Goal: Task Accomplishment & Management: Complete application form

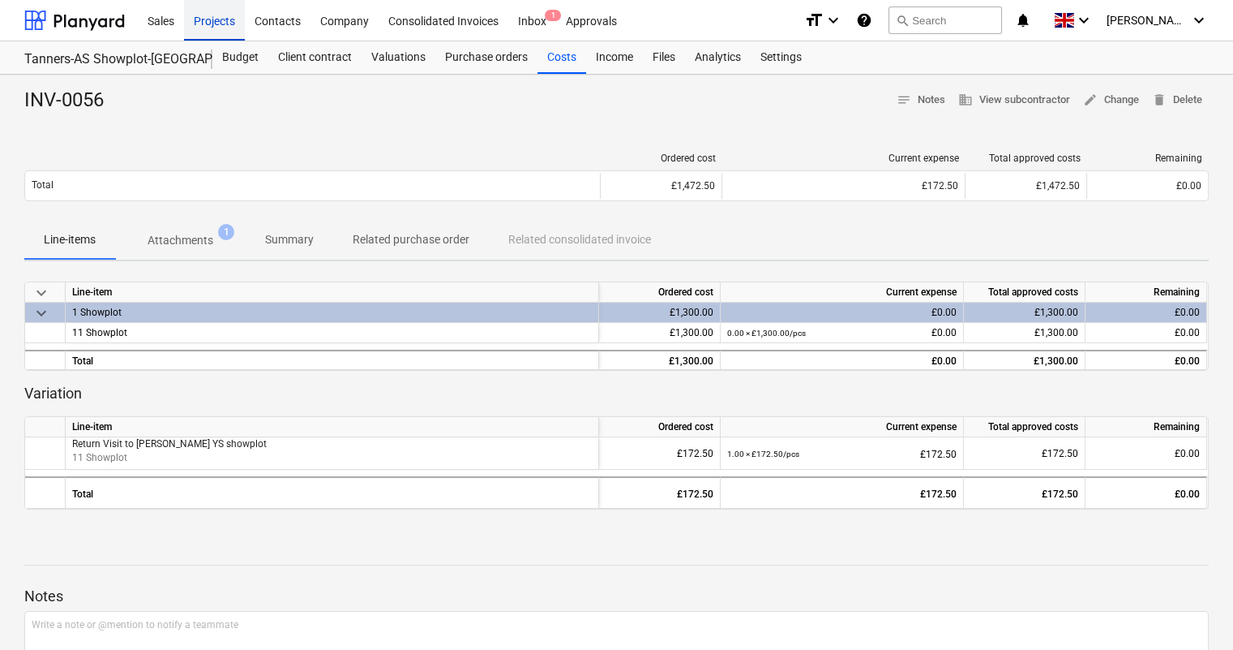
click at [223, 35] on div "Projects" at bounding box center [214, 19] width 61 height 41
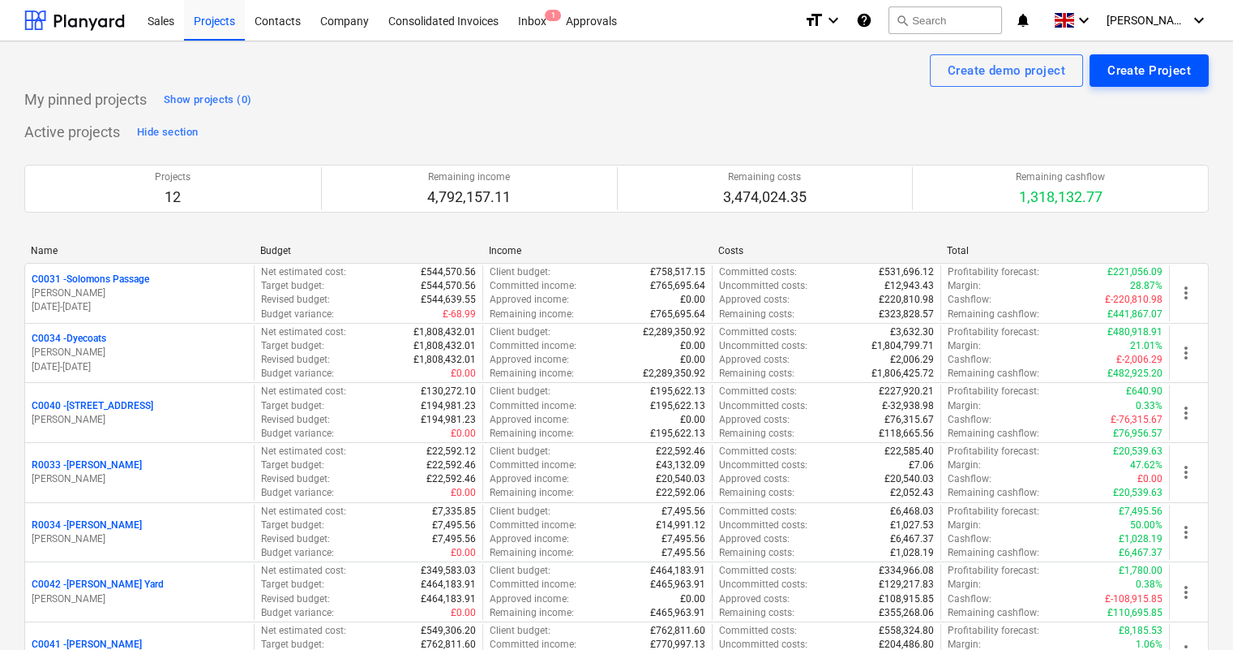
click at [1138, 71] on div "Create Project" at bounding box center [1150, 70] width 84 height 21
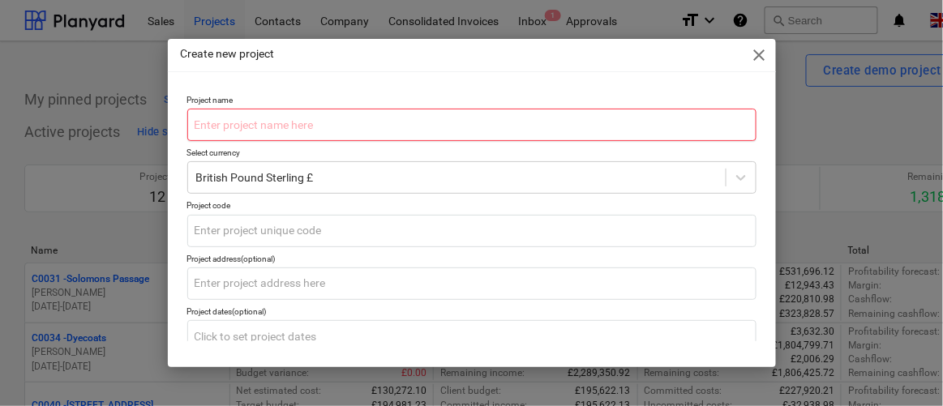
click at [249, 122] on input "text" at bounding box center [471, 125] width 569 height 32
click at [219, 129] on input "text" at bounding box center [471, 125] width 569 height 32
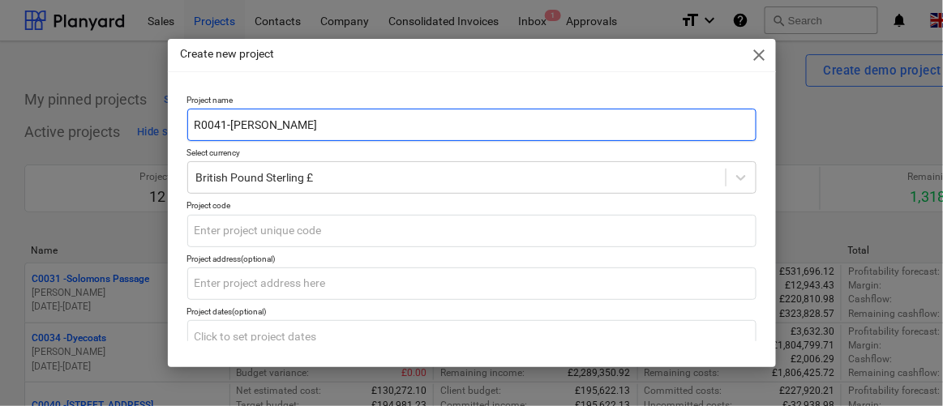
drag, startPoint x: 290, startPoint y: 127, endPoint x: 177, endPoint y: 153, distance: 116.5
click at [158, 116] on div "Create new project close Project name R0041-[PERSON_NAME] Select currency Briti…" at bounding box center [471, 203] width 943 height 406
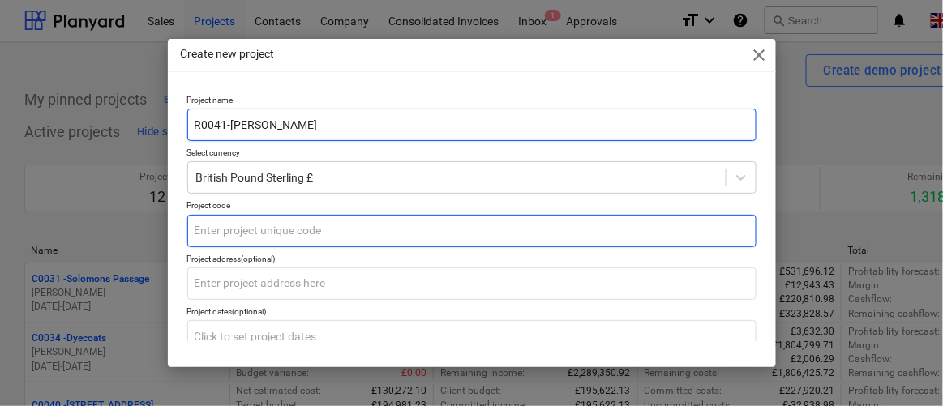
type input "R0041-[PERSON_NAME]"
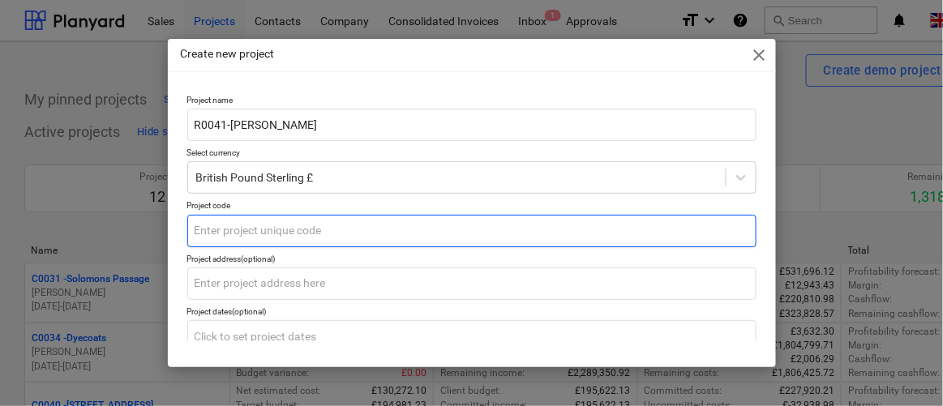
click at [222, 223] on input "text" at bounding box center [471, 231] width 569 height 32
paste input "R0041-[PERSON_NAME]"
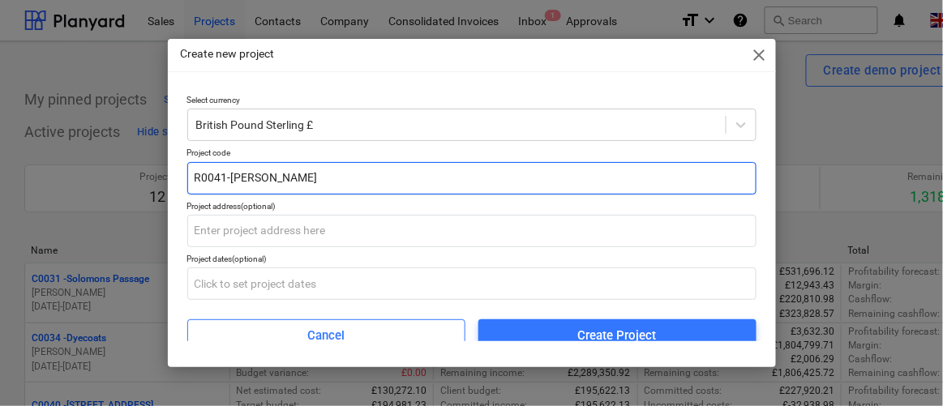
scroll to position [82, 0]
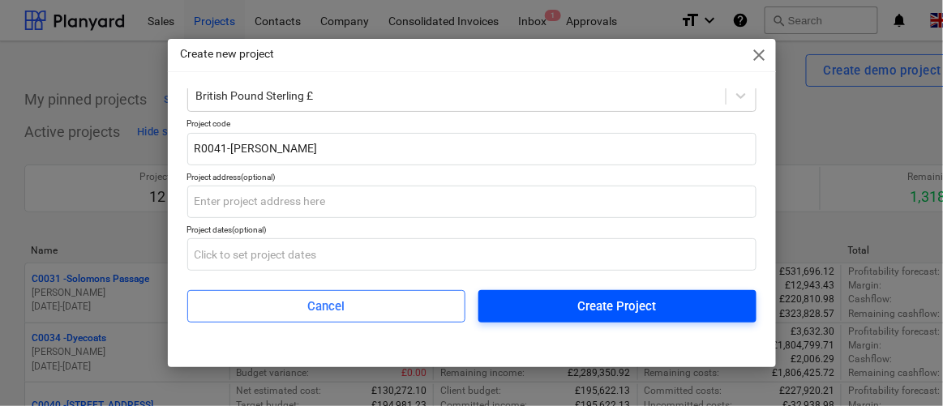
click at [612, 313] on div "Create Project" at bounding box center [617, 306] width 79 height 21
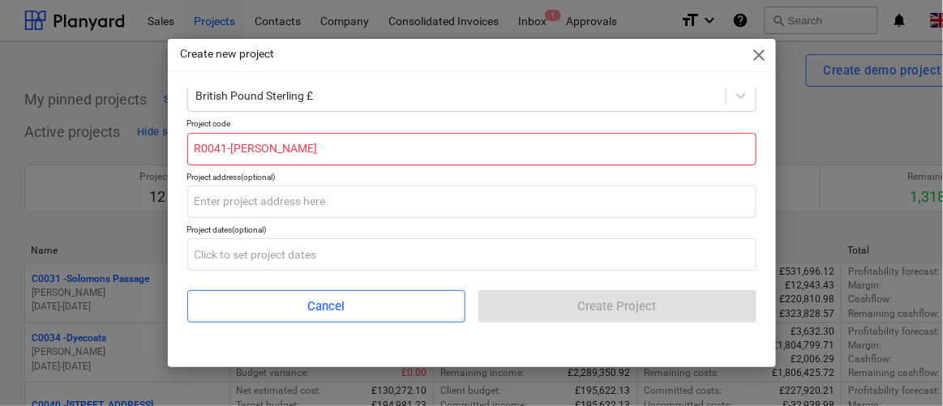
drag, startPoint x: 391, startPoint y: 144, endPoint x: 364, endPoint y: 141, distance: 26.9
click at [390, 145] on input "R0041-[PERSON_NAME]" at bounding box center [471, 149] width 569 height 32
drag, startPoint x: 232, startPoint y: 146, endPoint x: 311, endPoint y: 148, distance: 79.5
click at [232, 146] on input "R0041-[PERSON_NAME]" at bounding box center [471, 149] width 569 height 32
drag, startPoint x: 319, startPoint y: 145, endPoint x: 228, endPoint y: 155, distance: 91.3
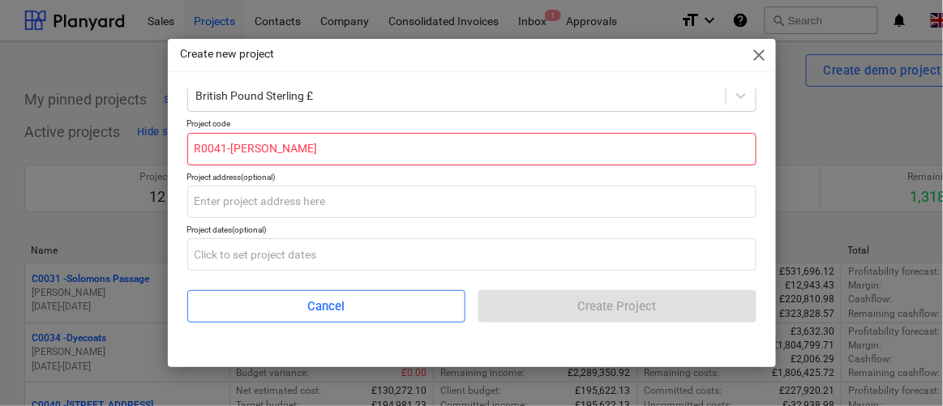
click at [228, 155] on input "R0041-[PERSON_NAME]" at bounding box center [471, 149] width 569 height 32
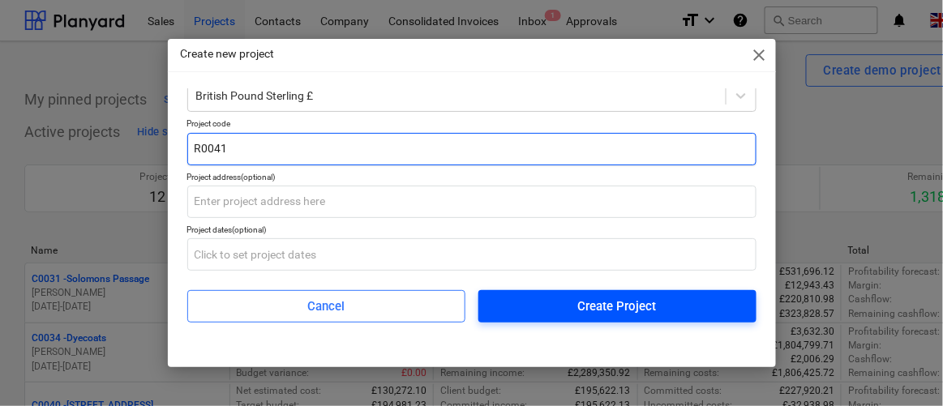
type input "R0041"
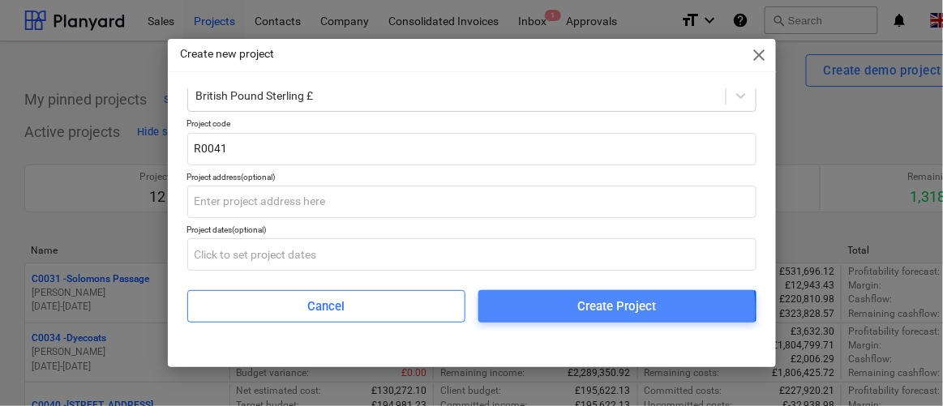
click at [594, 309] on div "Create Project" at bounding box center [617, 306] width 79 height 21
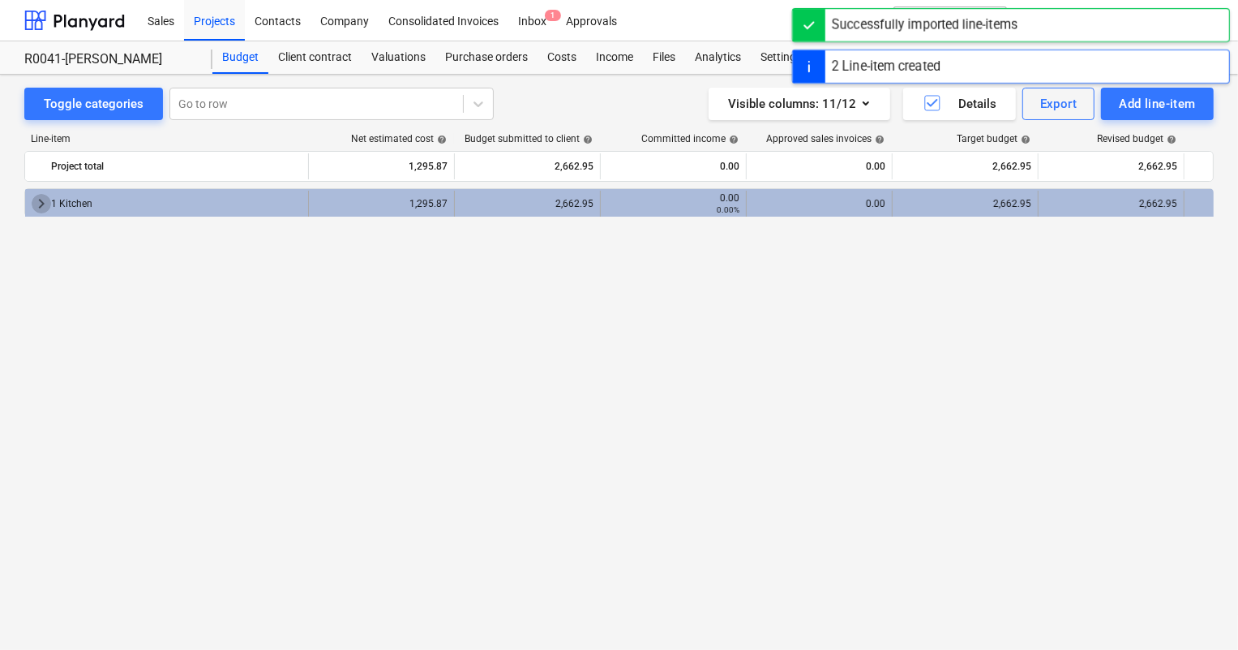
click at [38, 205] on span "keyboard_arrow_right" at bounding box center [41, 203] width 19 height 19
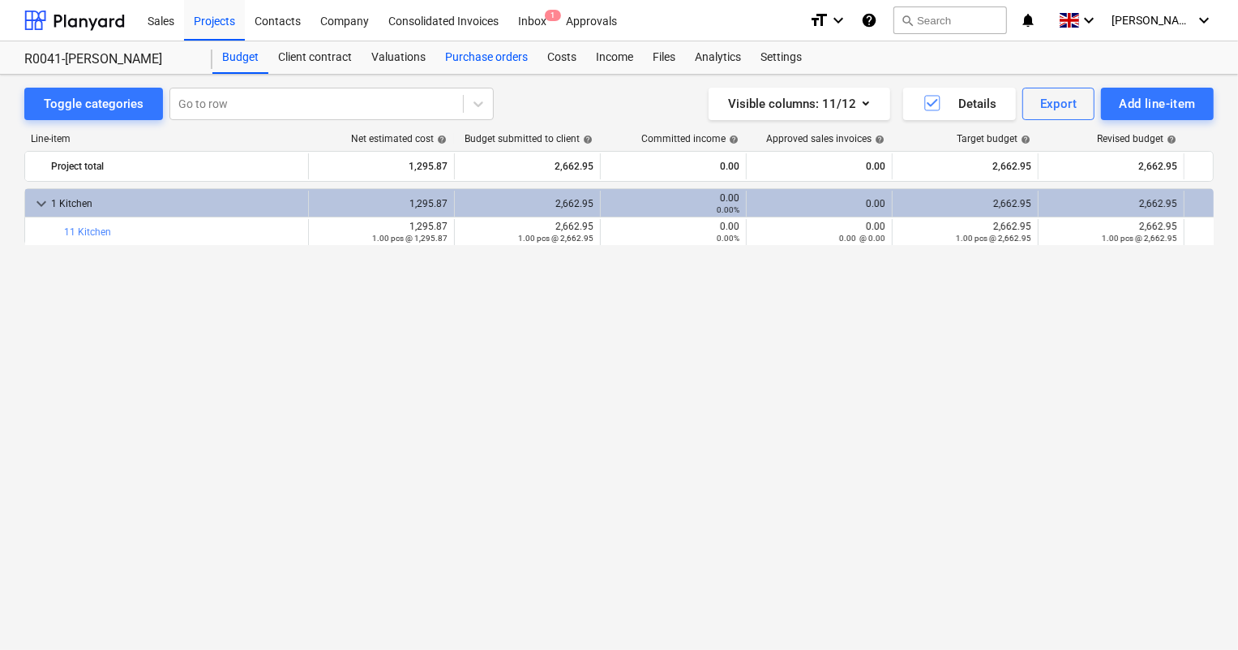
click at [504, 48] on div "Purchase orders" at bounding box center [486, 57] width 102 height 32
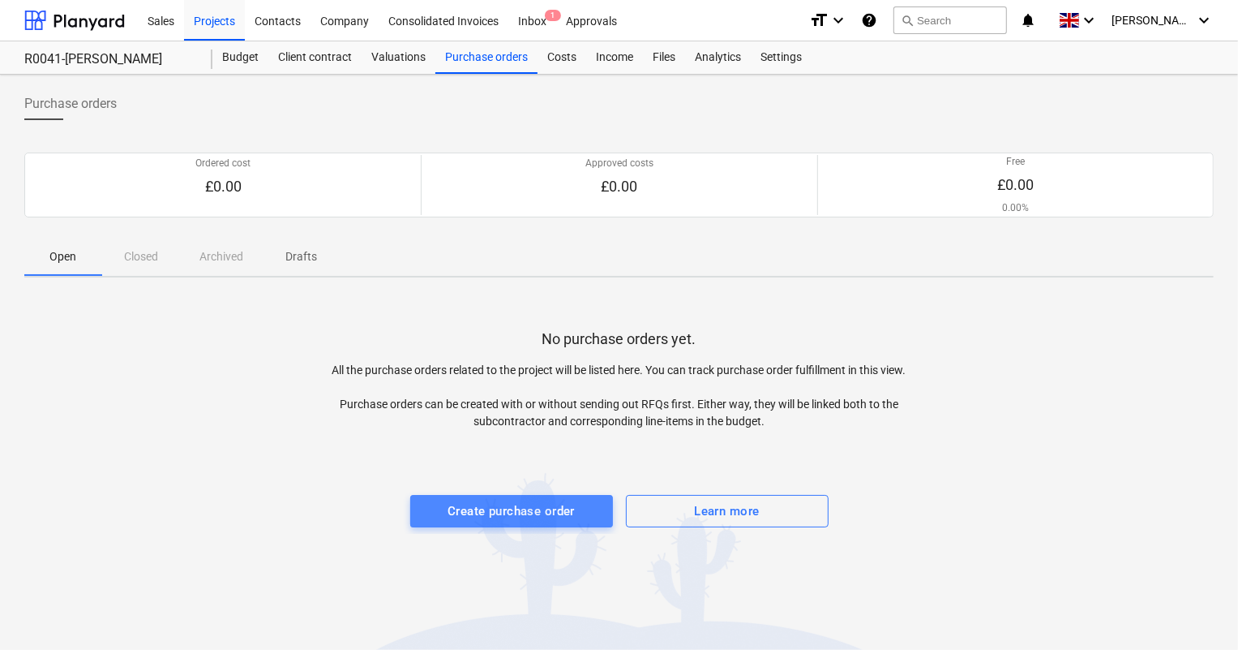
click at [556, 504] on div "Create purchase order" at bounding box center [511, 510] width 127 height 21
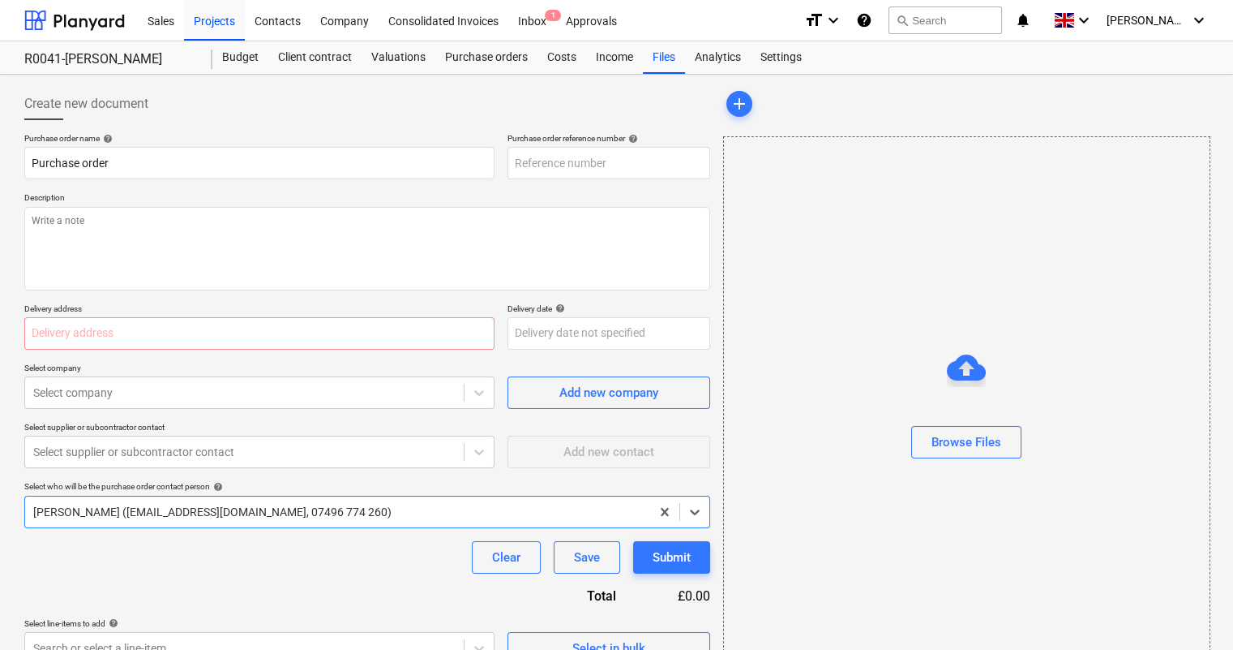
type textarea "x"
type input "R0041-PO-001"
click at [649, 168] on input "R0041-PO-001" at bounding box center [609, 163] width 203 height 32
type textarea "x"
type input "R0041-PO-001-"
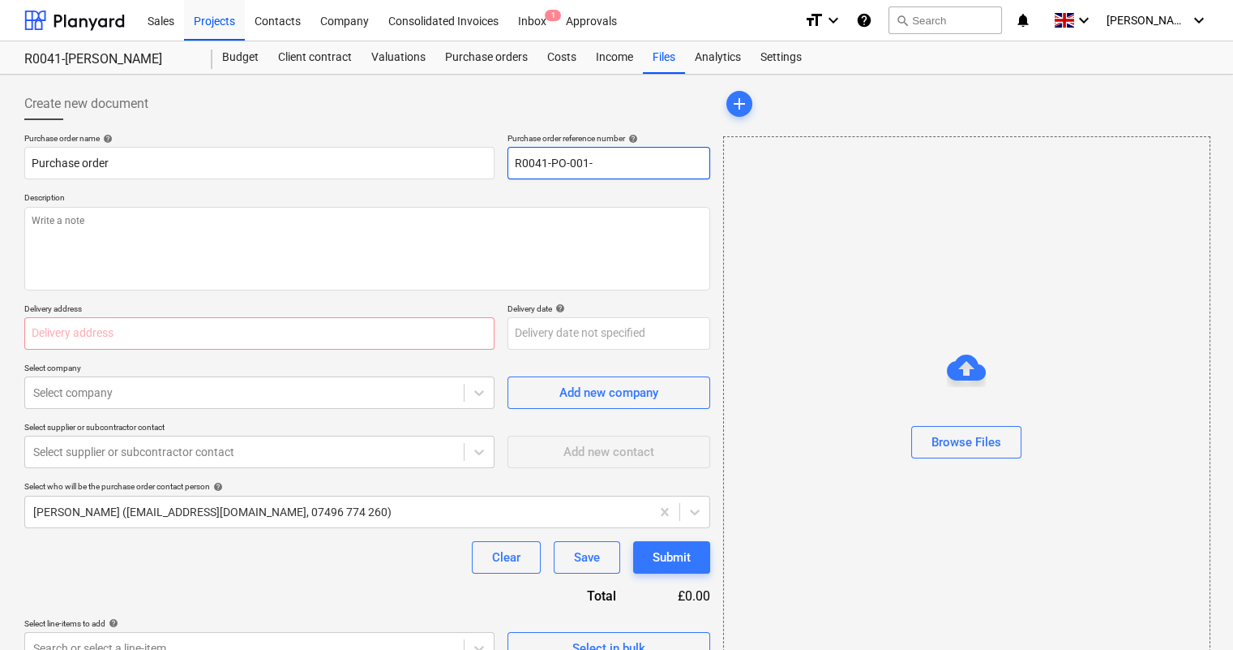
type textarea "x"
type input "R0041-PO-001-M"
type textarea "x"
type input "R0041-PO-001-Ma"
type textarea "x"
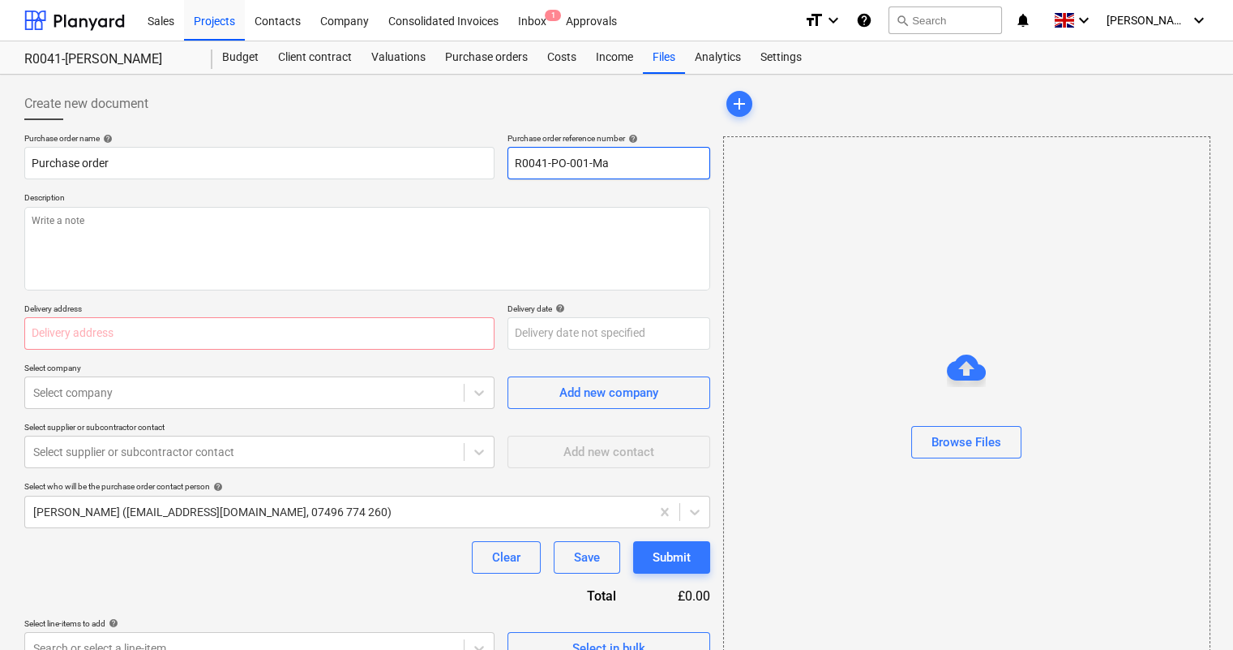
type input "R0041-PO-001-Mae"
type textarea "x"
type input "R0041-PO-001-Maev"
type textarea "x"
type input "R0041-PO-001-Maeve"
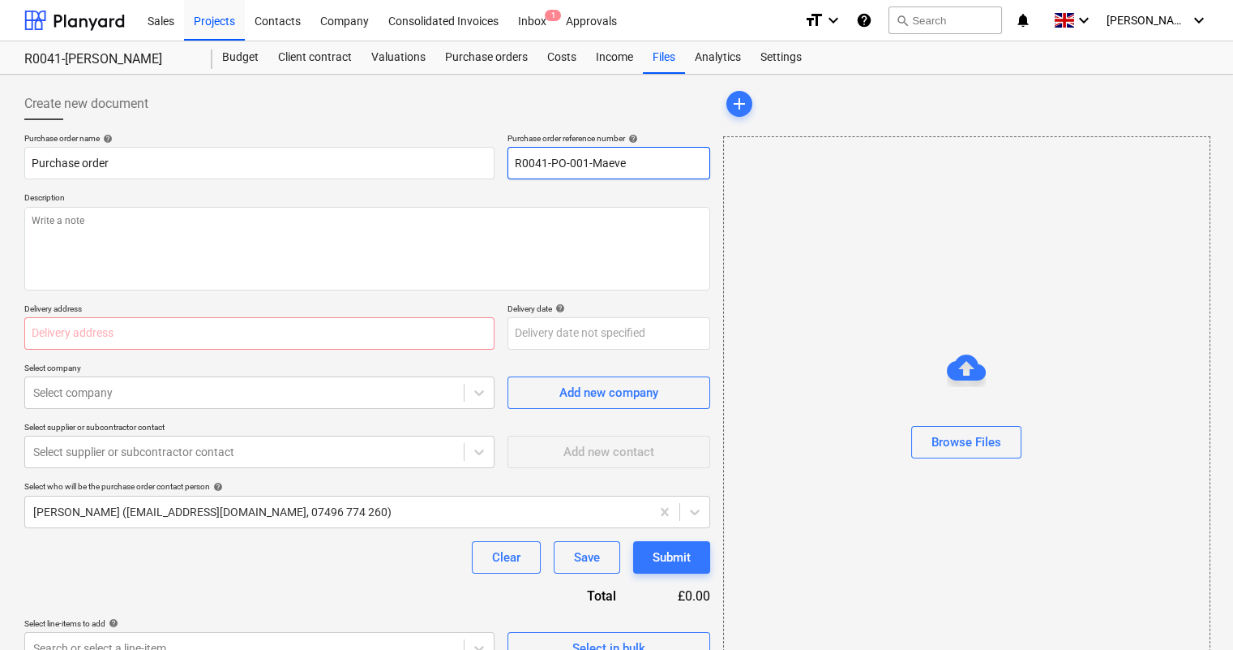
type textarea "x"
type input "R0041-PO-001-Maeve"
type textarea "x"
type input "R0041-PO-001-Maeve F"
type textarea "x"
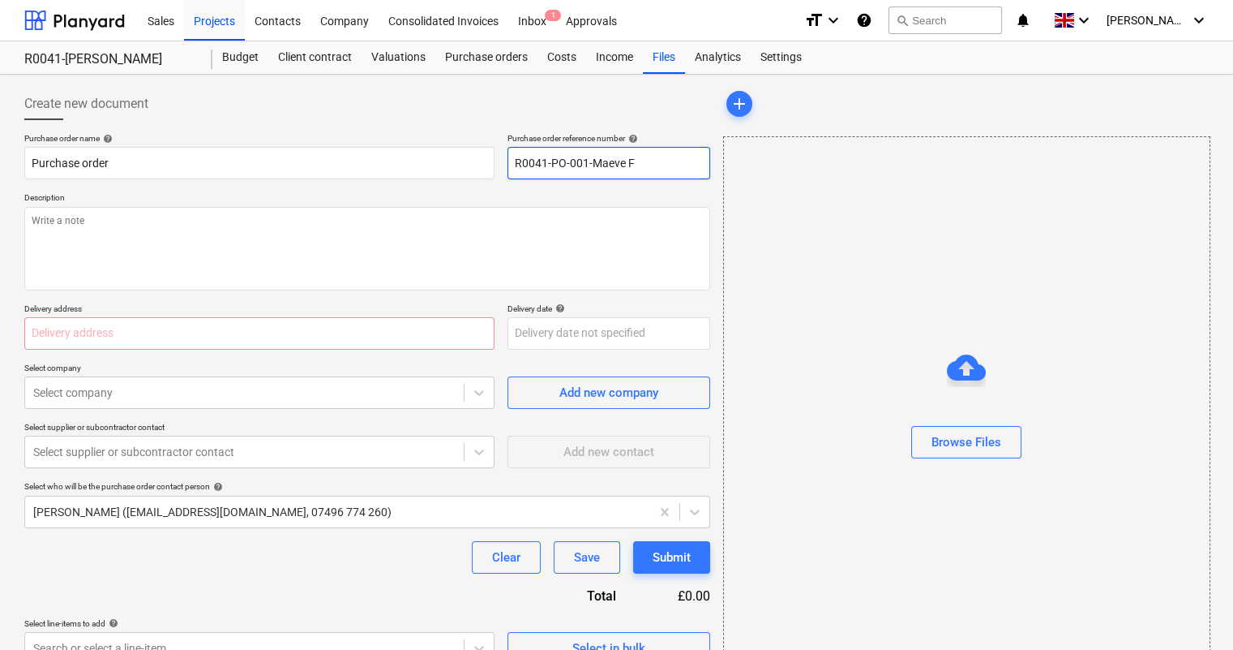
type input "R0041-PO-001-Maeve Fo"
type textarea "x"
type input "R0041-PO-001-[PERSON_NAME]"
type textarea "x"
type input "R0041-PO-001-[PERSON_NAME]-"
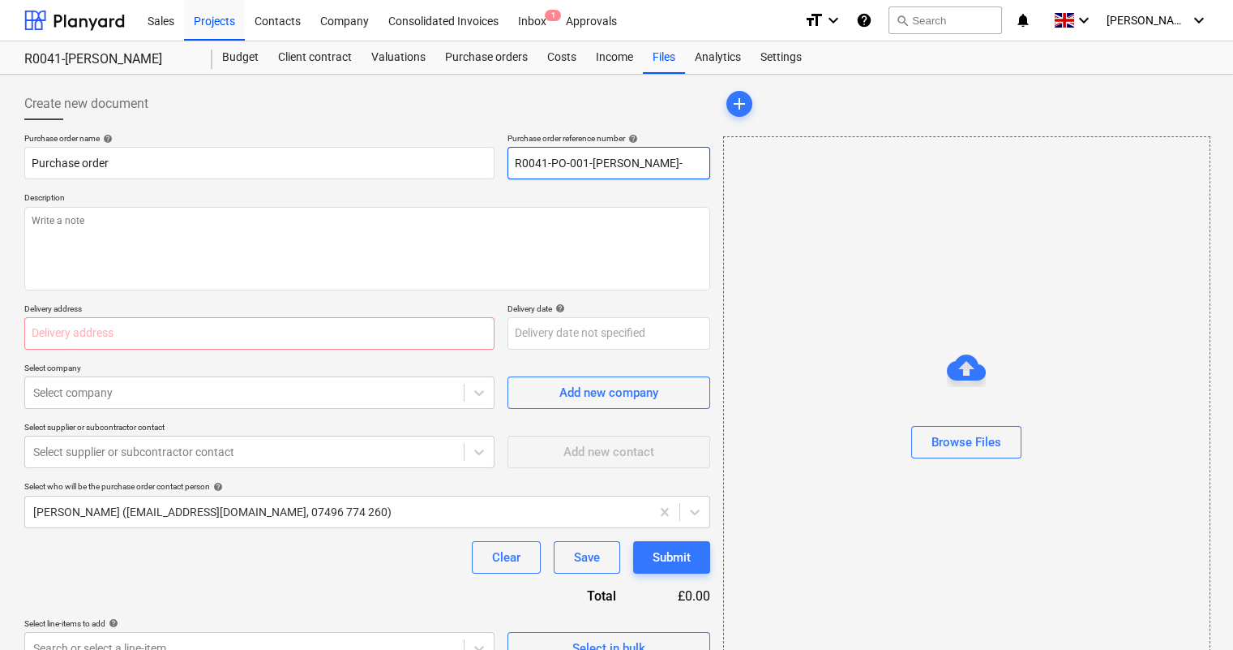
type textarea "x"
type input "R0041-PO-001-[PERSON_NAME]-"
type textarea "x"
type input "R0041-PO-001-[PERSON_NAME]-"
type textarea "x"
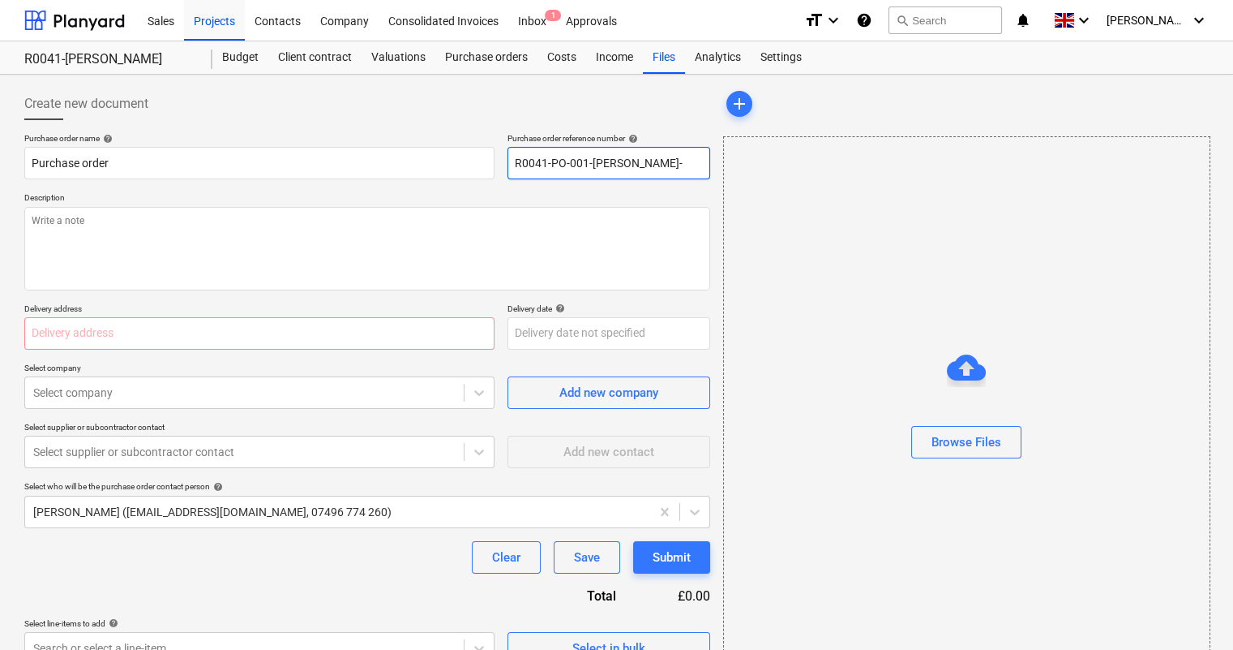
type input "R0041-PO-001-[PERSON_NAME]-A"
type textarea "x"
type input "R0041-PO-001-[PERSON_NAME]-Av"
type textarea "x"
type input "R0041-PO-001-[PERSON_NAME]-A"
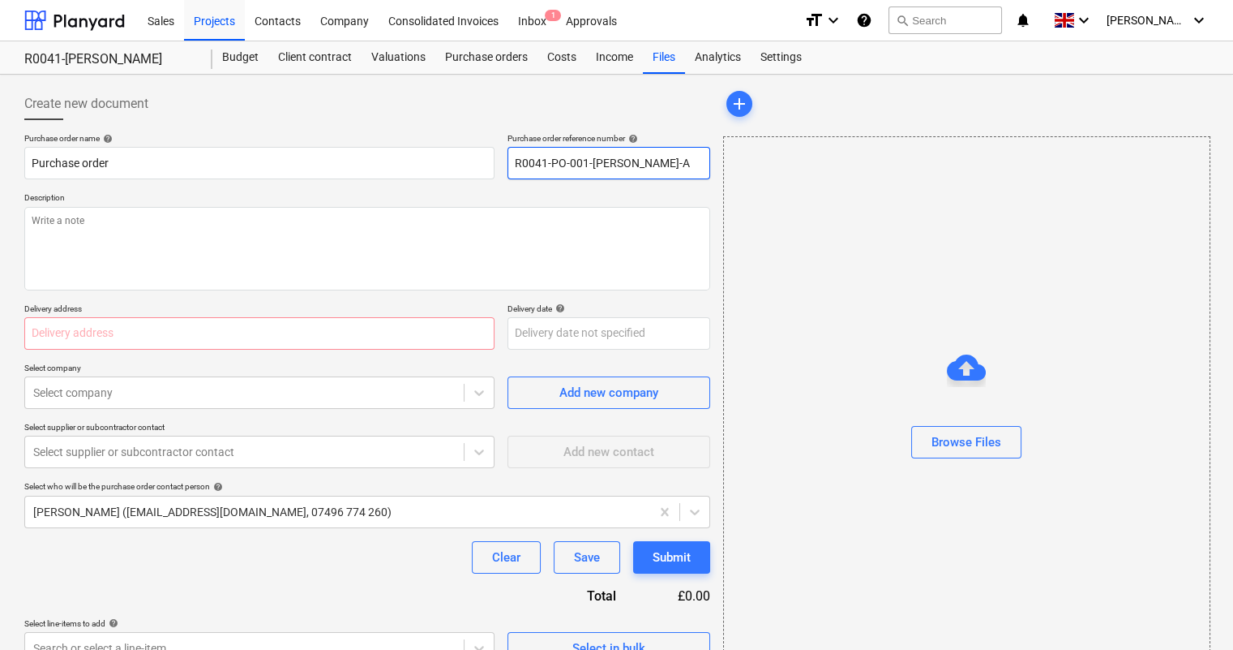
type textarea "x"
type input "R0041-PO-001-[PERSON_NAME]-Ab"
type textarea "x"
type input "R0041-PO-001-[PERSON_NAME]-Abo"
type textarea "x"
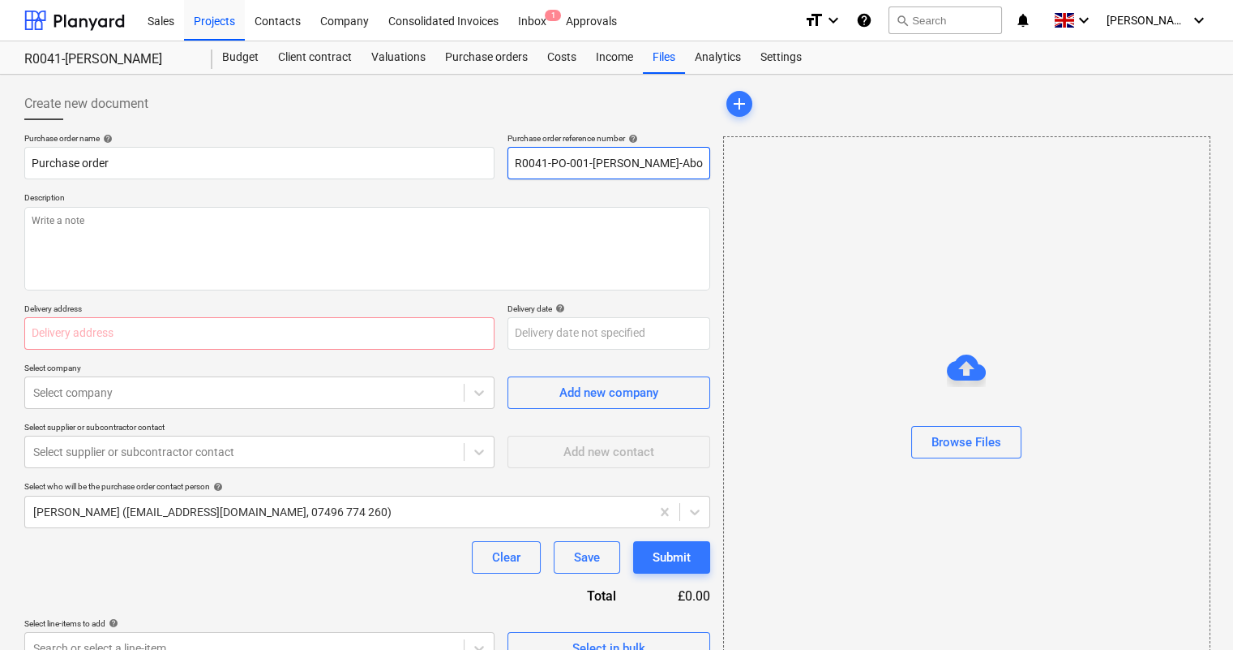
type input "R0041-PO-001-[PERSON_NAME]"
type textarea "x"
drag, startPoint x: 673, startPoint y: 163, endPoint x: 416, endPoint y: 169, distance: 257.1
click at [463, 154] on div "Purchase order name help Purchase order Purchase order reference number help R0…" at bounding box center [367, 156] width 686 height 46
type input "R0041-PO-001-[PERSON_NAME]-Abode"
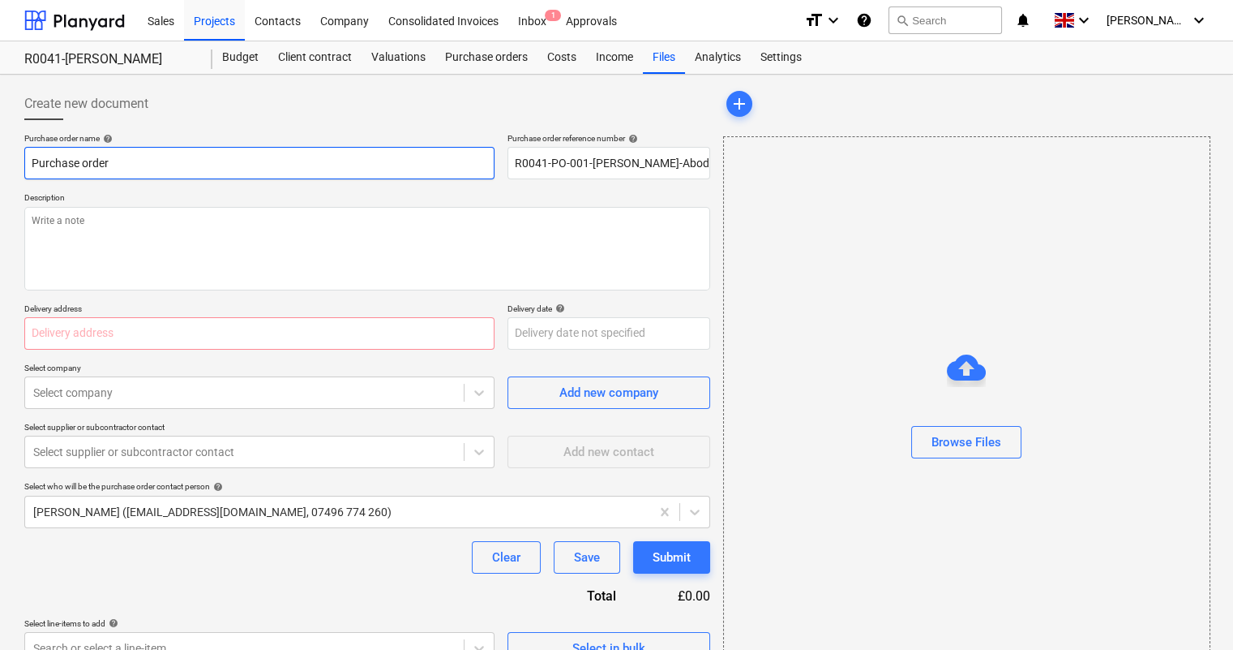
drag, startPoint x: 98, startPoint y: 159, endPoint x: 2, endPoint y: 149, distance: 97.0
click at [0, 148] on div "Create new document Purchase order name help Purchase order Purchase order refe…" at bounding box center [616, 386] width 1233 height 622
paste input "R0041-PO-001-[PERSON_NAME]-Abode"
type textarea "x"
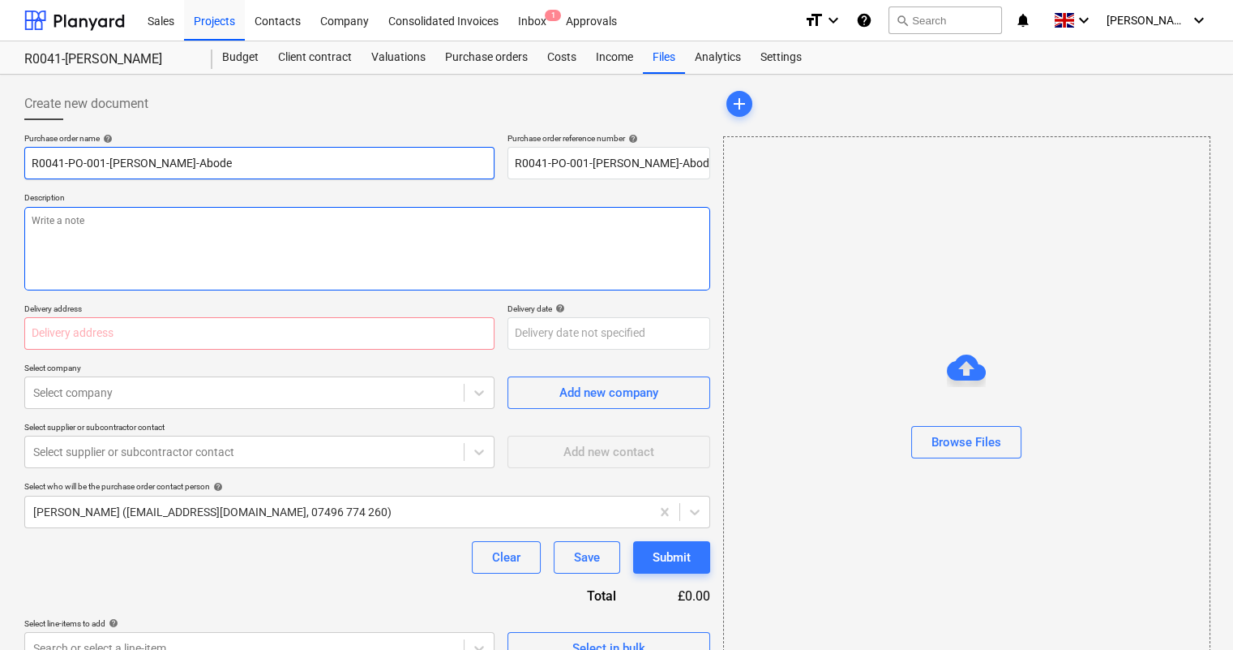
type input "R0041-PO-001-[PERSON_NAME]-Abode"
click at [123, 231] on textarea at bounding box center [367, 249] width 686 height 84
paste textarea "R0041-PO-001-[PERSON_NAME]-Abode"
type textarea "x"
type textarea "R0041-PO-001-[PERSON_NAME]-Abode"
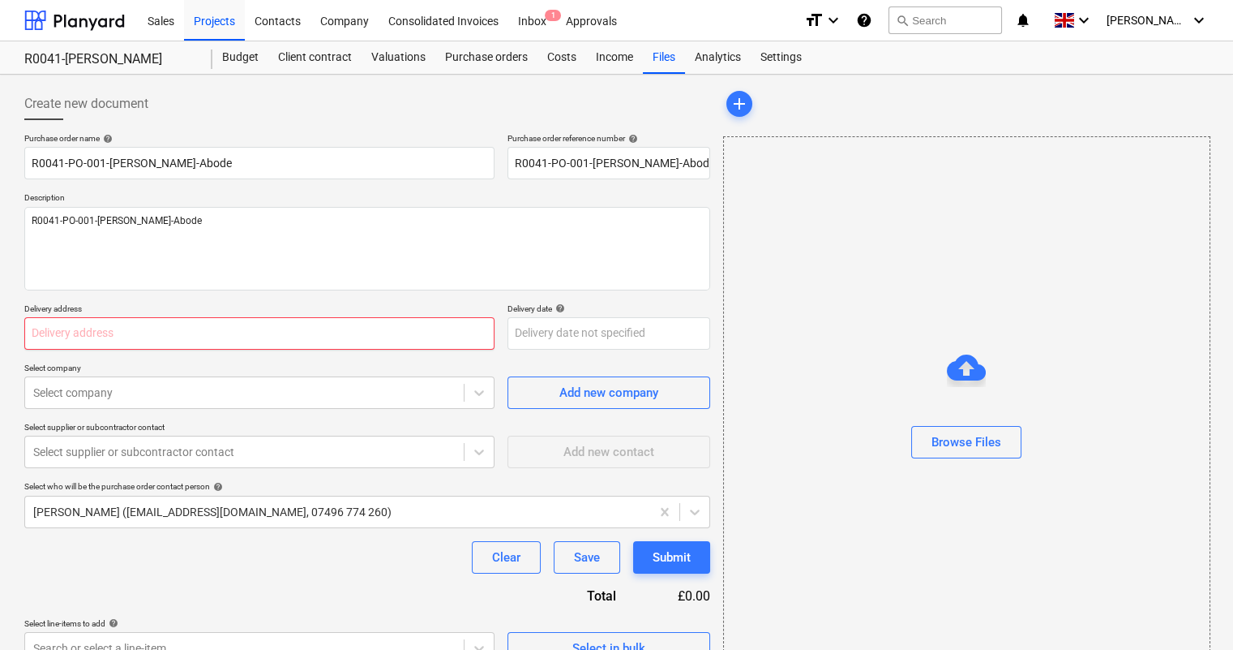
click at [259, 337] on input "text" at bounding box center [259, 333] width 470 height 32
paste input "[STREET_ADDRESS]"
type textarea "x"
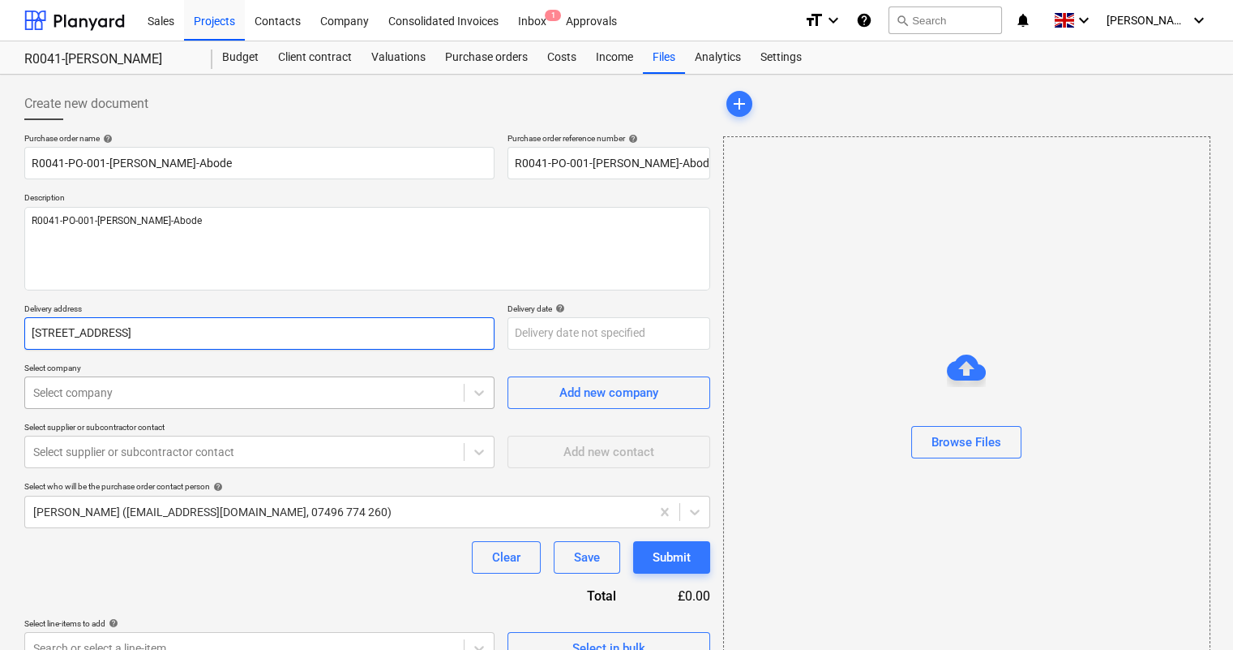
type input "[STREET_ADDRESS]"
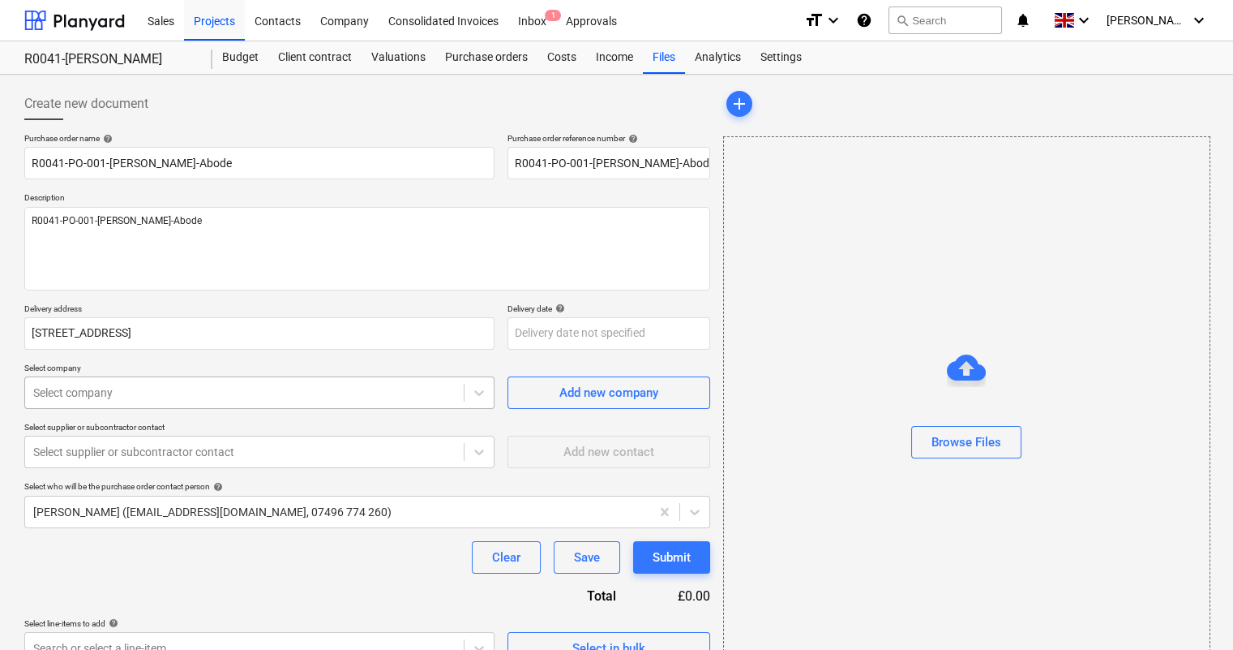
type textarea "x"
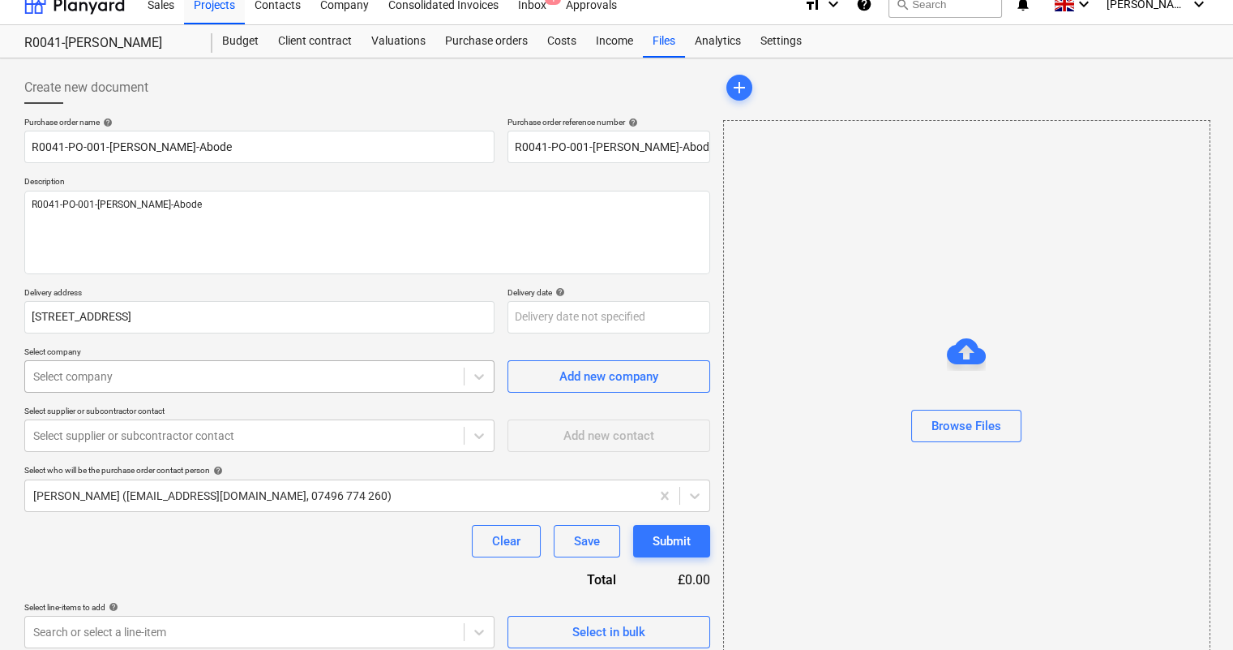
click at [253, 397] on body "Sales Projects Contacts Company Consolidated Invoices Inbox 1 Approvals format_…" at bounding box center [616, 309] width 1233 height 650
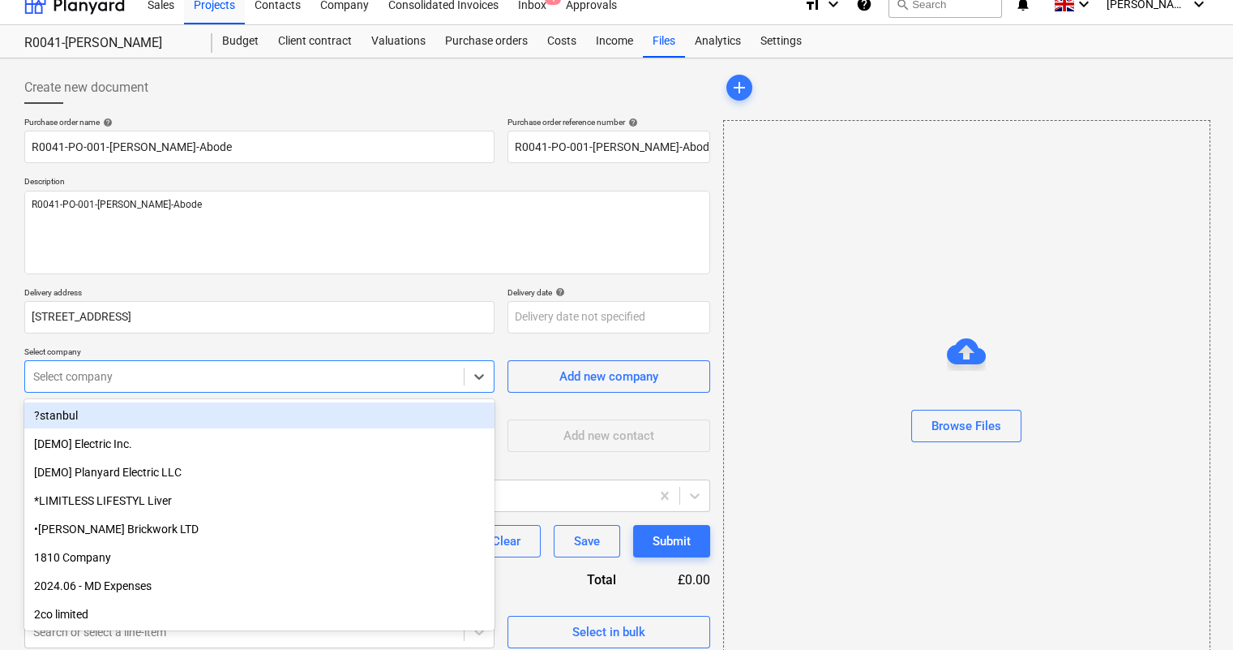
scroll to position [18, 0]
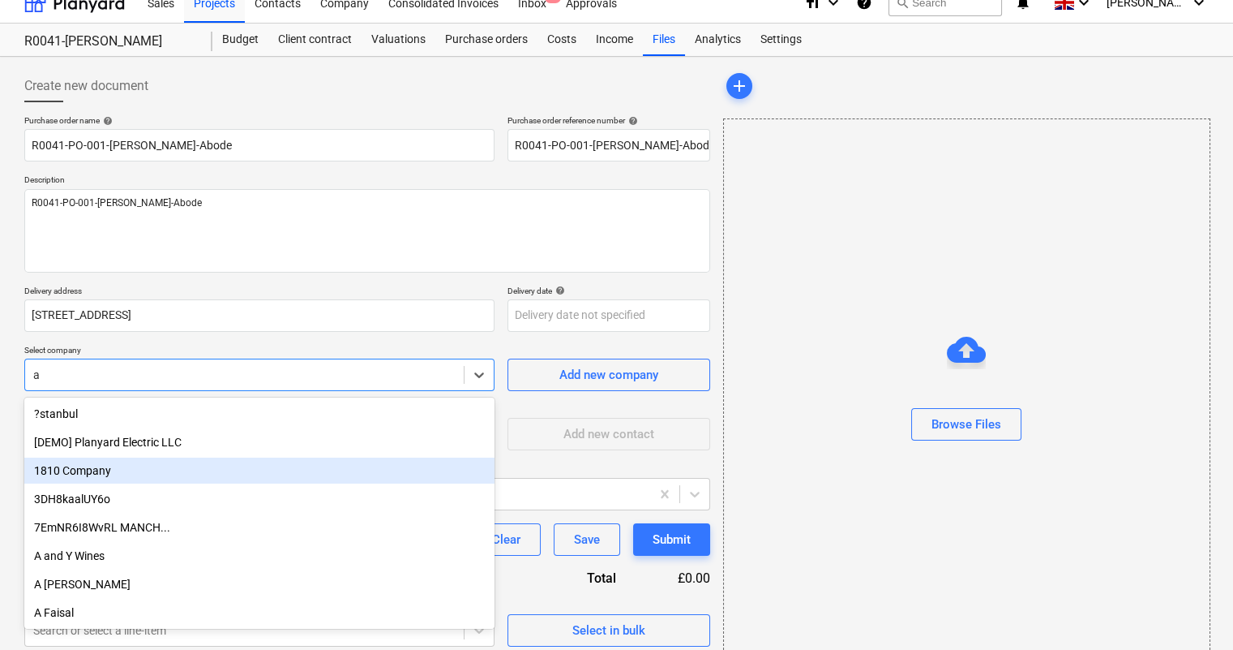
type input "ab"
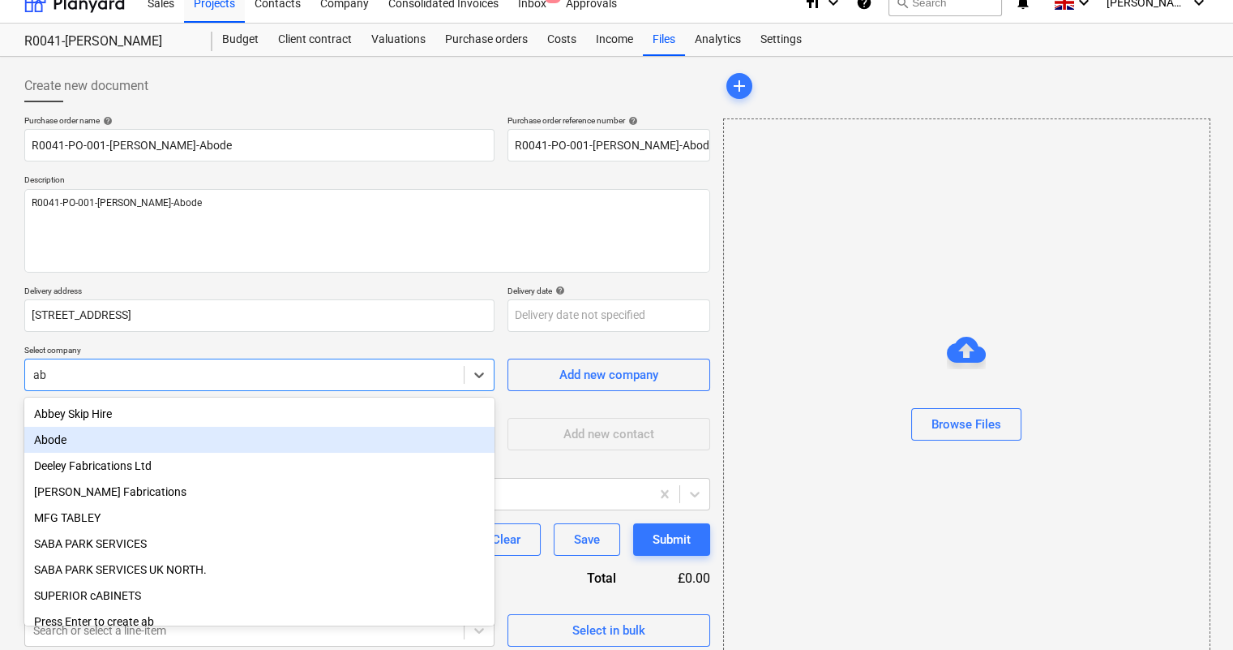
click at [128, 439] on div "Abode" at bounding box center [259, 440] width 470 height 26
type textarea "x"
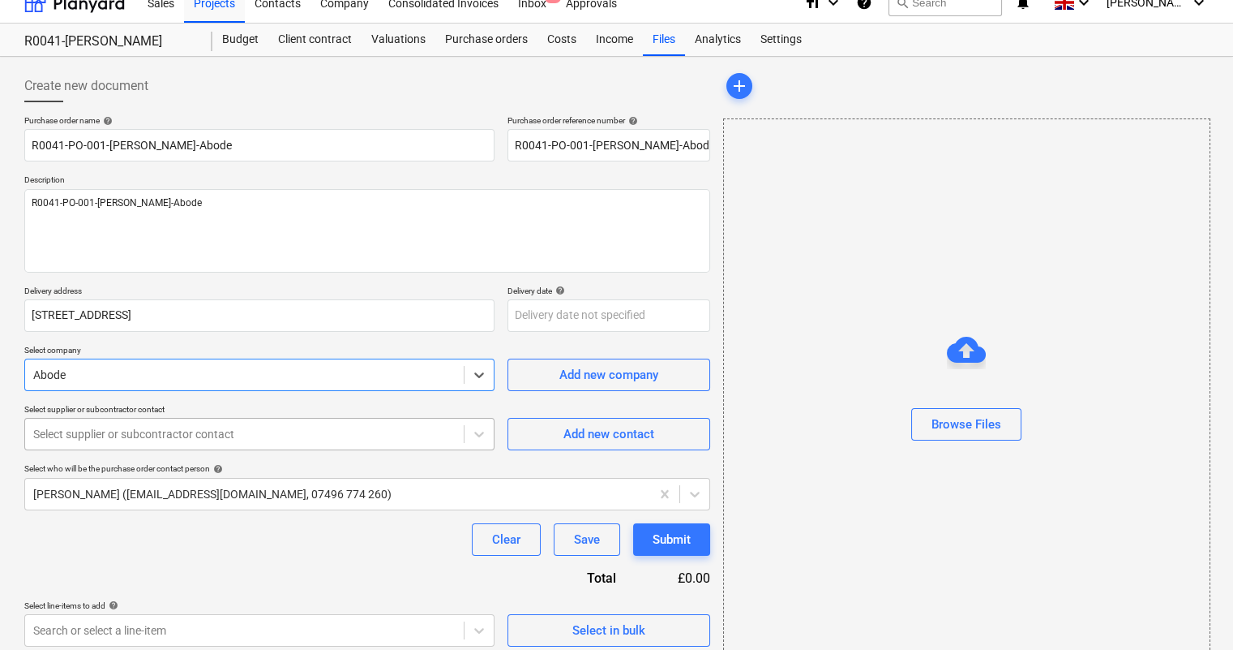
click at [157, 435] on div at bounding box center [244, 434] width 422 height 16
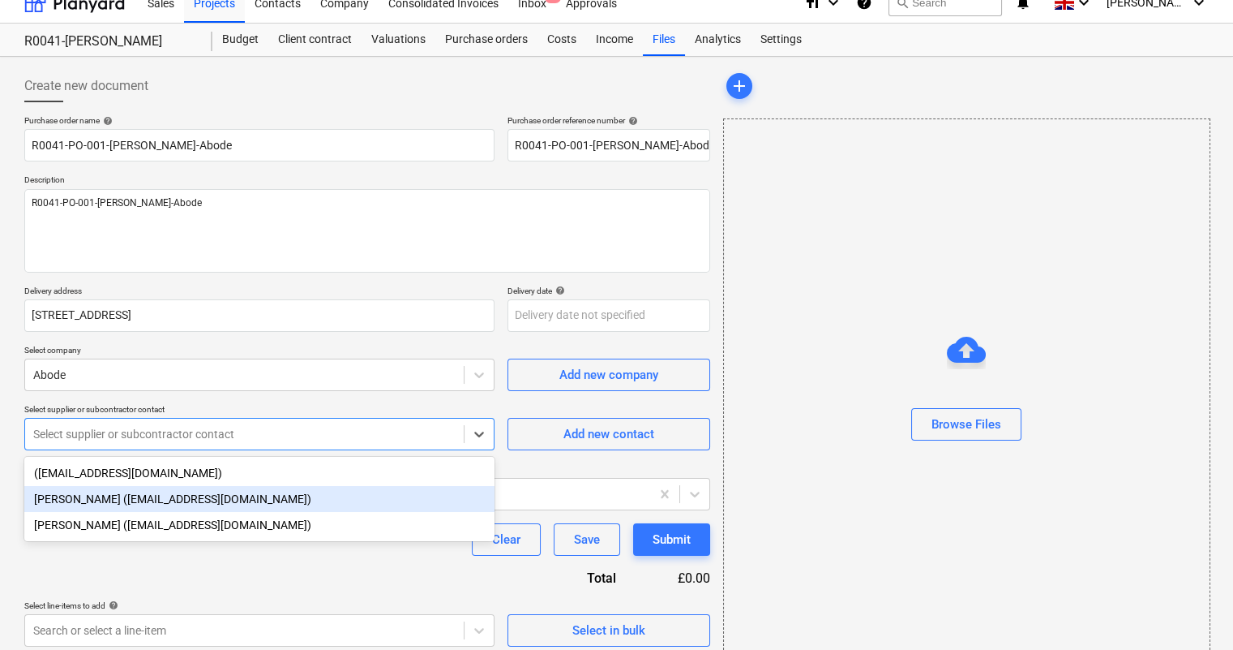
click at [144, 500] on div "[PERSON_NAME] ([EMAIL_ADDRESS][DOMAIN_NAME])" at bounding box center [259, 499] width 470 height 26
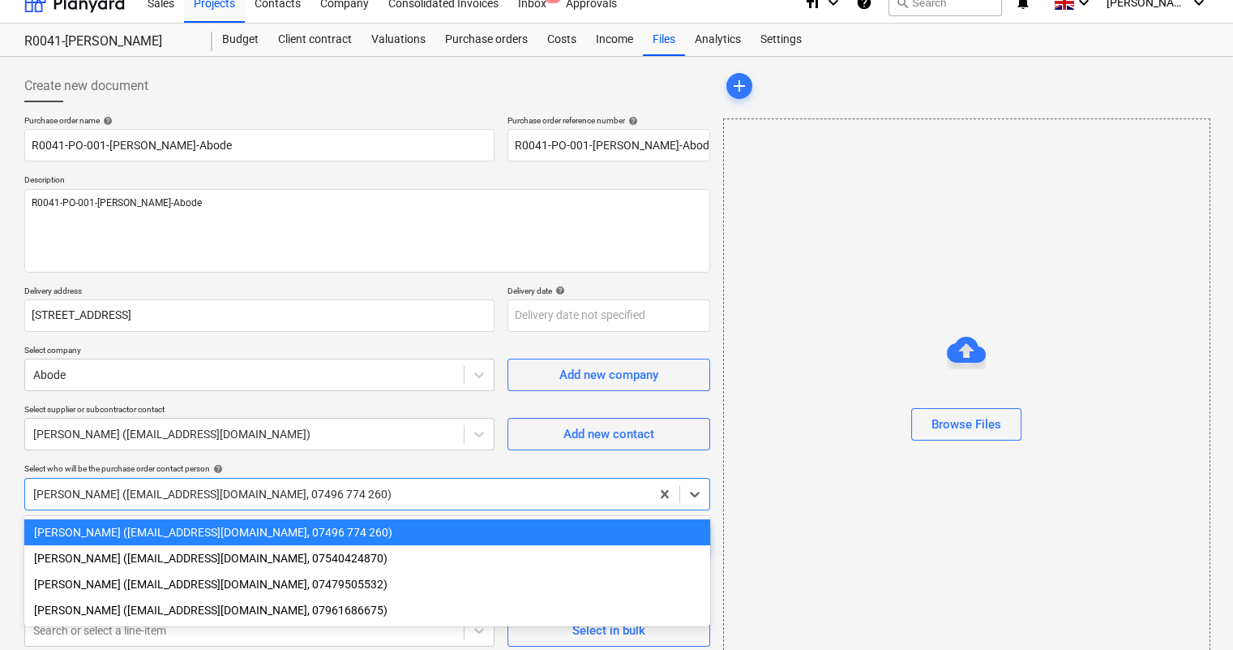
click at [141, 493] on div at bounding box center [337, 494] width 609 height 16
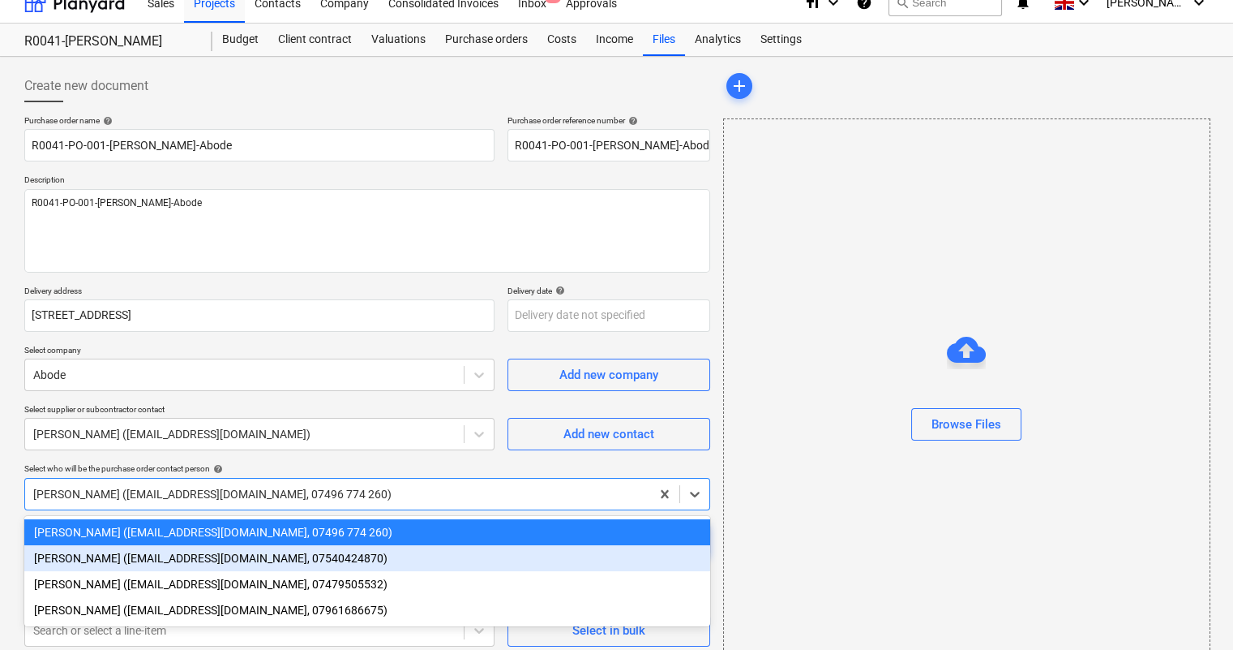
click at [116, 567] on div "[PERSON_NAME] ([EMAIL_ADDRESS][DOMAIN_NAME], 07540424870)" at bounding box center [367, 558] width 686 height 26
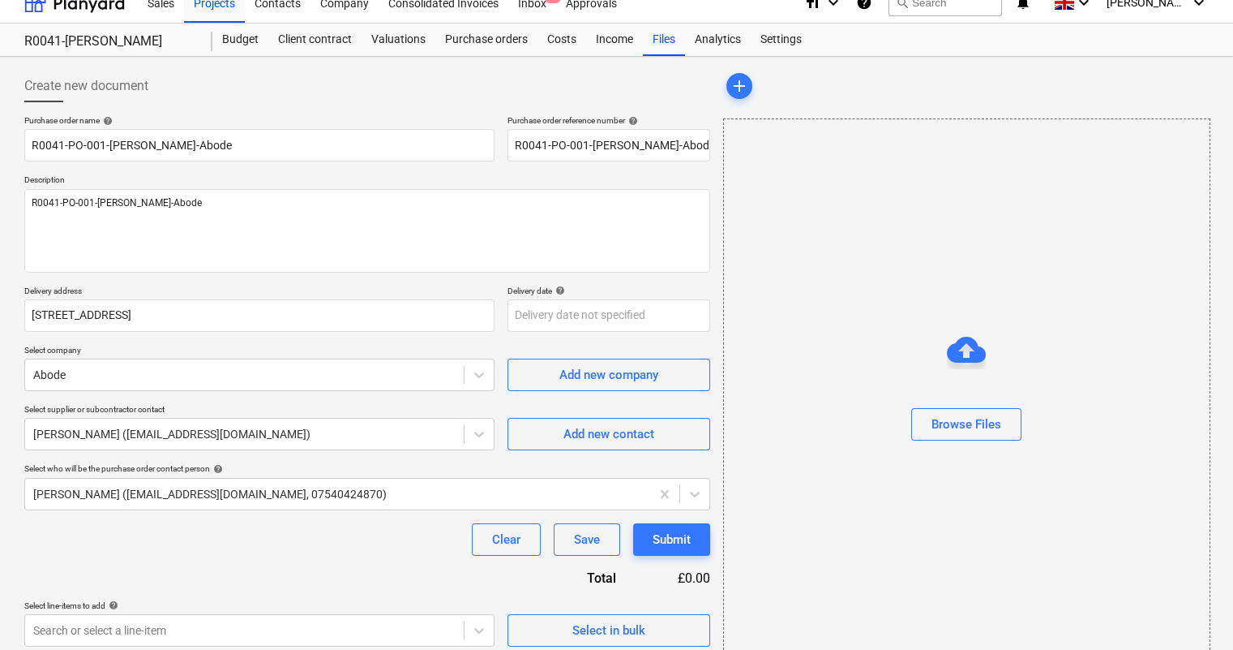
click at [114, 551] on div "Clear Save Submit" at bounding box center [367, 539] width 686 height 32
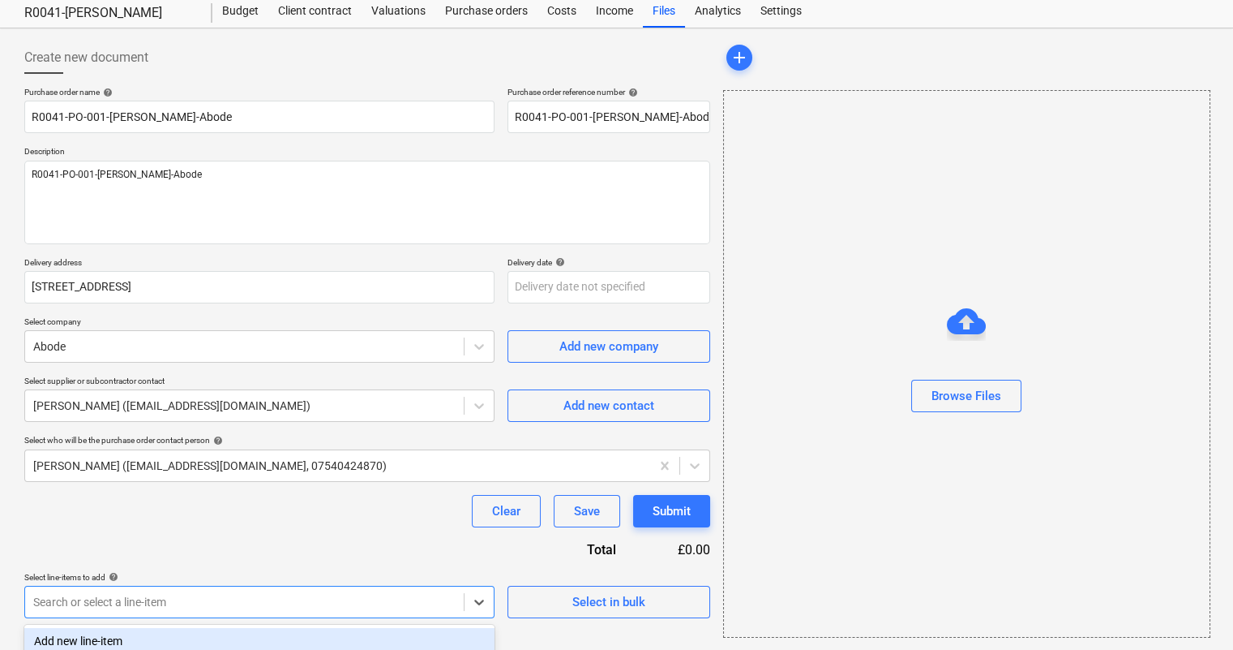
scroll to position [162, 0]
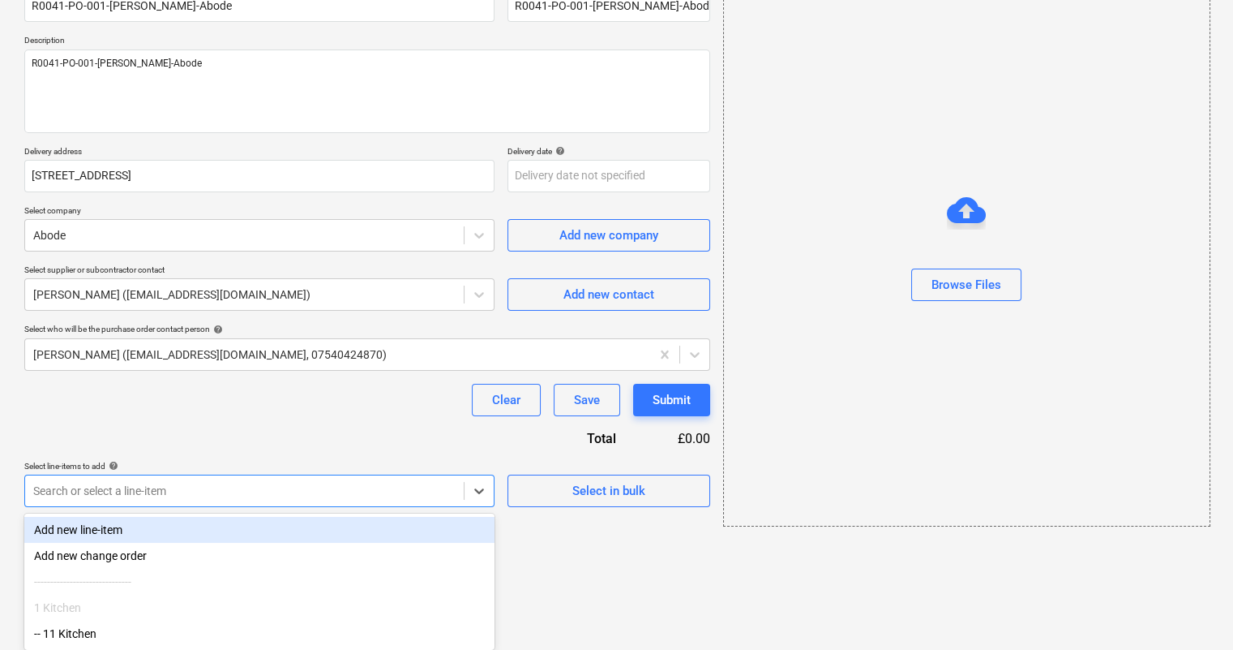
drag, startPoint x: 353, startPoint y: 595, endPoint x: 289, endPoint y: 608, distance: 64.6
click at [350, 492] on body "Sales Projects Contacts Company Consolidated Invoices Inbox 1 Approvals format_…" at bounding box center [616, 168] width 1233 height 650
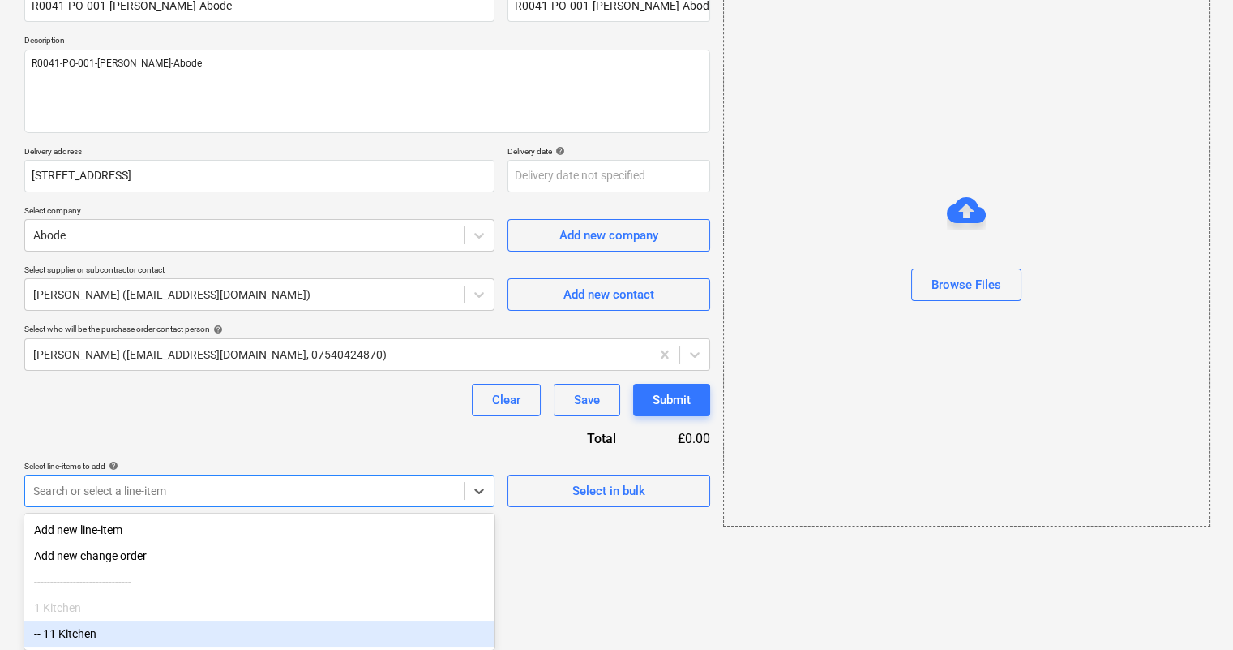
click at [236, 630] on div "-- 11 Kitchen" at bounding box center [259, 633] width 470 height 26
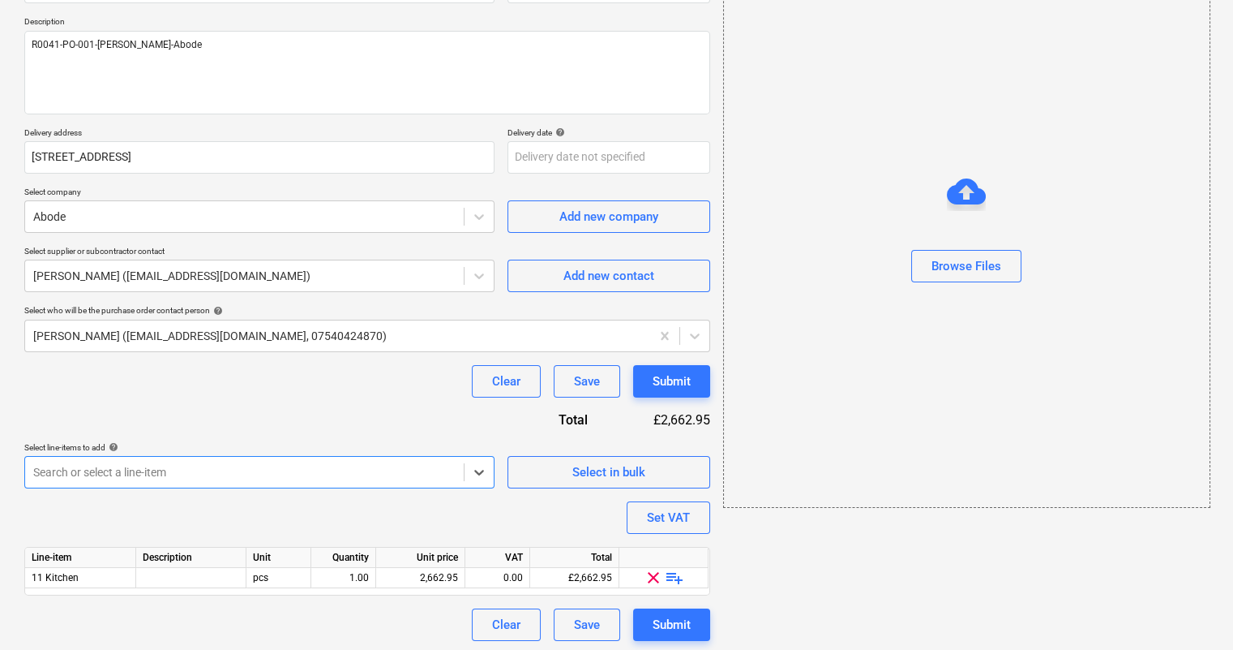
scroll to position [179, 0]
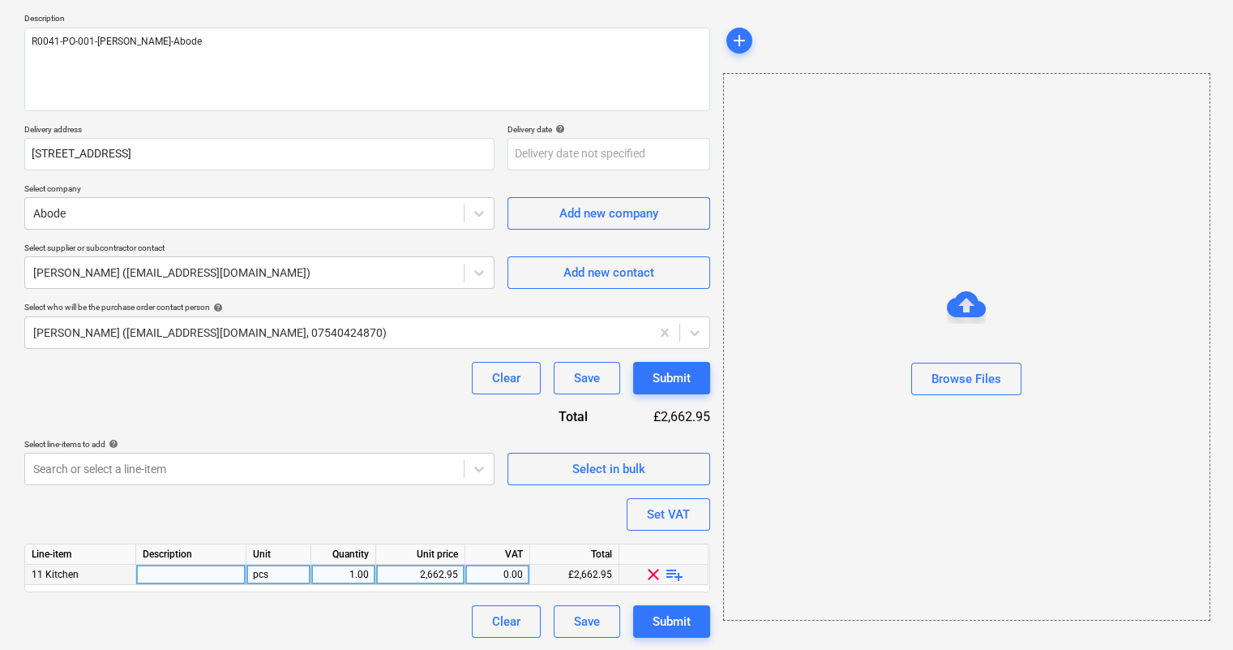
click at [672, 573] on span "playlist_add" at bounding box center [674, 573] width 19 height 19
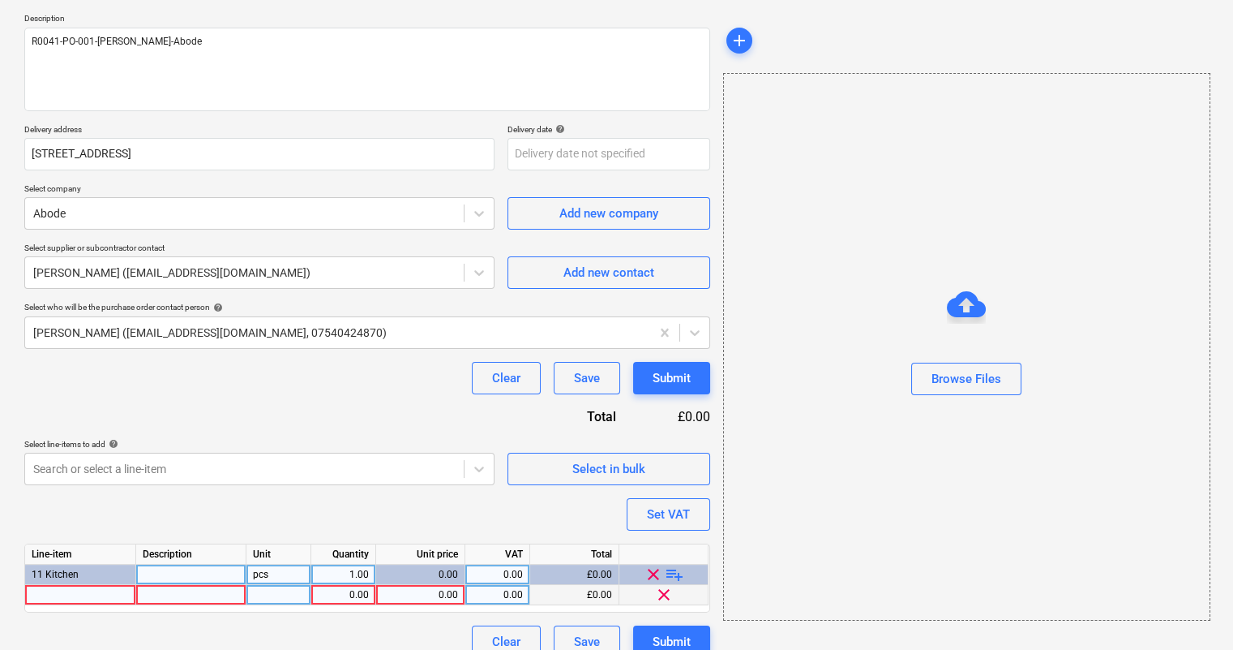
click at [97, 590] on div at bounding box center [80, 595] width 111 height 20
type textarea "x"
click at [98, 592] on div at bounding box center [80, 595] width 111 height 20
type input "Abode [PERSON_NAME] White Granite Inset Sink 1.5 Bowl and Drainer Frost White G…"
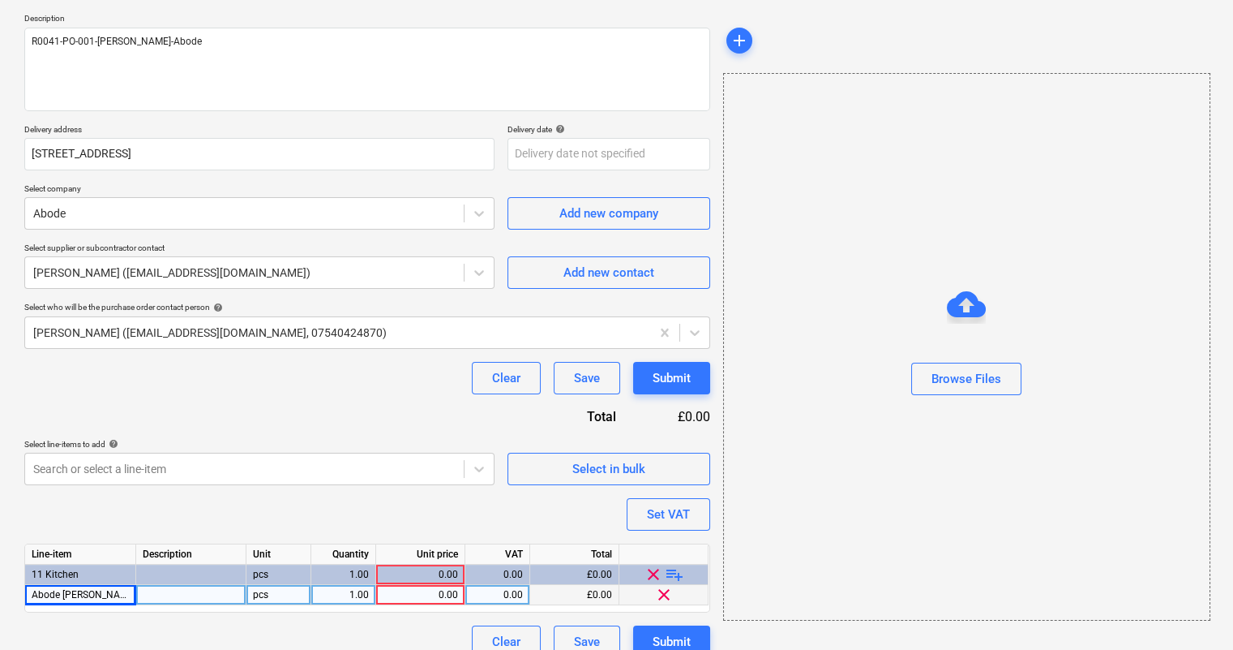
click at [211, 591] on div at bounding box center [191, 595] width 110 height 20
type textarea "x"
type input "AW3115"
type textarea "x"
click at [426, 598] on div "0.00" at bounding box center [420, 595] width 75 height 20
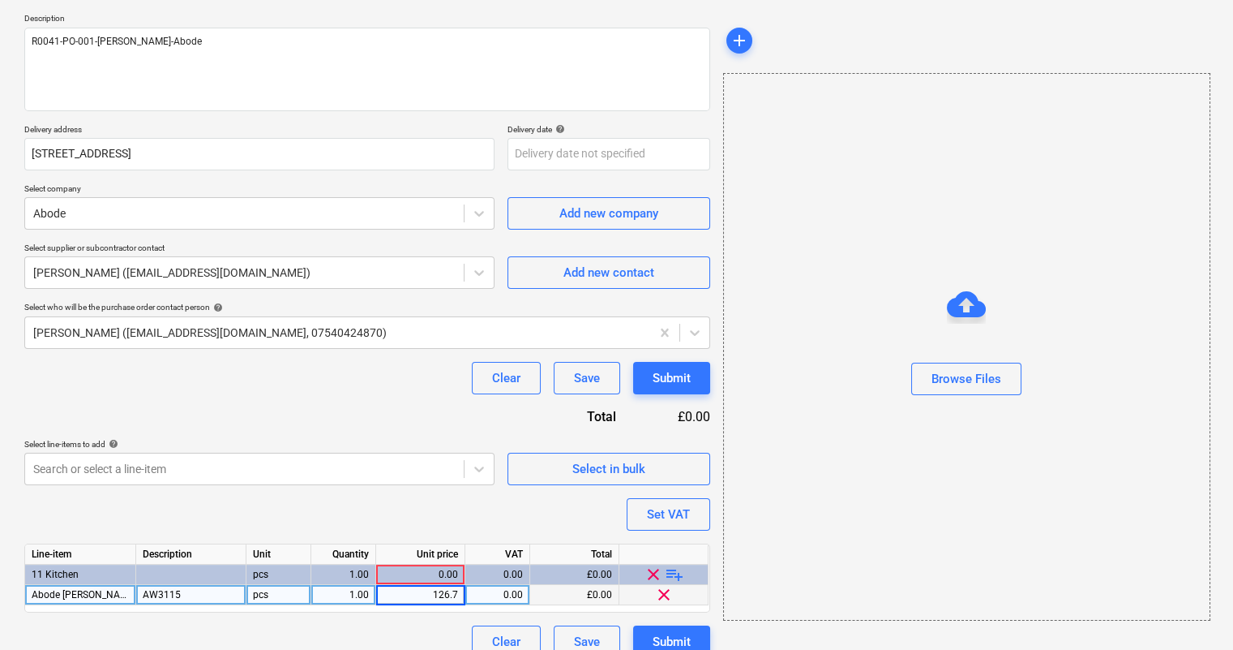
type input "126.75"
type textarea "x"
click at [500, 593] on div "0.00" at bounding box center [497, 595] width 51 height 20
type input "20"
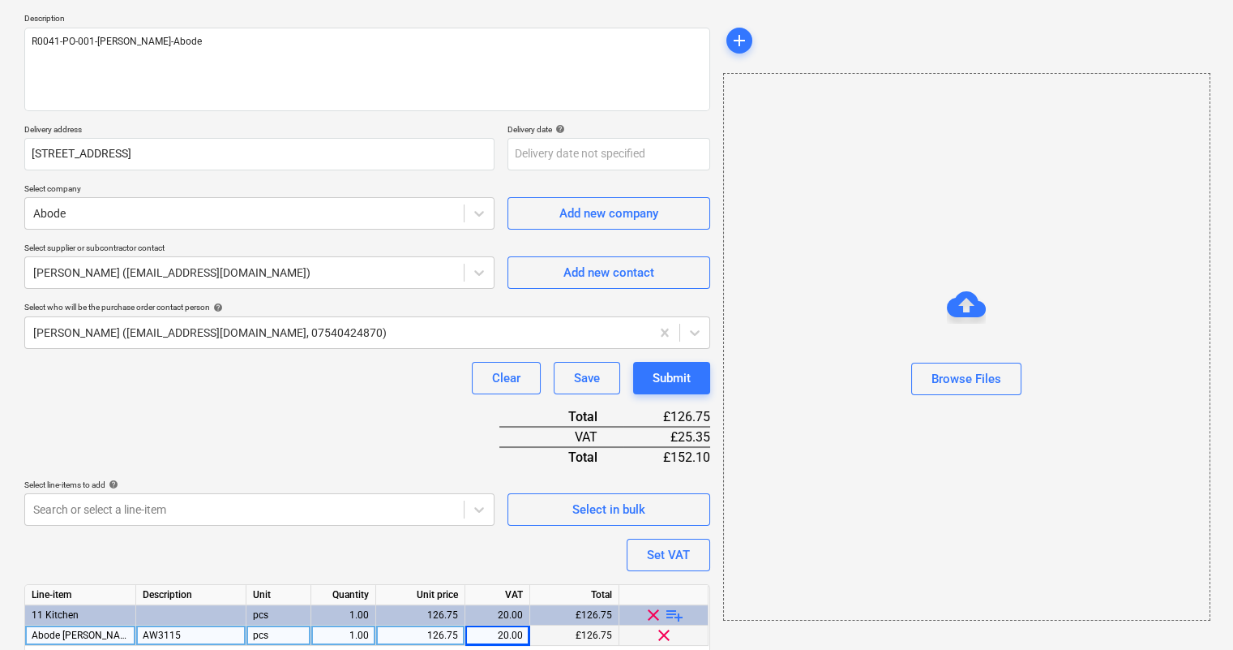
click at [442, 508] on div "Purchase order name help R0041-PO-001-[PERSON_NAME]-Abode Purchase order refere…" at bounding box center [367, 326] width 686 height 744
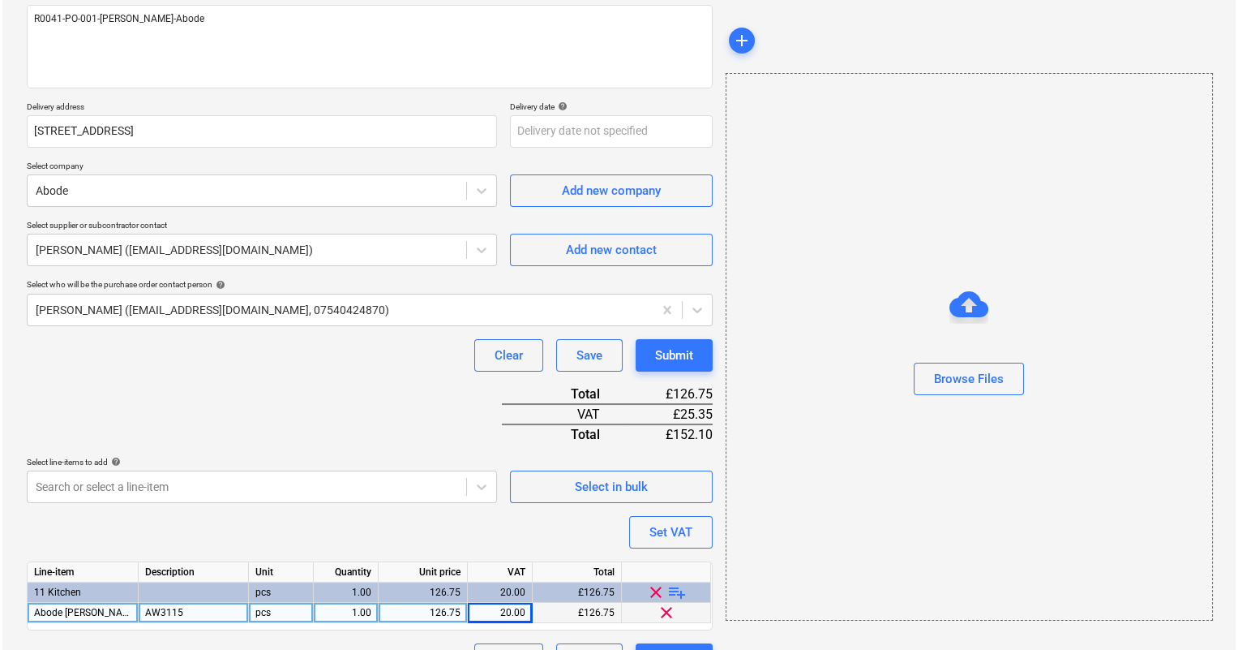
scroll to position [240, 0]
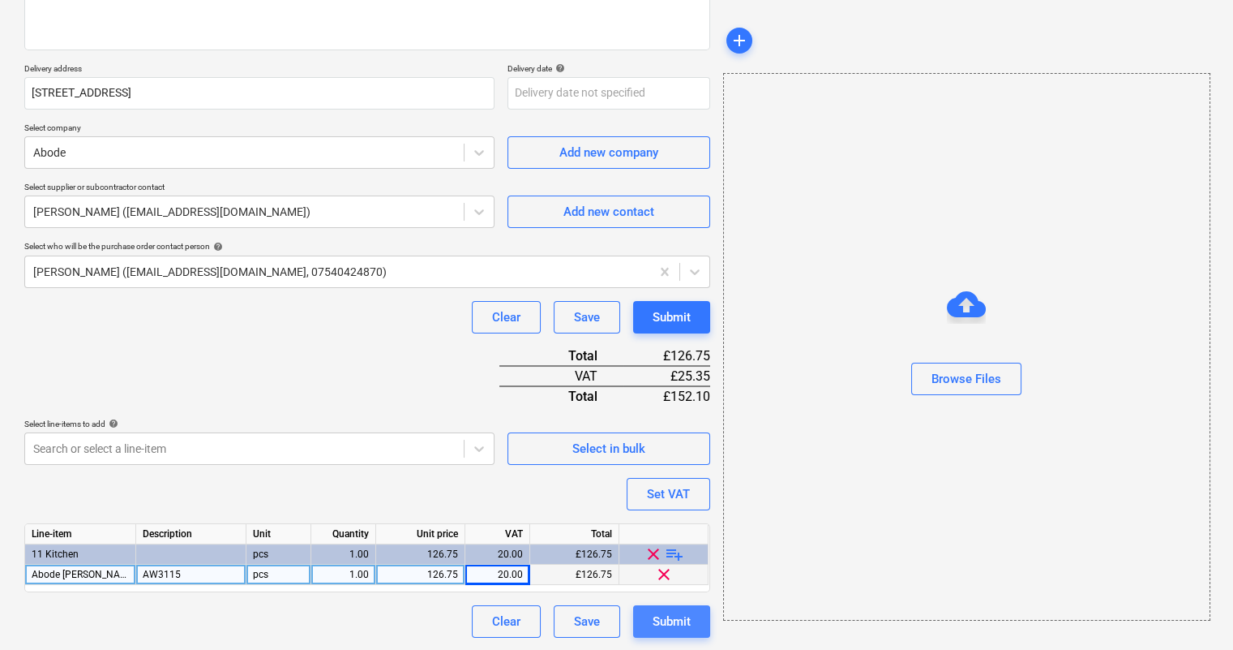
click at [675, 624] on div "Submit" at bounding box center [672, 621] width 38 height 21
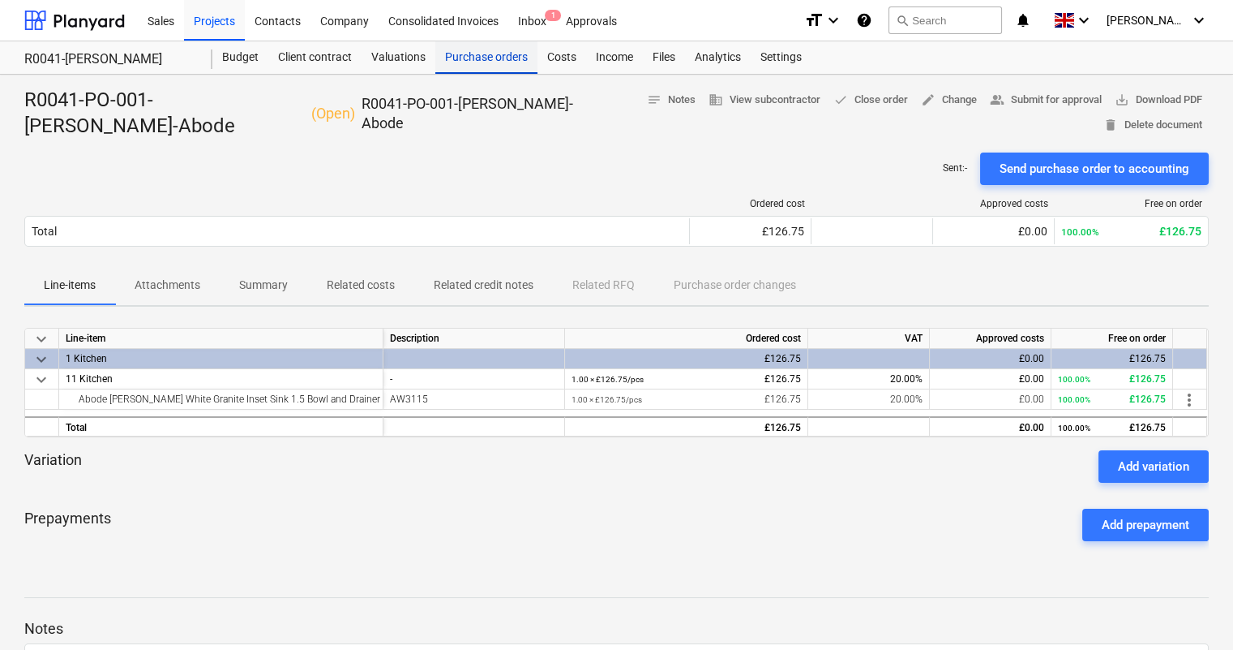
click at [456, 60] on div "Purchase orders" at bounding box center [486, 57] width 102 height 32
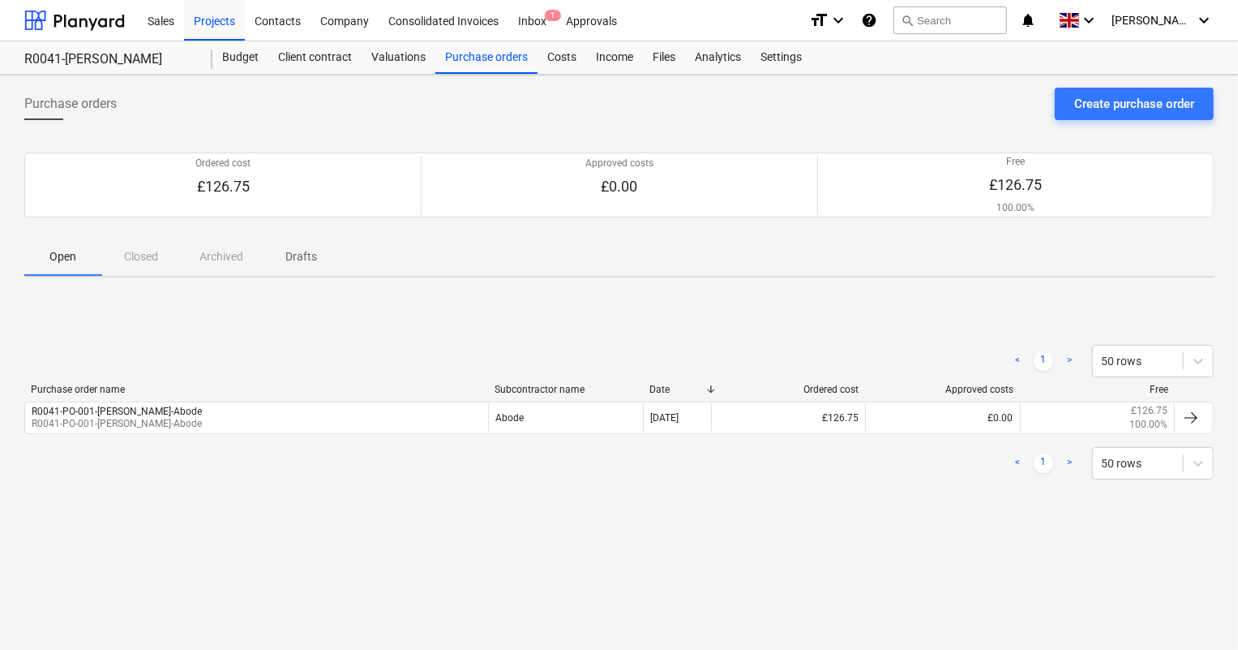
drag, startPoint x: 1113, startPoint y: 109, endPoint x: 1233, endPoint y: 116, distance: 120.2
click at [1121, 111] on div "Create purchase order" at bounding box center [1134, 103] width 120 height 21
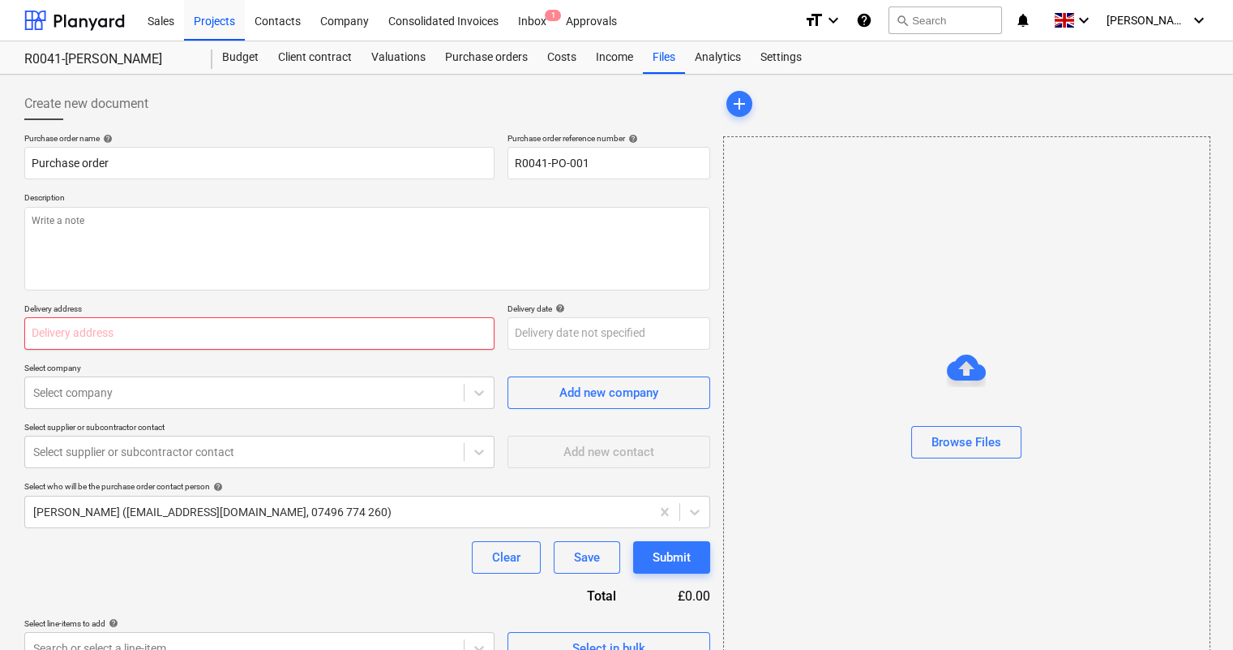
click at [81, 323] on input "text" at bounding box center [259, 333] width 470 height 32
paste input "[STREET_ADDRESS]"
type textarea "x"
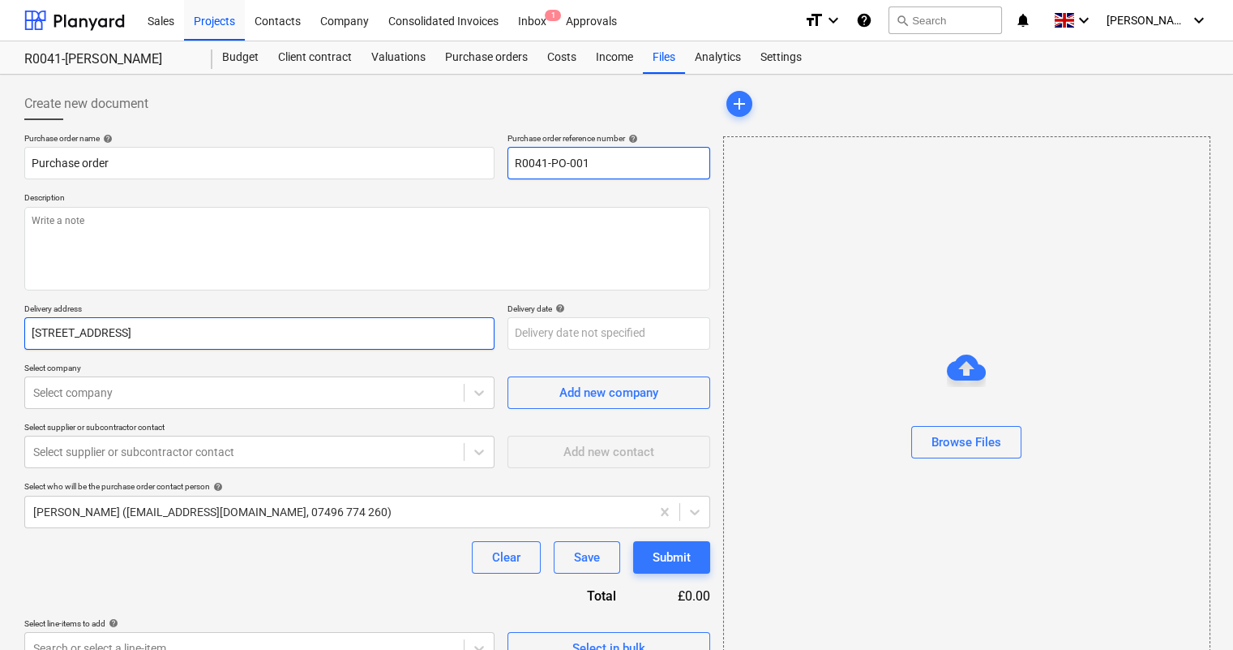
type input "[STREET_ADDRESS]"
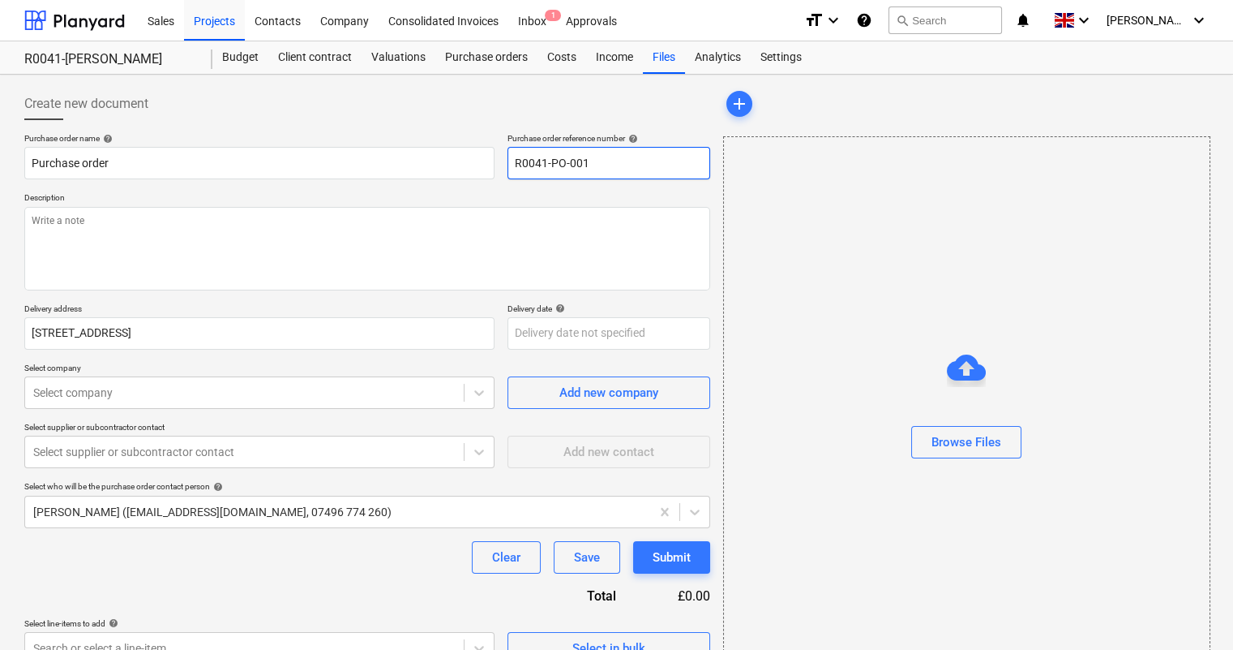
click at [637, 162] on input "R0041-PO-001" at bounding box center [609, 163] width 203 height 32
type textarea "x"
type input "R0041-PO-00"
type textarea "x"
type input "R0041-PO-002"
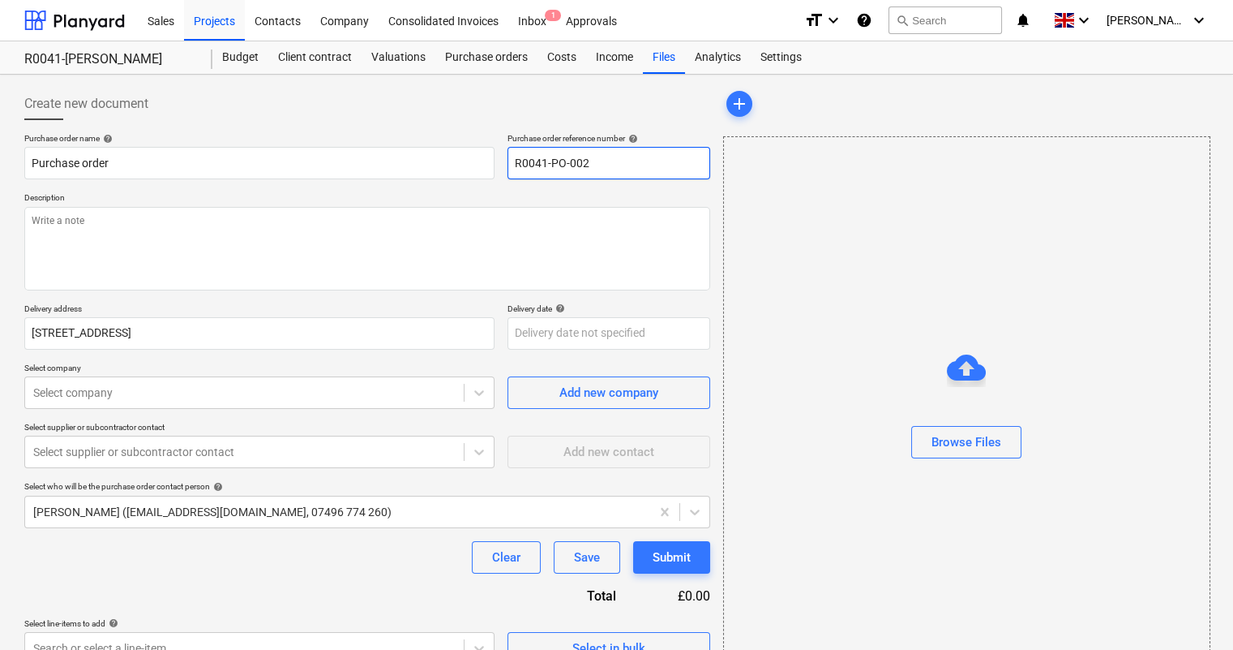
type textarea "x"
type input "R0041-PO-002-"
type textarea "x"
type input "R0041-PO-002-M"
type textarea "x"
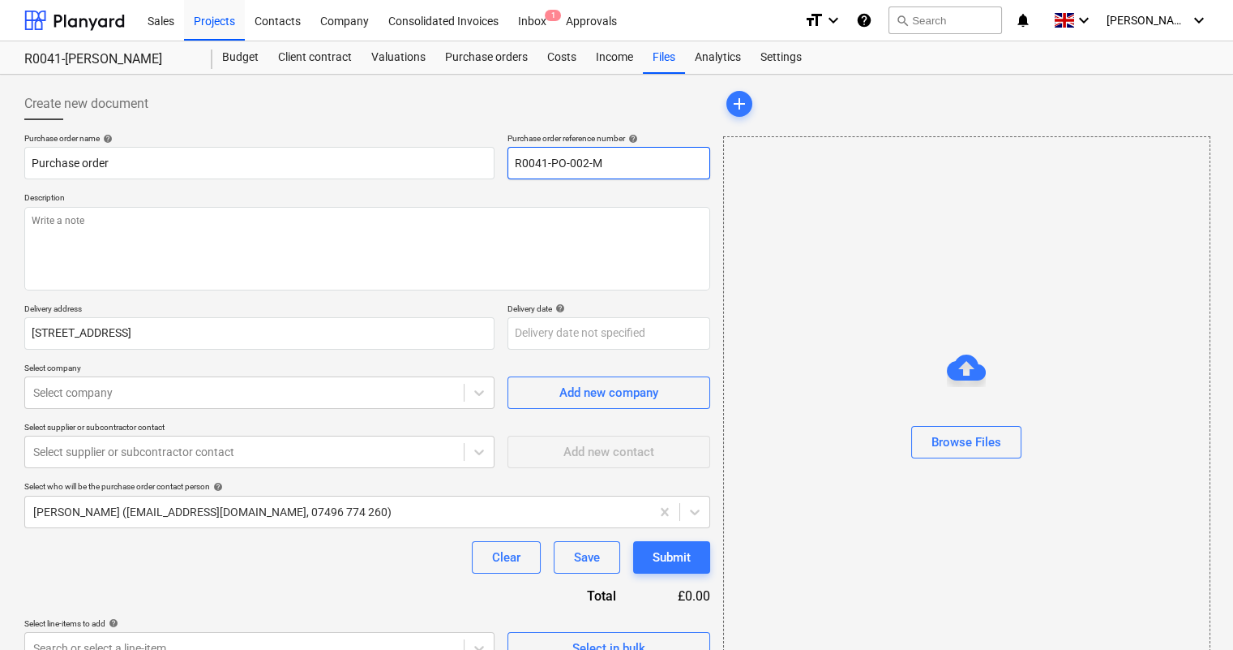
type input "R0041-PO-002-Ma"
type textarea "x"
type input "R0041-PO-002-Mae"
type textarea "x"
type input "R0041-PO-002-Maev"
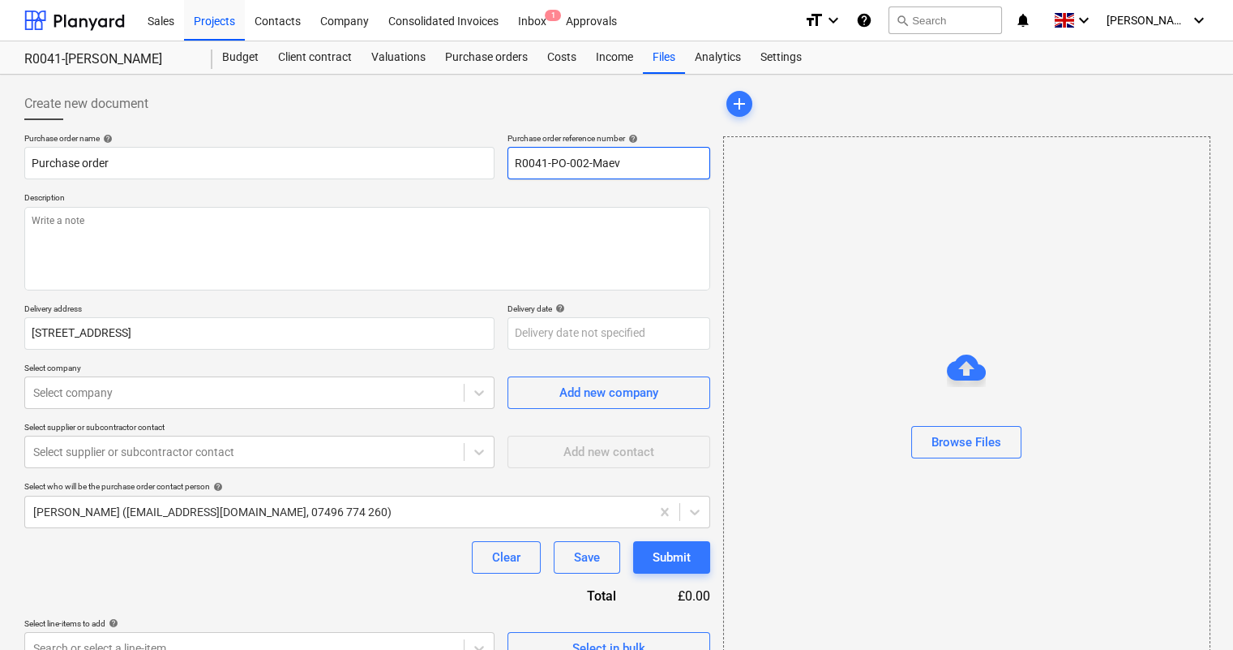
type textarea "x"
type input "R0041-PO-002-Maeve"
type textarea "x"
type input "R0041-PO-002-Maeve"
type textarea "x"
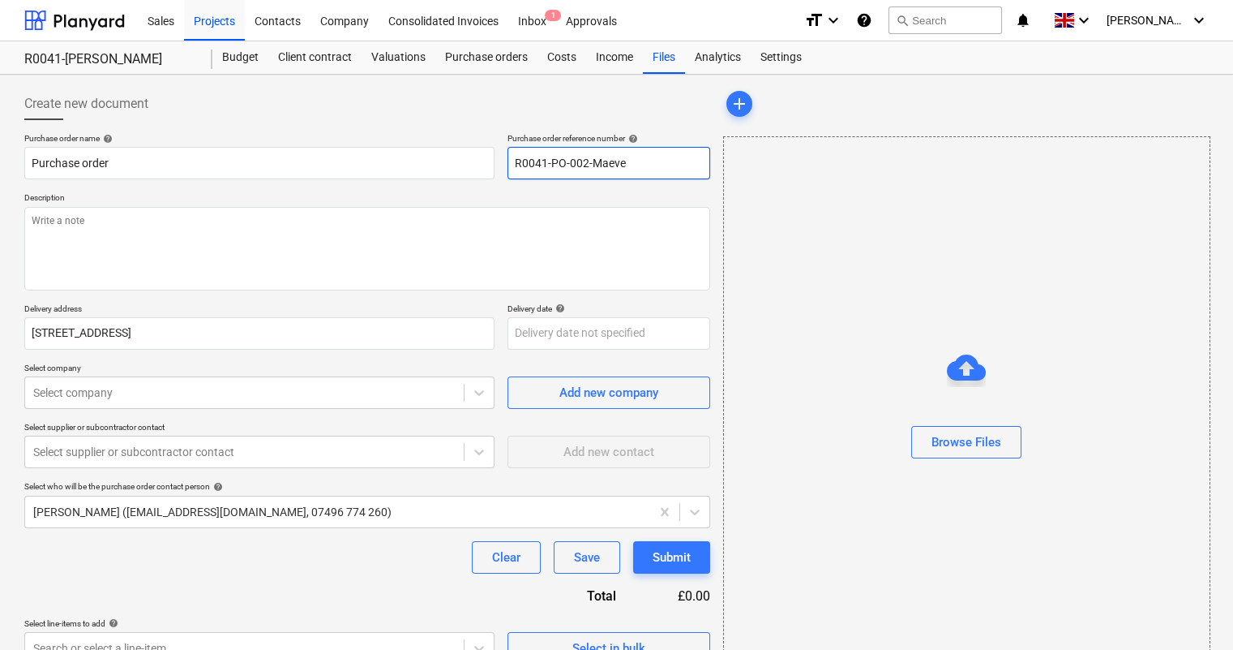
type input "R0041-PO-002-Maeve F"
type textarea "x"
type input "R0041-PO-002-Maeve Fo"
type textarea "x"
type input "R0041-PO-002-[PERSON_NAME]"
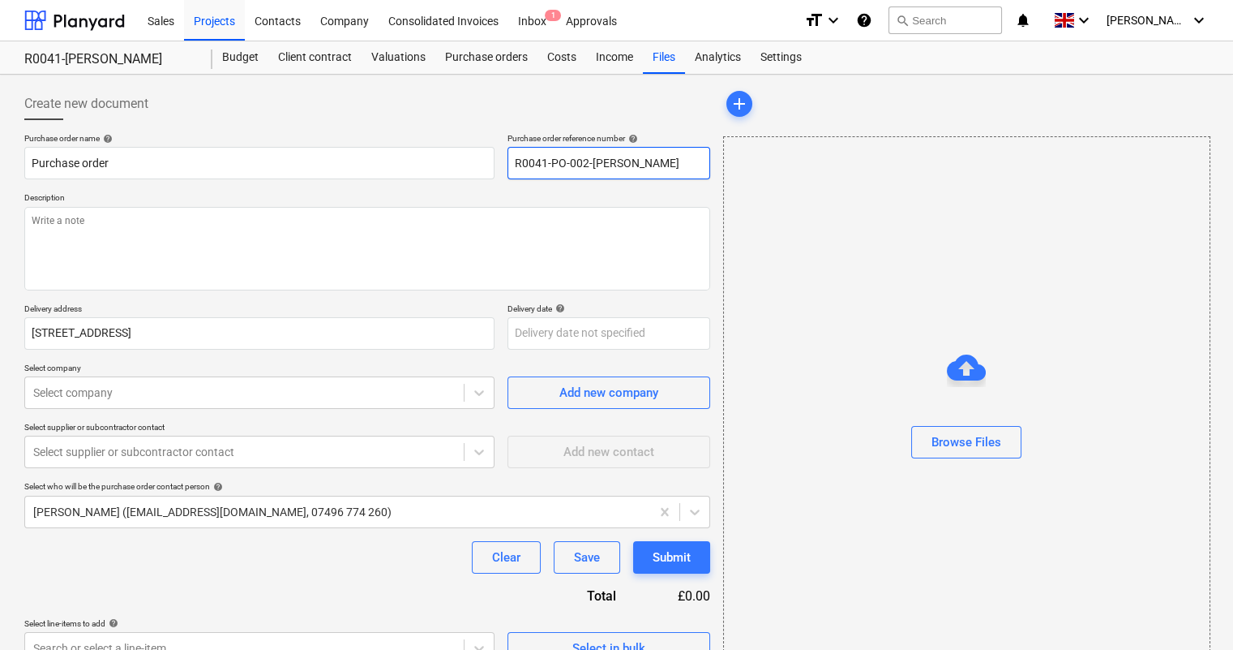
type textarea "x"
type input "R0041-PO-002-[PERSON_NAME]-"
type textarea "x"
type input "R0041-PO-002-[PERSON_NAME]-B"
type textarea "x"
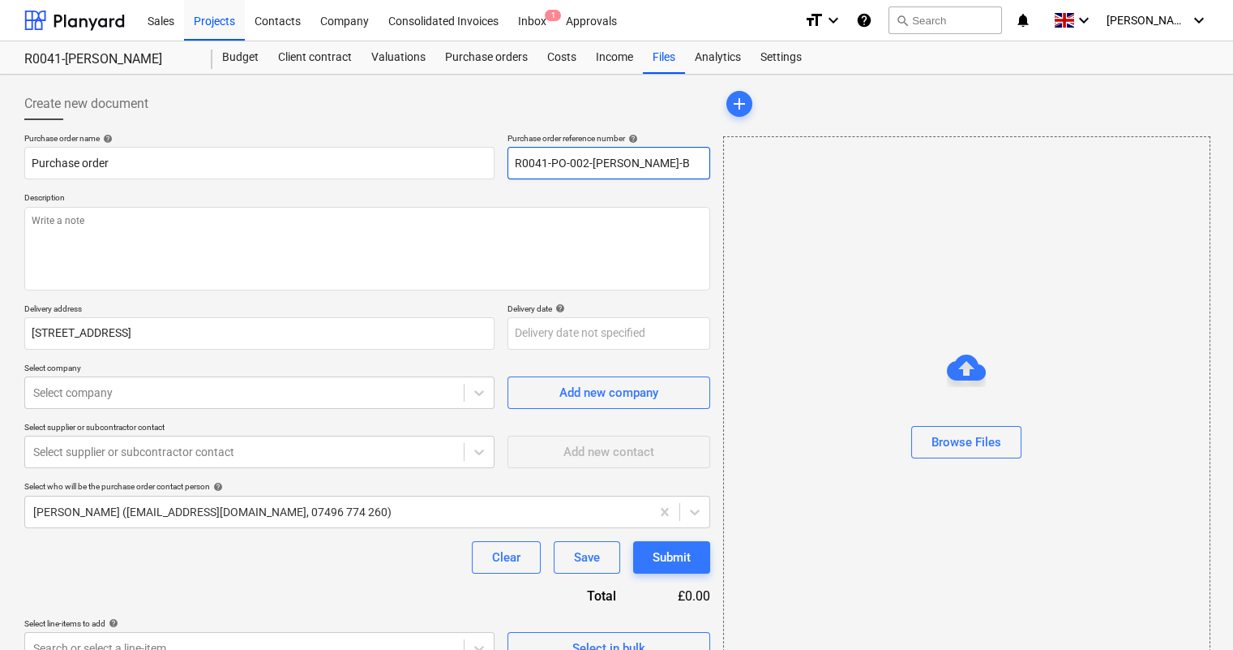
type input "R0041-PO-002-[PERSON_NAME]-Be"
type textarea "x"
type input "R0041-PO-002-[PERSON_NAME]"
type textarea "x"
drag, startPoint x: 679, startPoint y: 167, endPoint x: 422, endPoint y: 167, distance: 257.0
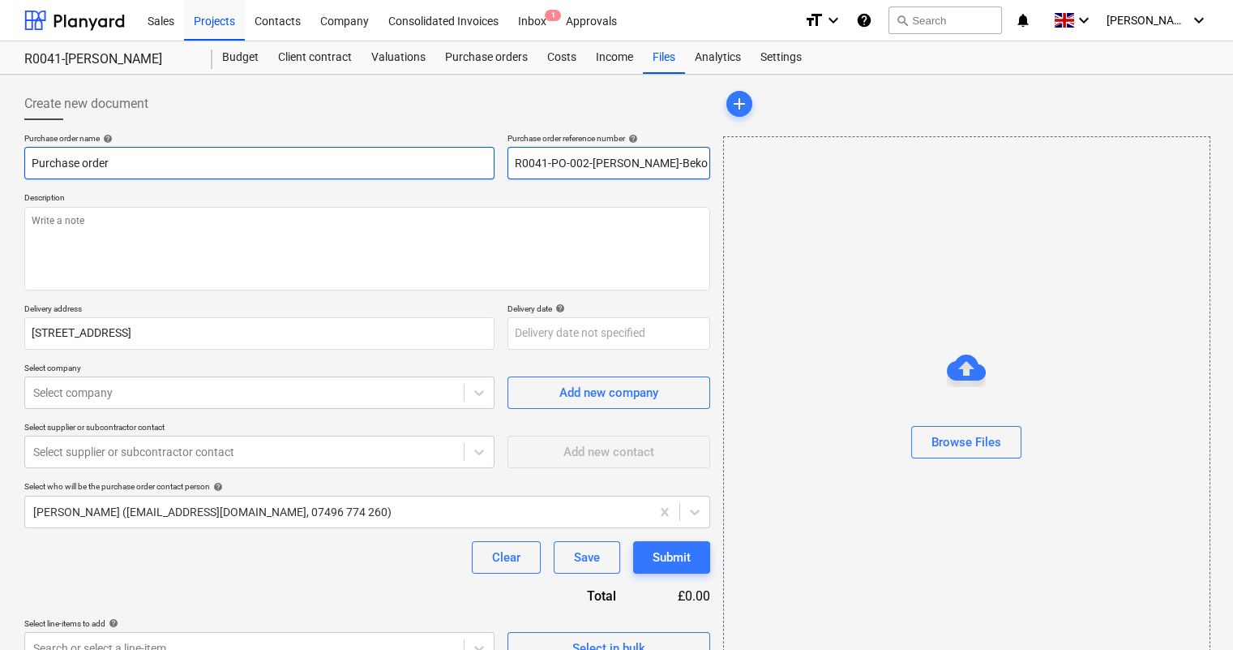
click at [448, 164] on div "Purchase order name help Purchase order Purchase order reference number help R0…" at bounding box center [367, 156] width 686 height 46
type input "R0041-PO-002-[PERSON_NAME]-Beko"
drag, startPoint x: 281, startPoint y: 152, endPoint x: 16, endPoint y: 162, distance: 264.5
click at [0, 151] on div "Create new document Purchase order name help Purchase order Purchase order refe…" at bounding box center [616, 386] width 1233 height 622
paste input "R0041-PO-002-[PERSON_NAME]-Beko"
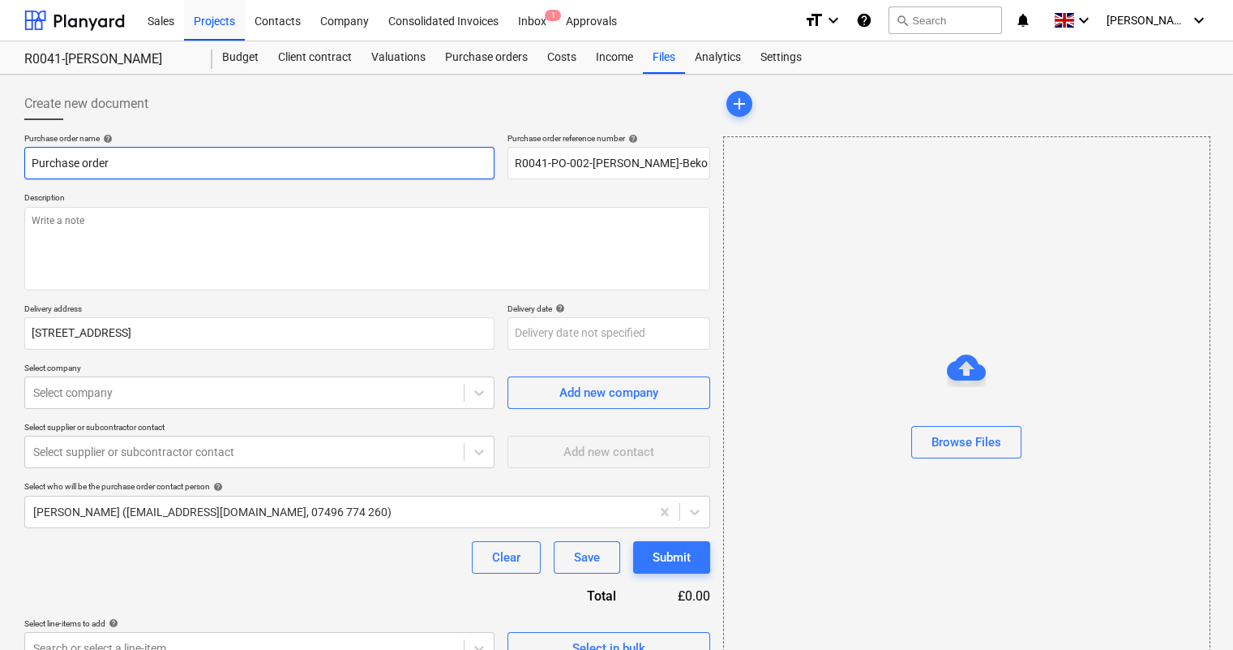
type textarea "x"
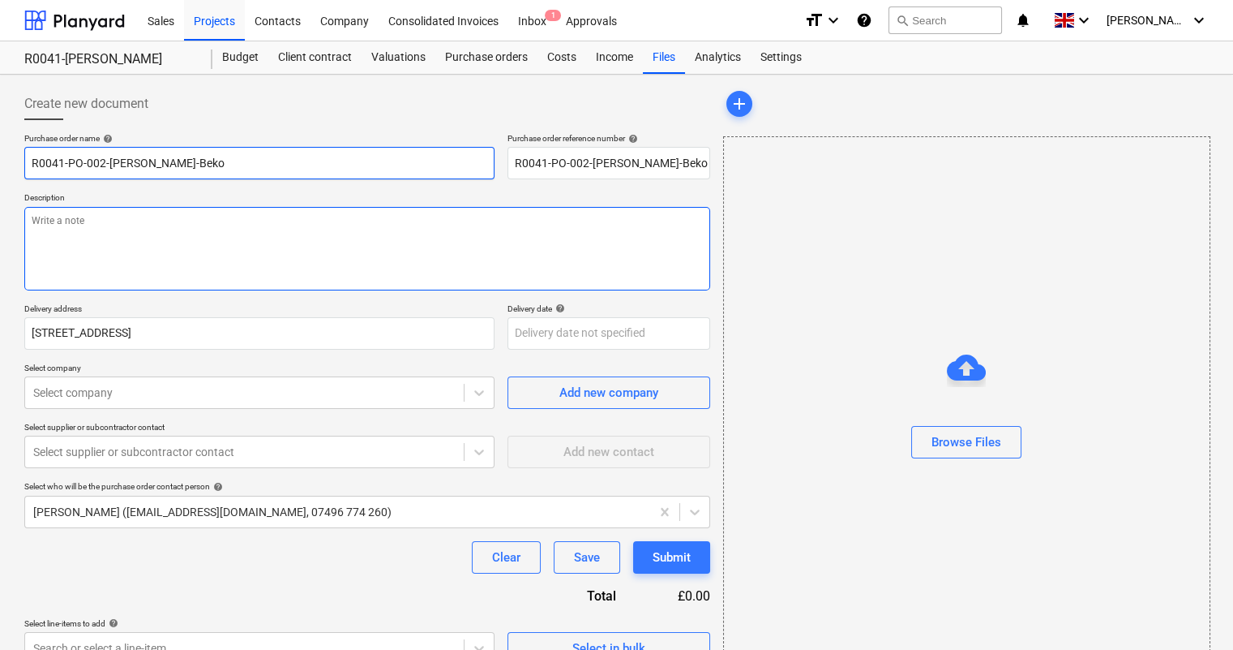
type input "R0041-PO-002-[PERSON_NAME]-Beko"
click at [170, 229] on textarea at bounding box center [367, 249] width 686 height 84
paste textarea "R0041-PO-002-[PERSON_NAME]-Beko"
type textarea "x"
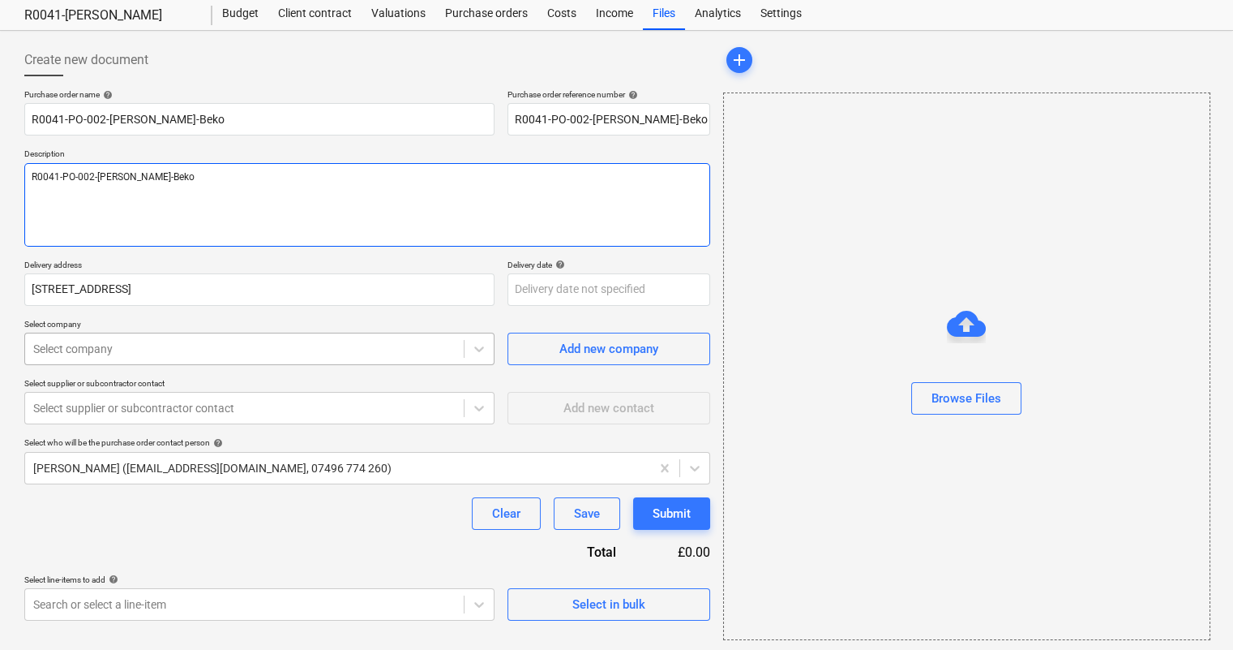
scroll to position [46, 0]
type textarea "R0041-PO-002-[PERSON_NAME]-Beko"
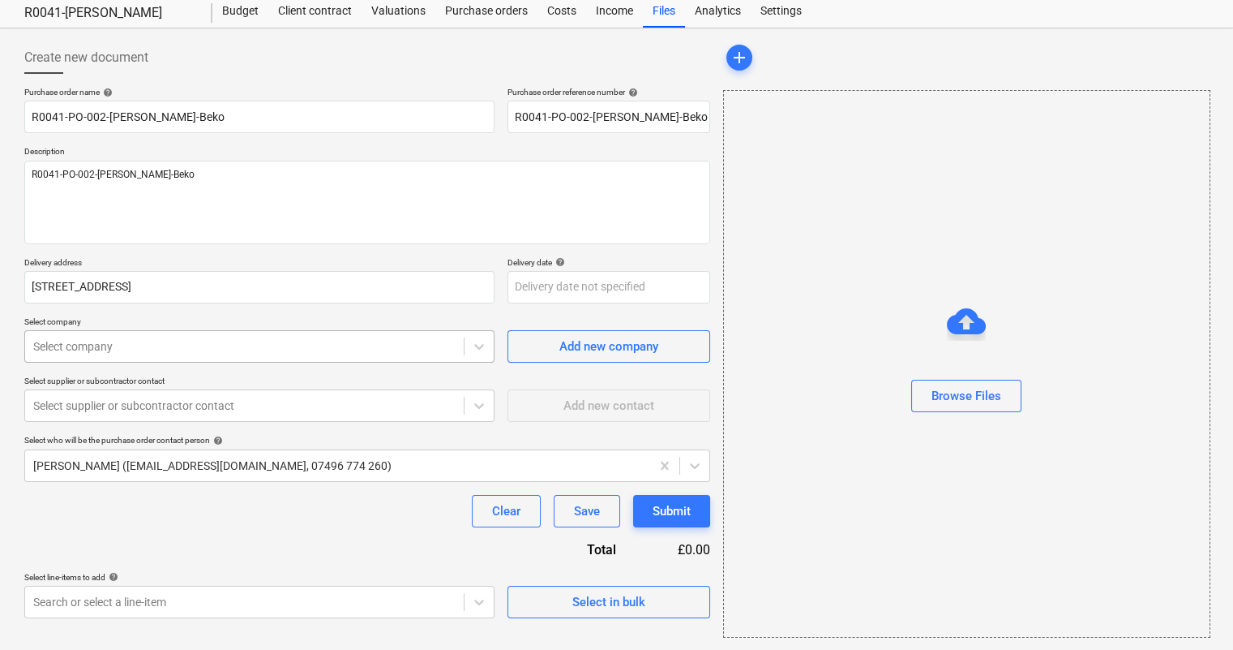
type textarea "x"
click at [221, 348] on div at bounding box center [244, 346] width 422 height 16
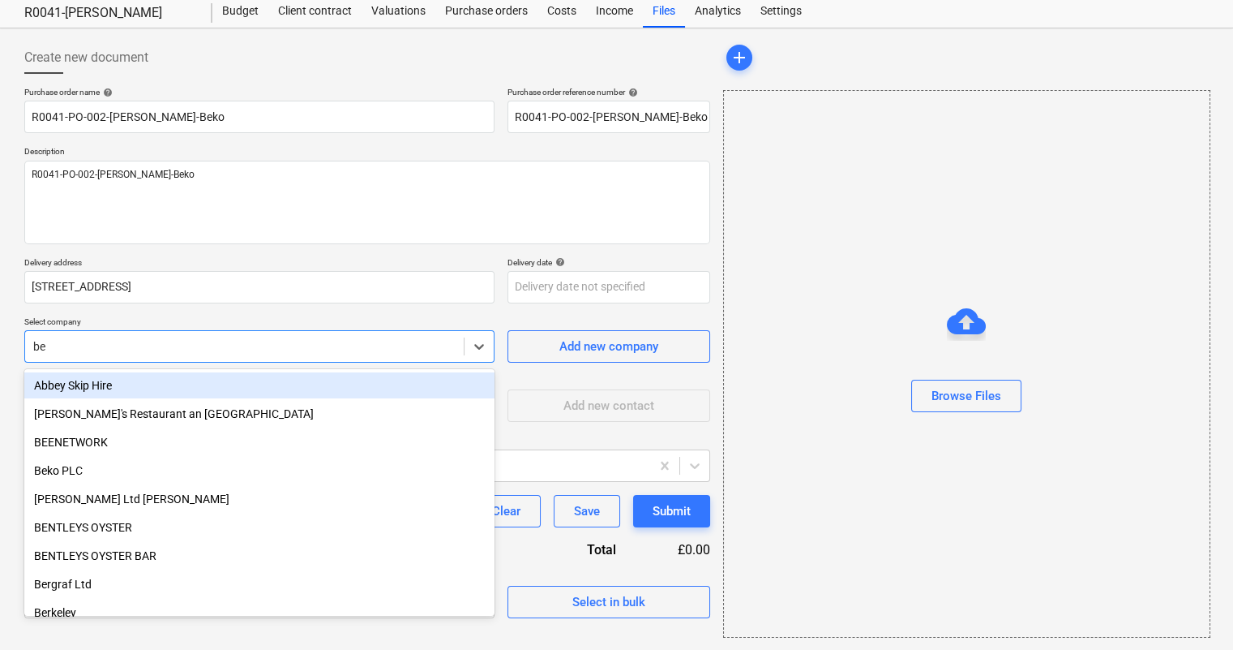
type input "bek"
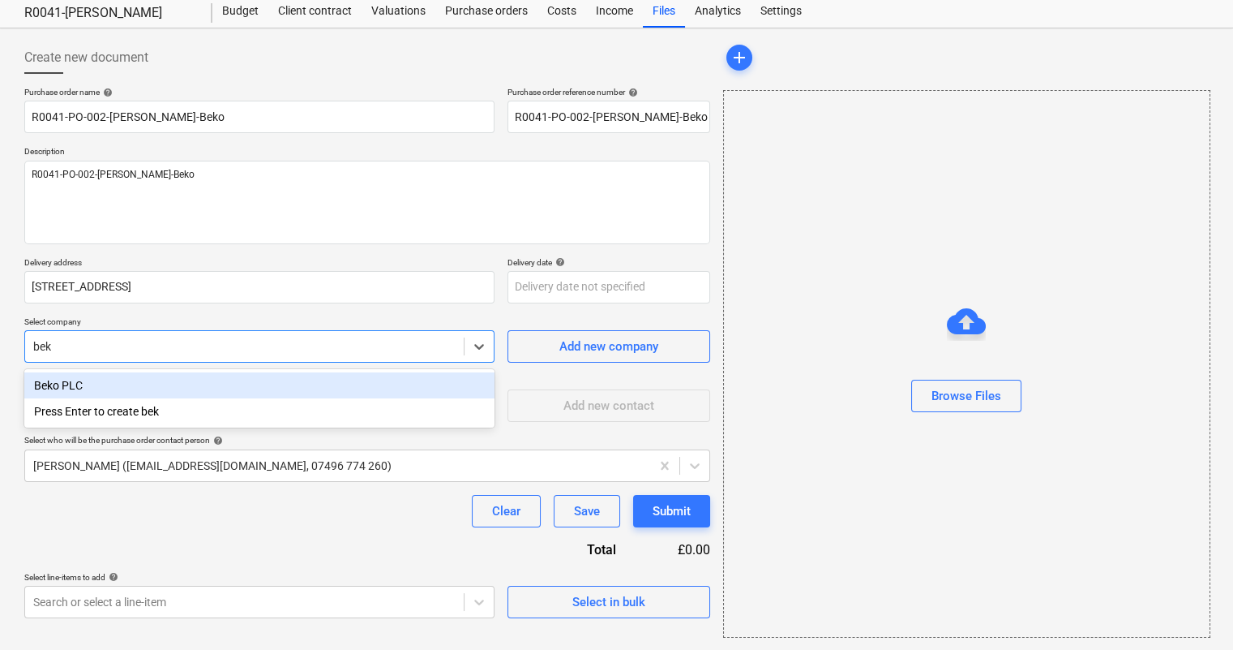
click at [219, 380] on div "Beko PLC" at bounding box center [259, 385] width 470 height 26
type textarea "x"
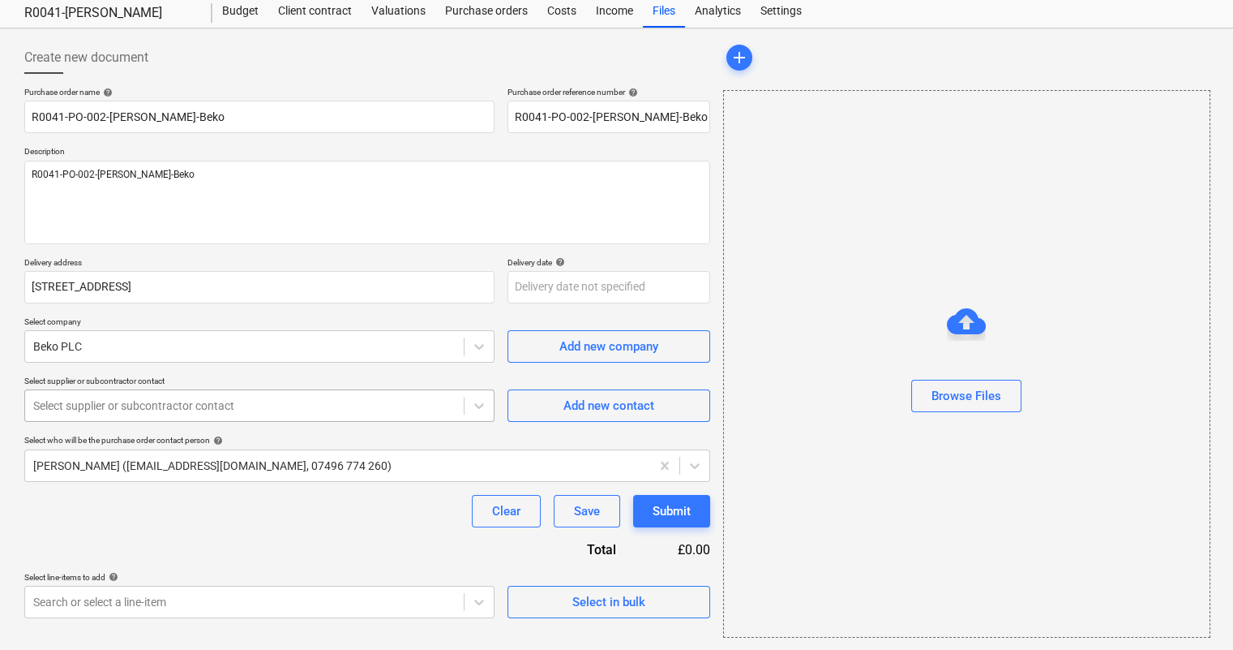
click at [217, 388] on div "Select supplier or subcontractor contact Select supplier or subcontractor conta…" at bounding box center [259, 398] width 470 height 46
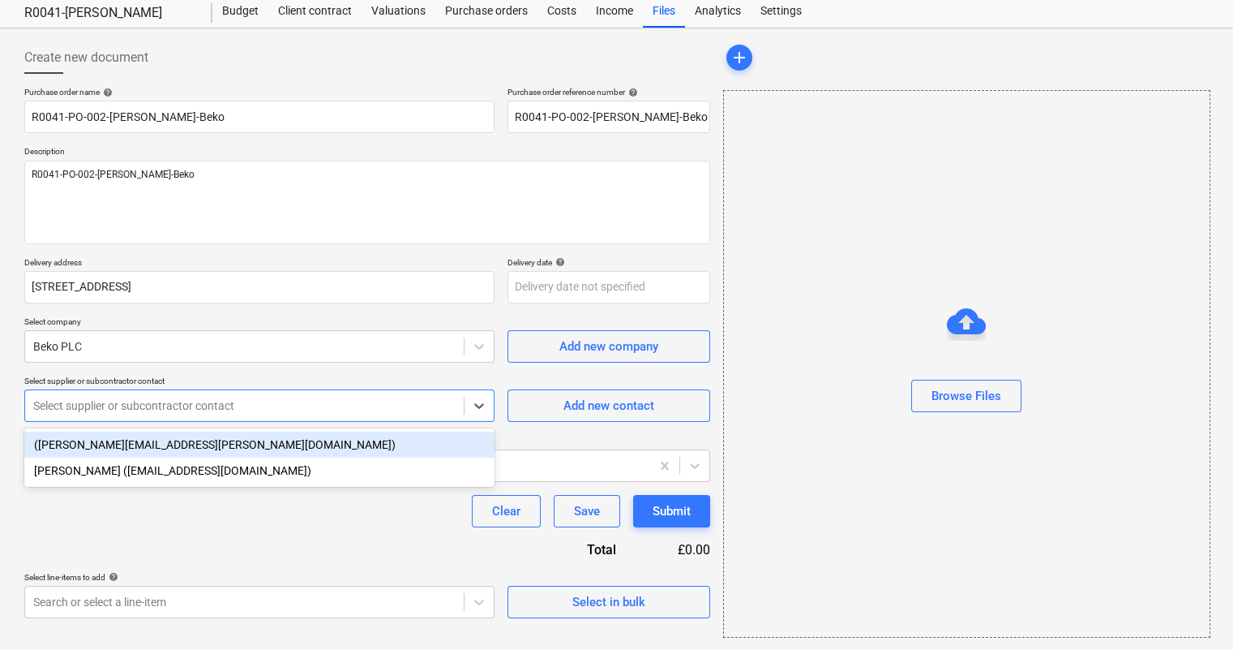
drag, startPoint x: 217, startPoint y: 395, endPoint x: 214, endPoint y: 410, distance: 15.6
click at [216, 397] on div "Select supplier or subcontractor contact" at bounding box center [244, 405] width 439 height 23
click at [215, 412] on div at bounding box center [244, 405] width 422 height 16
drag, startPoint x: 215, startPoint y: 412, endPoint x: 202, endPoint y: 432, distance: 24.1
click at [214, 414] on div "Select supplier or subcontractor contact" at bounding box center [244, 405] width 439 height 23
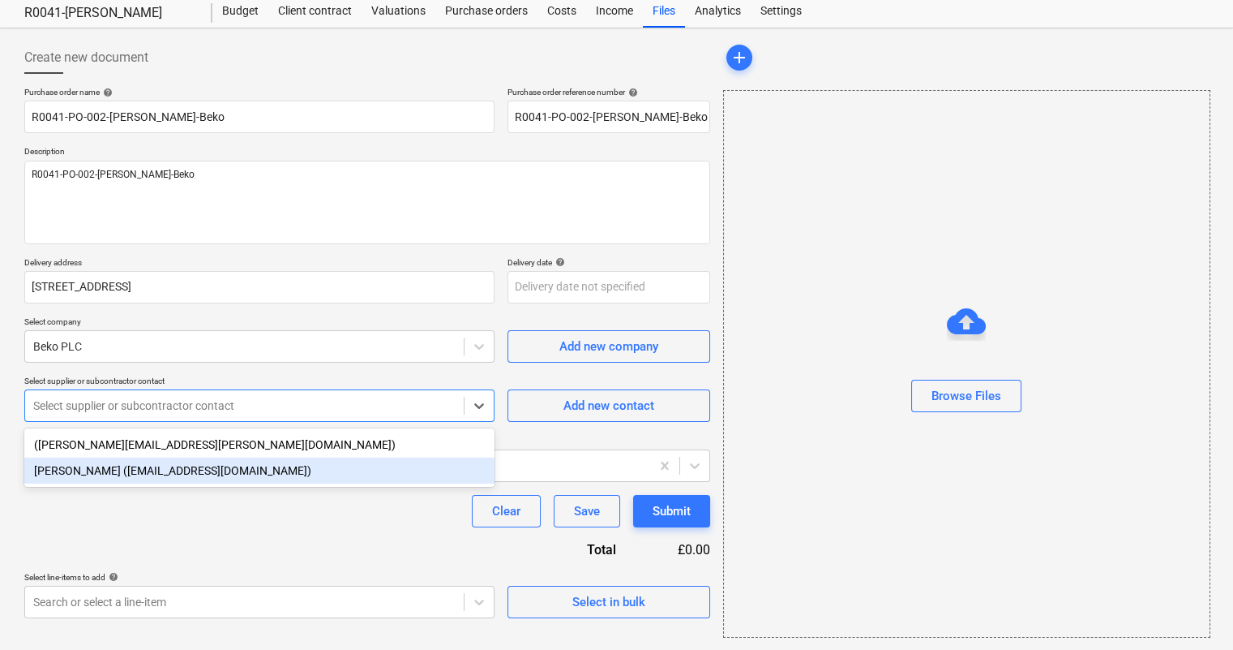
click at [187, 474] on div "[PERSON_NAME] ([EMAIL_ADDRESS][DOMAIN_NAME])" at bounding box center [259, 470] width 470 height 26
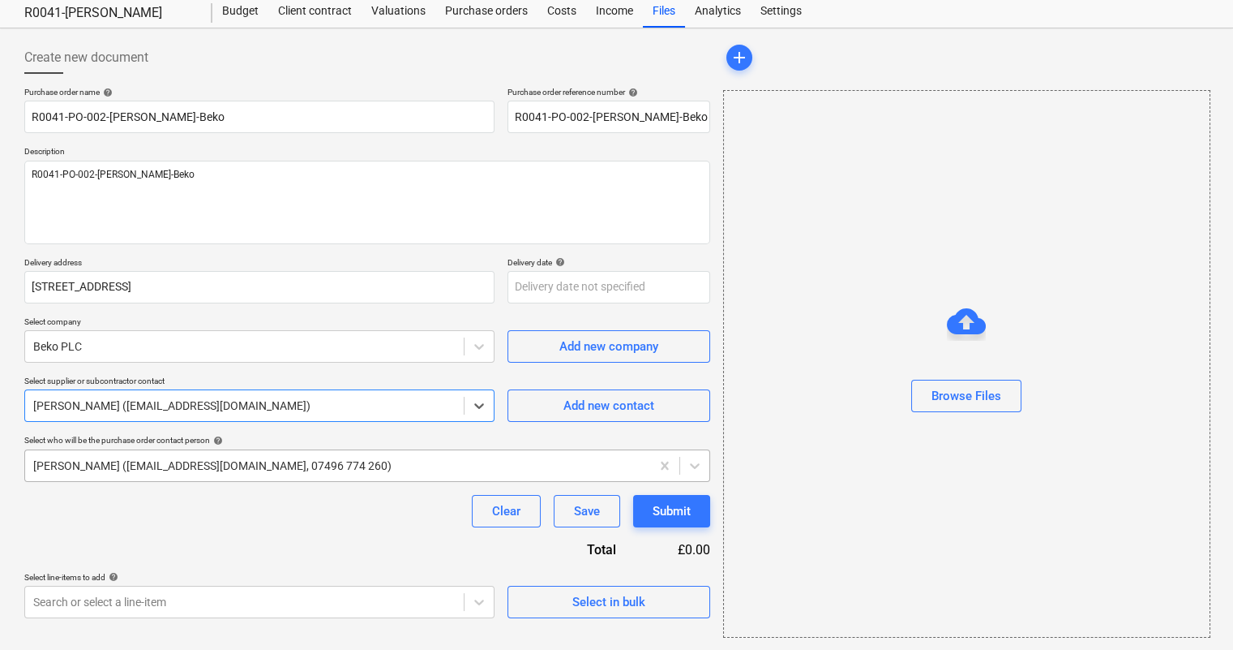
click at [187, 474] on div "[PERSON_NAME] ([EMAIL_ADDRESS][DOMAIN_NAME], 07496 774 260)" at bounding box center [337, 465] width 625 height 23
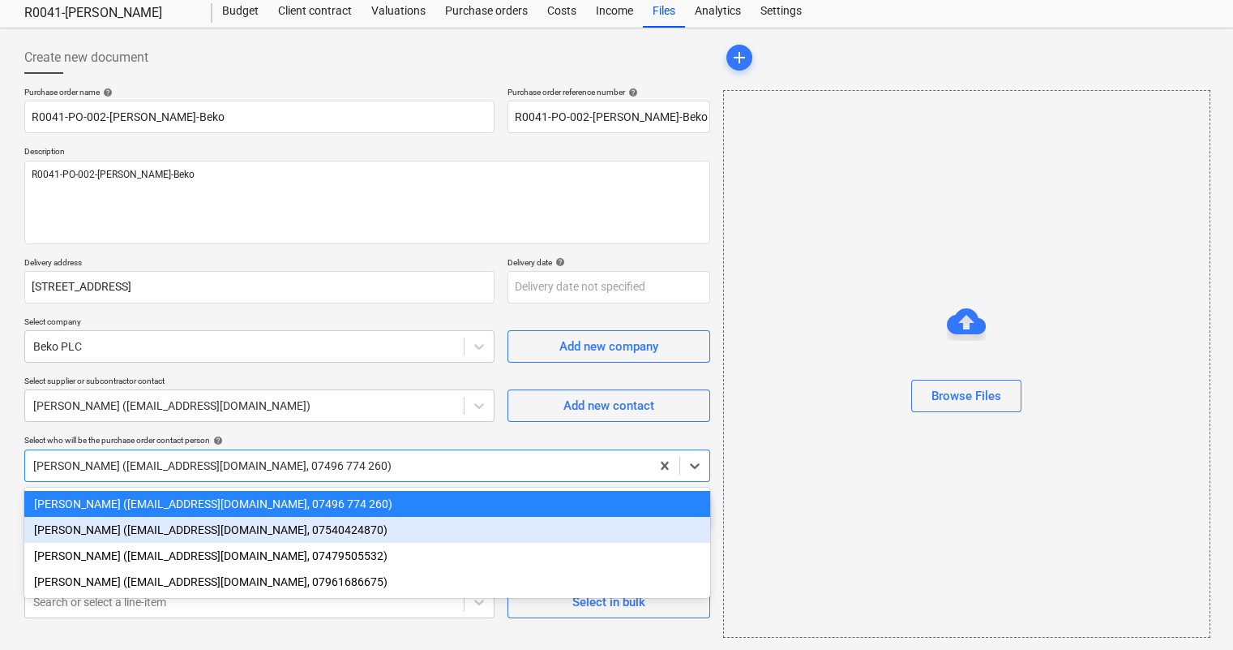
click at [151, 538] on div "[PERSON_NAME] ([EMAIL_ADDRESS][DOMAIN_NAME], 07540424870)" at bounding box center [367, 530] width 686 height 26
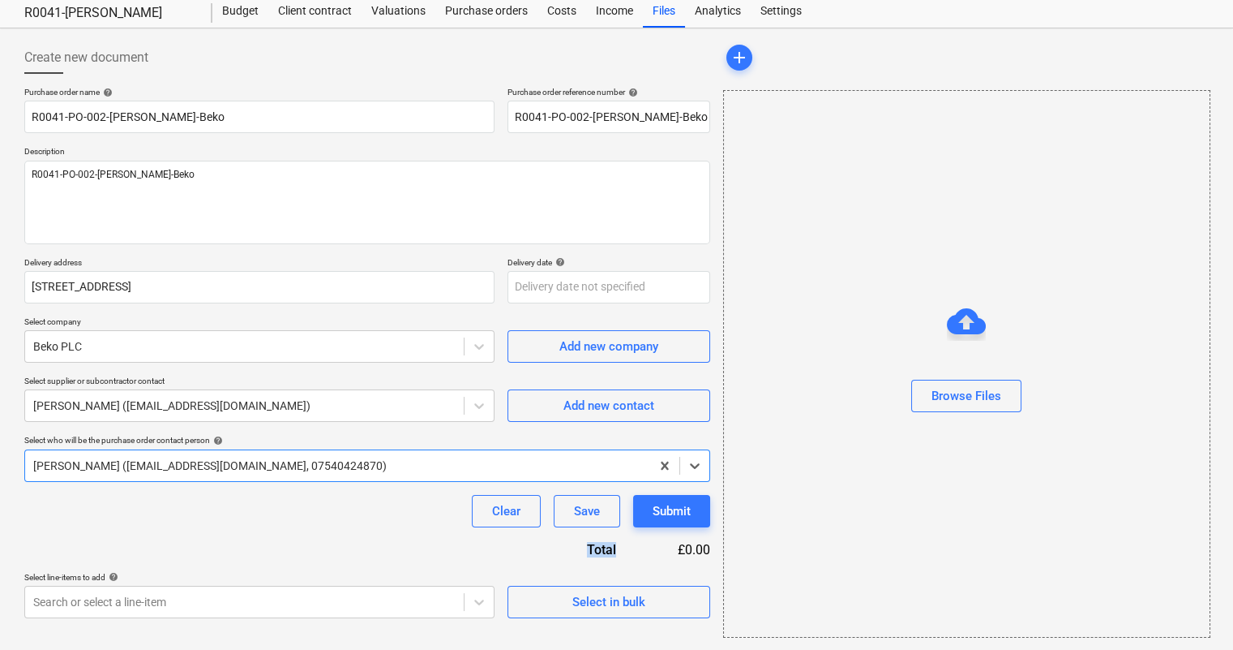
click at [151, 538] on div "Purchase order name help R0041-PO-002-[PERSON_NAME]-Beko Purchase order referen…" at bounding box center [367, 352] width 686 height 531
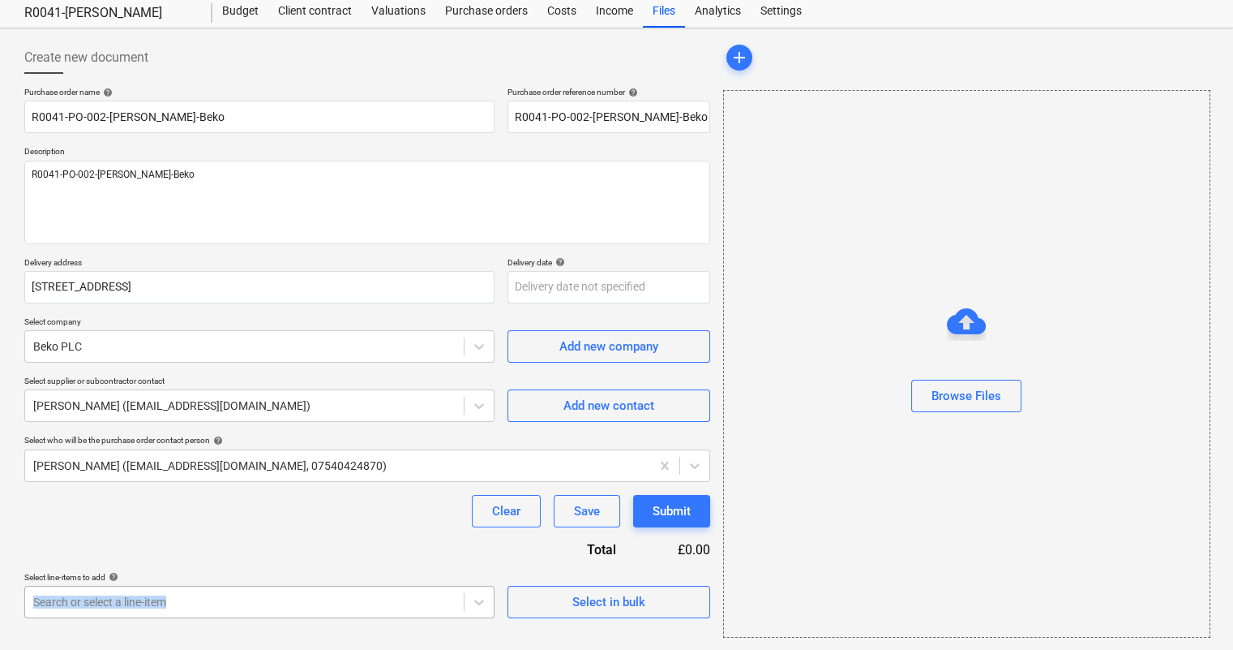
click at [176, 592] on div "Select line-items to add help Search or select a line-item" at bounding box center [259, 595] width 470 height 46
click at [212, 602] on body "Sales Projects Contacts Company Consolidated Invoices Inbox 1 Approvals format_…" at bounding box center [616, 278] width 1233 height 650
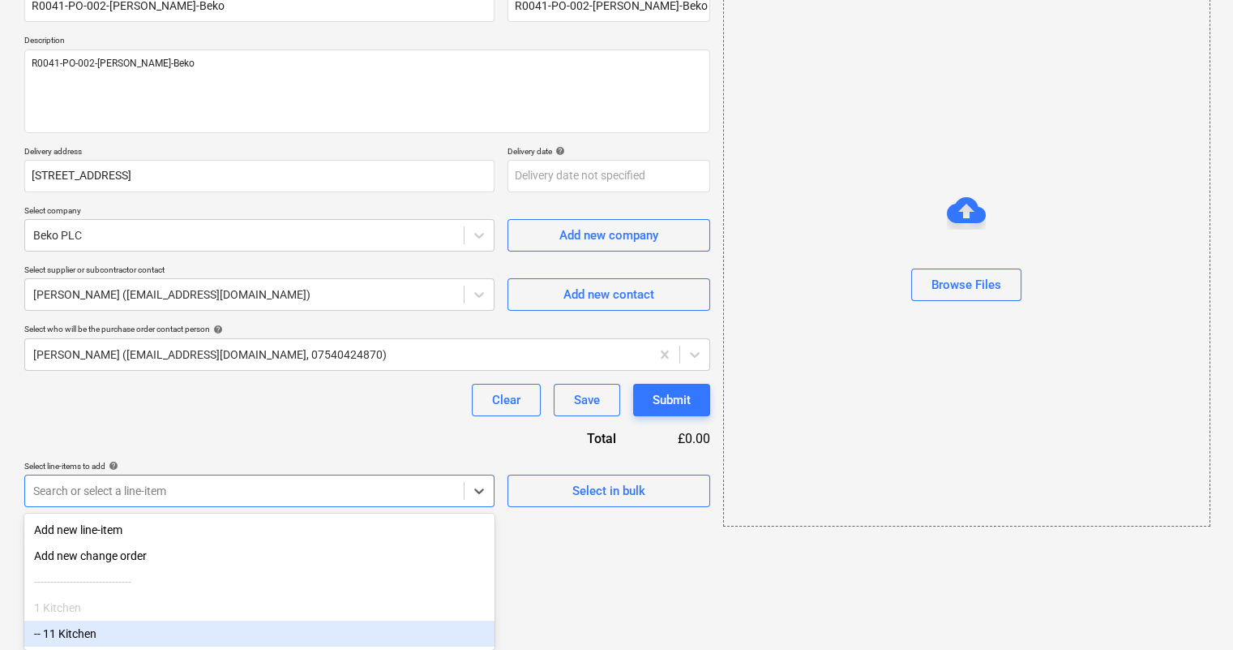
click at [176, 629] on div "-- 11 Kitchen" at bounding box center [259, 633] width 470 height 26
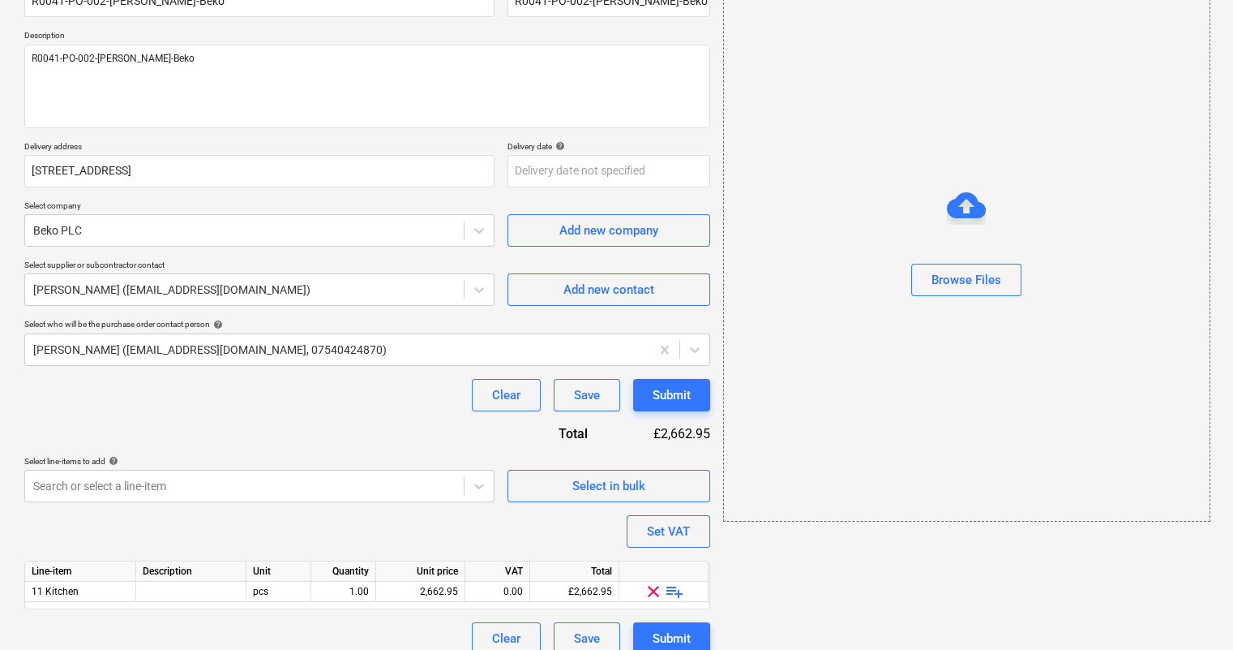
click at [206, 536] on div "Purchase order name help R0041-PO-002-[PERSON_NAME]-Beko Purchase order referen…" at bounding box center [367, 313] width 686 height 684
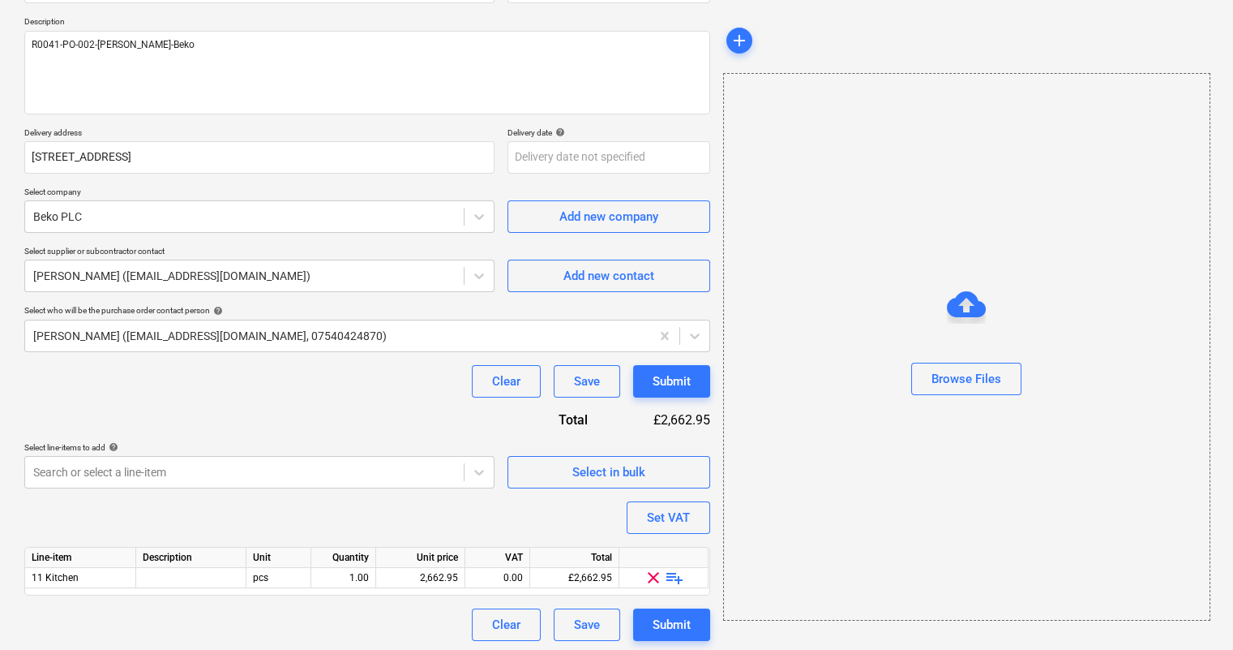
scroll to position [179, 0]
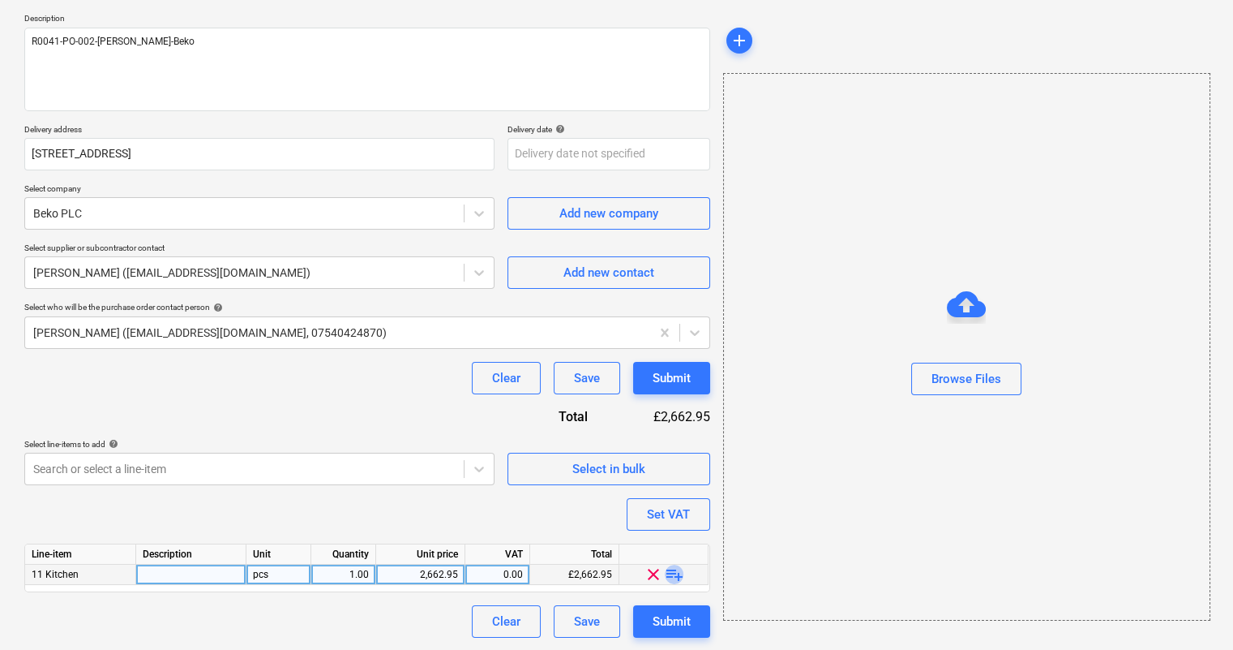
click at [674, 572] on span "playlist_add" at bounding box center [674, 573] width 19 height 19
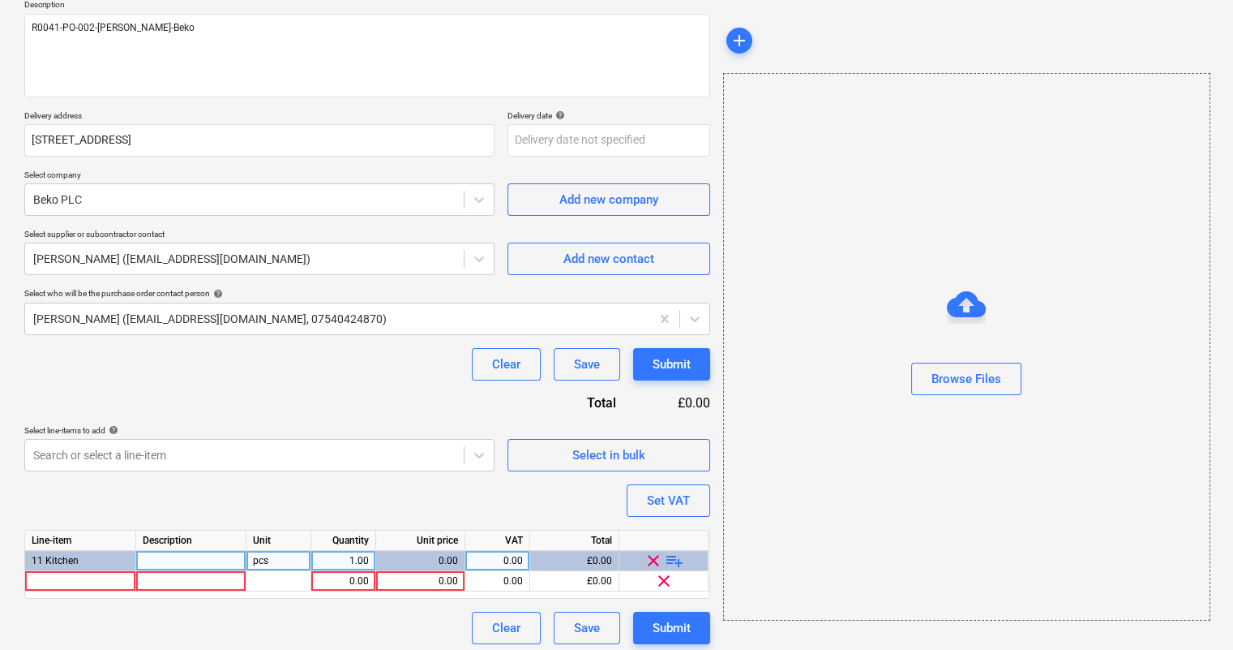
scroll to position [199, 0]
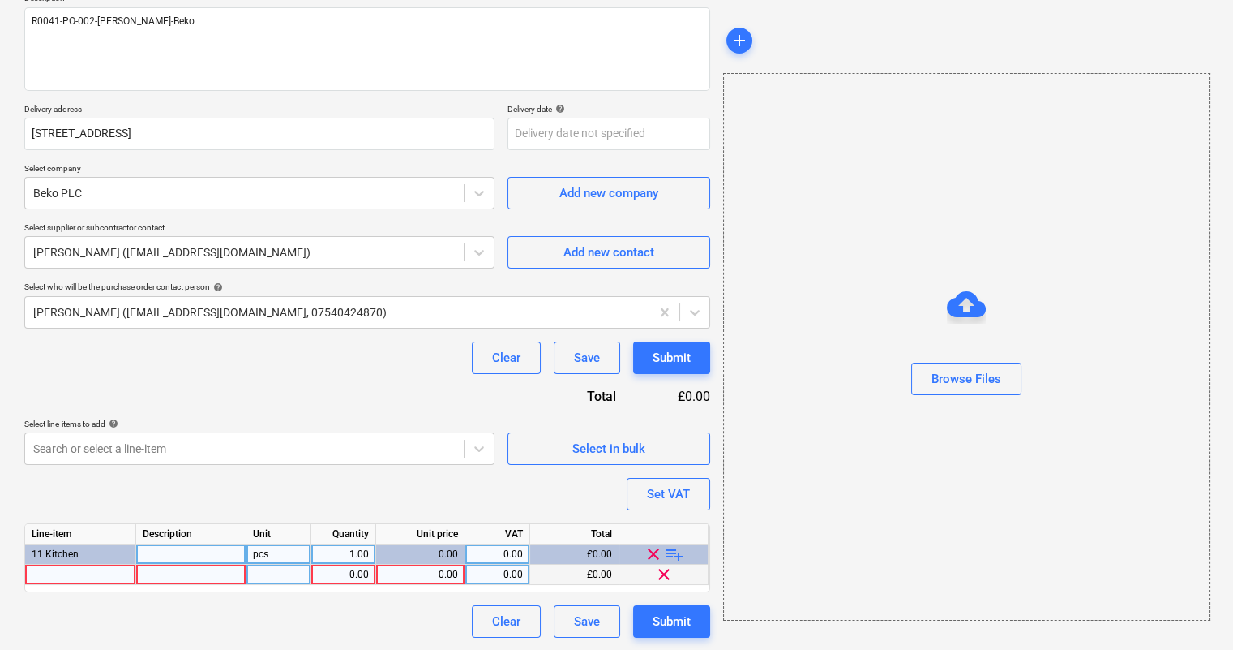
type textarea "x"
click at [71, 575] on div at bounding box center [80, 574] width 111 height 20
type input "Beko - Dishwasher - 60cm - Integrated"
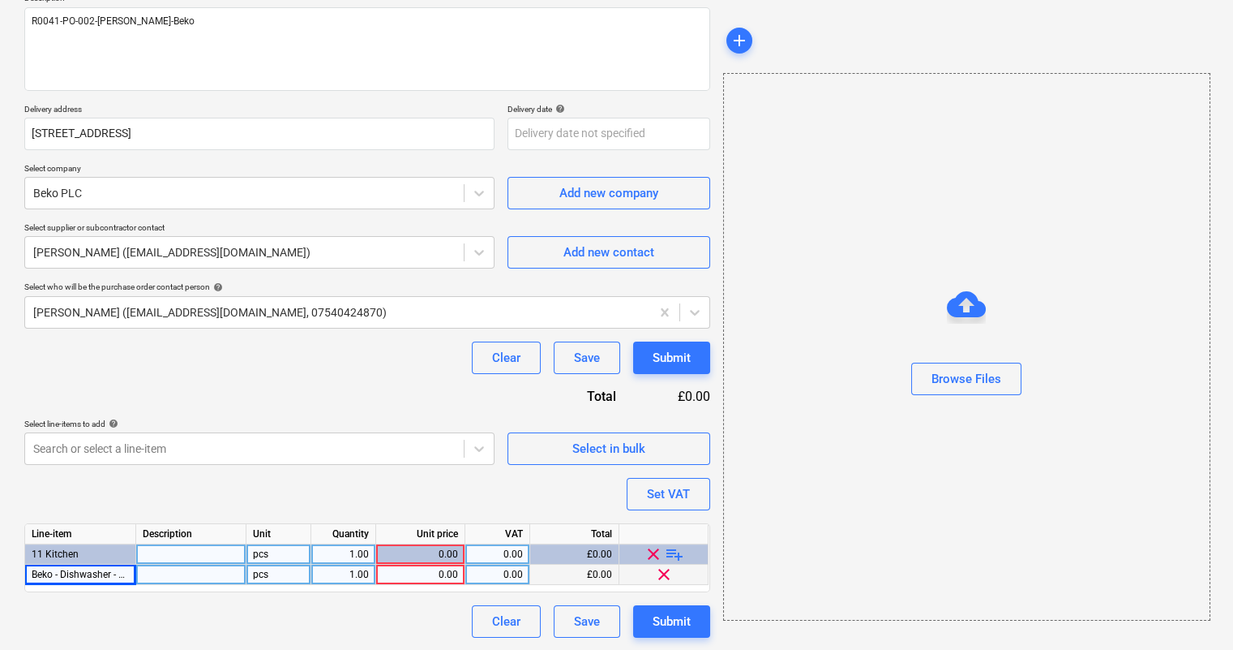
type textarea "x"
click at [154, 570] on div at bounding box center [191, 574] width 110 height 20
type input "DIN15330"
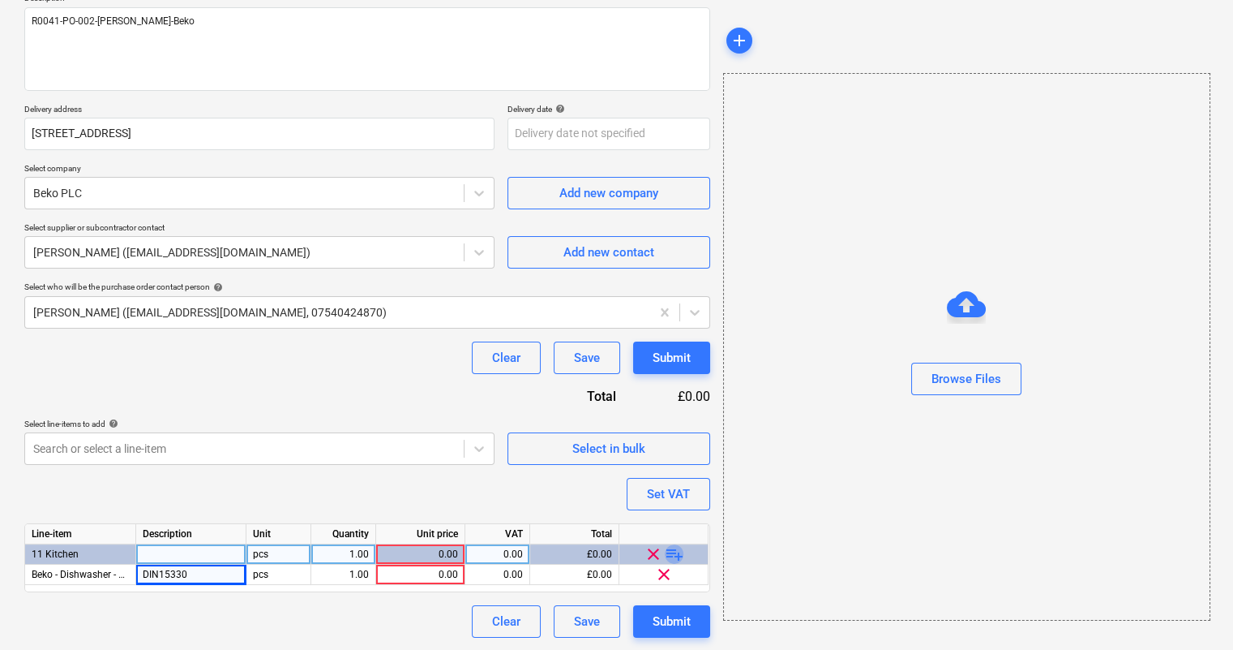
click at [675, 554] on span "playlist_add" at bounding box center [674, 553] width 19 height 19
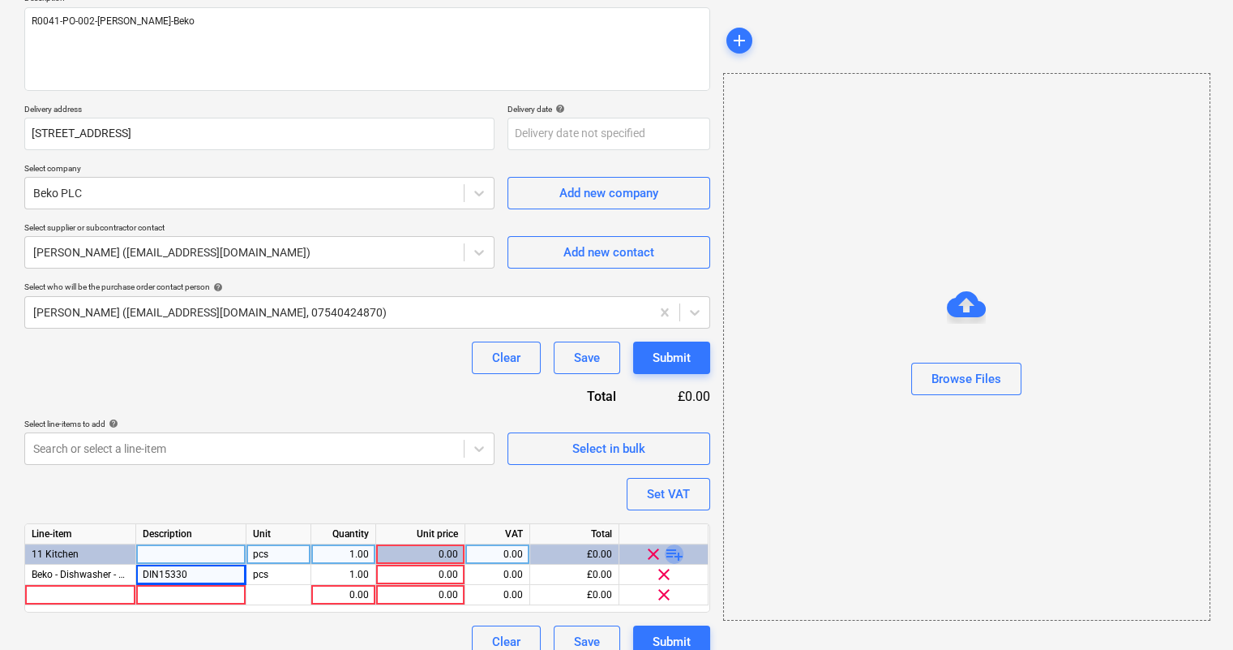
click at [675, 554] on span "playlist_add" at bounding box center [674, 553] width 19 height 19
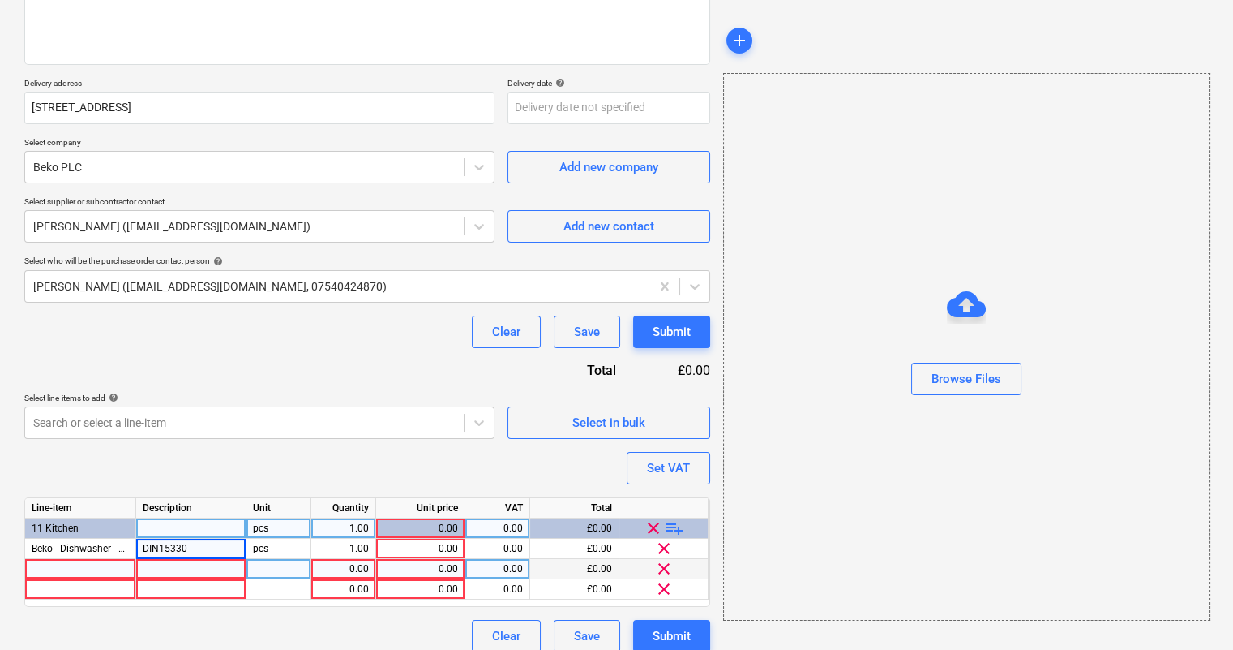
scroll to position [240, 0]
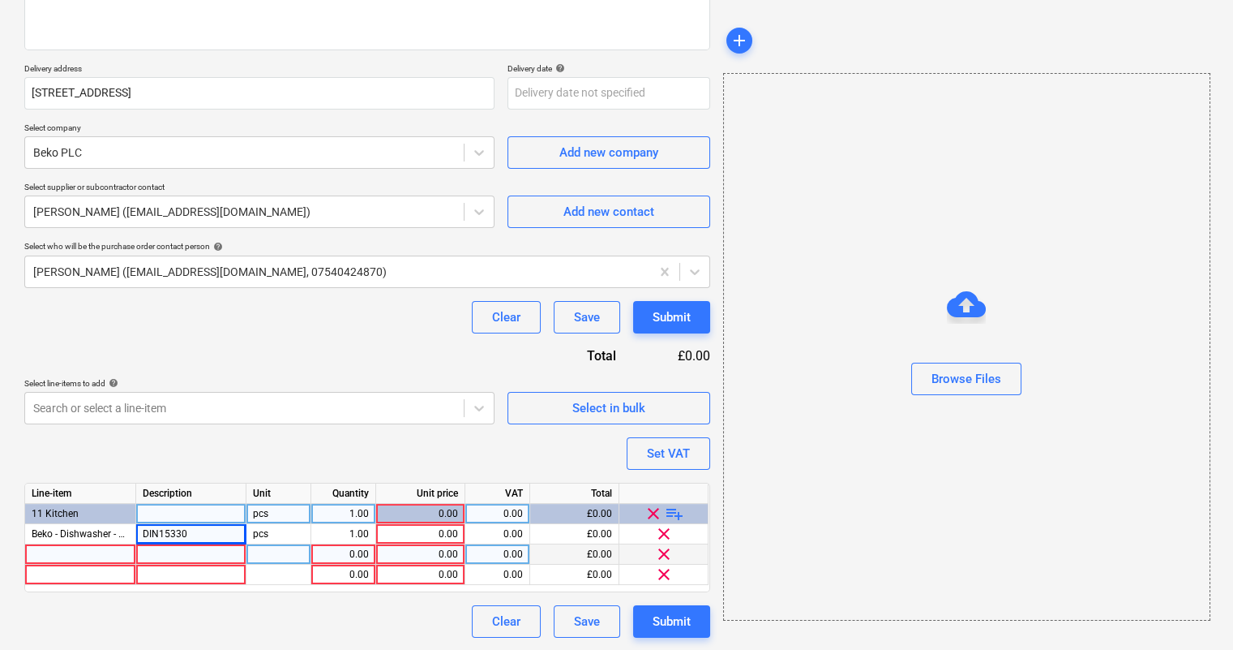
type textarea "x"
click at [77, 554] on div at bounding box center [80, 554] width 111 height 20
type input "Beko - Washer Dryers"
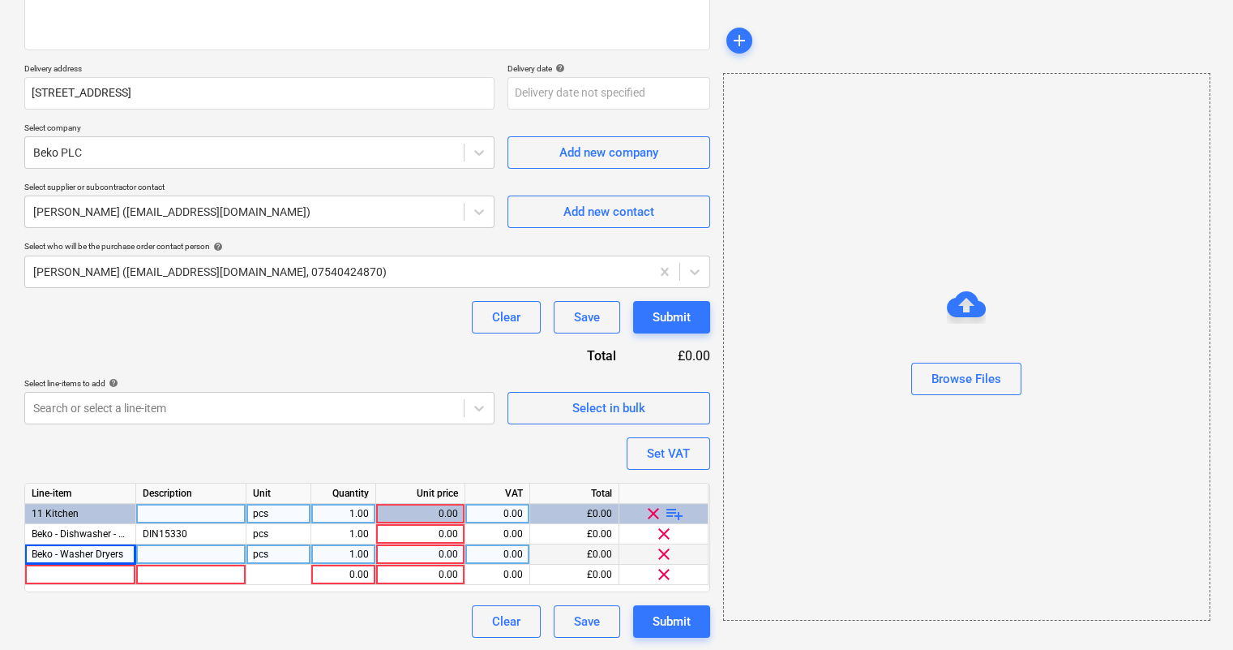
click at [154, 554] on div at bounding box center [191, 554] width 110 height 20
type textarea "x"
click at [169, 570] on div at bounding box center [191, 574] width 110 height 20
type input "BCFD473"
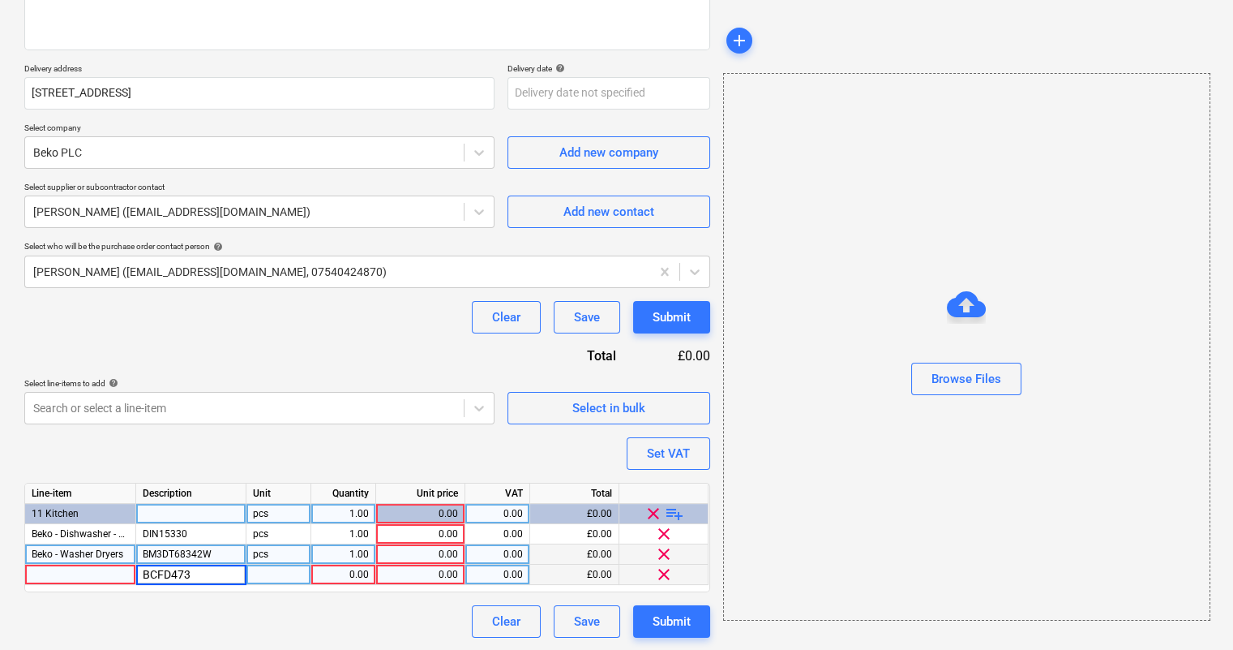
type textarea "x"
click at [148, 570] on input "BCFD473" at bounding box center [190, 573] width 109 height 19
click at [166, 574] on input "BCFD473" at bounding box center [190, 573] width 109 height 19
type input "BCFD473"
type textarea "x"
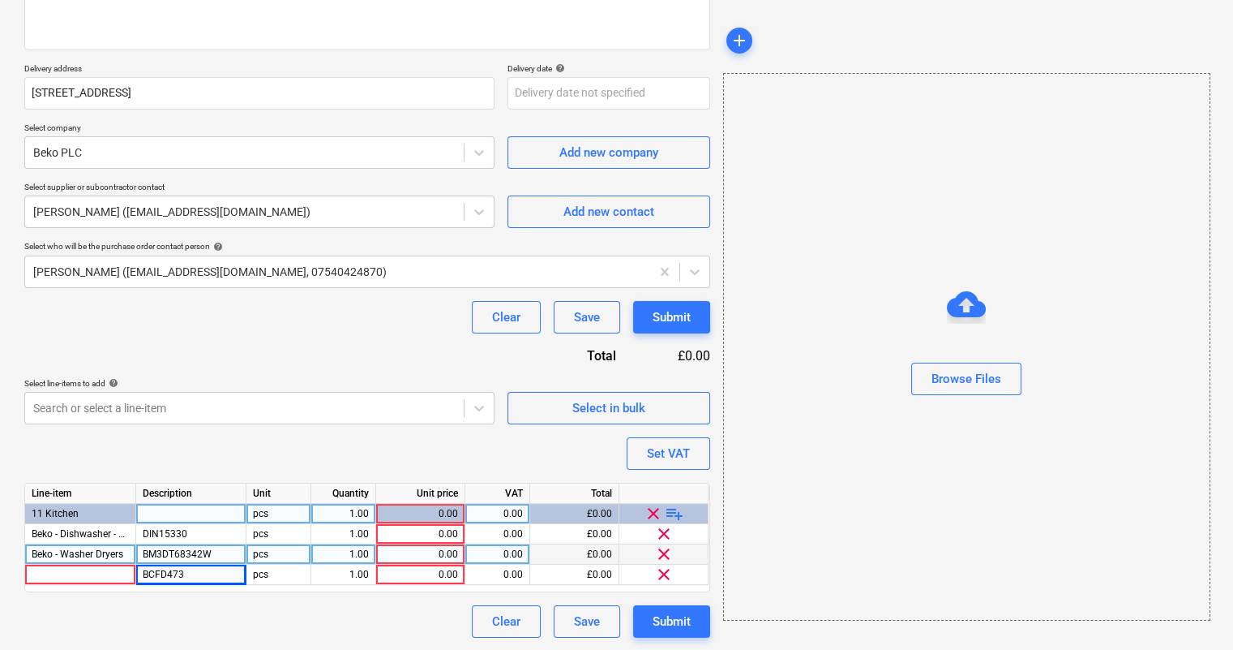
click at [144, 549] on div "BM3DT68342W" at bounding box center [191, 554] width 110 height 20
click at [159, 552] on input "BM3DT68342W" at bounding box center [190, 553] width 109 height 19
click at [161, 552] on input "BM3DT68342W" at bounding box center [190, 553] width 109 height 19
type input "BM3DT68342W"
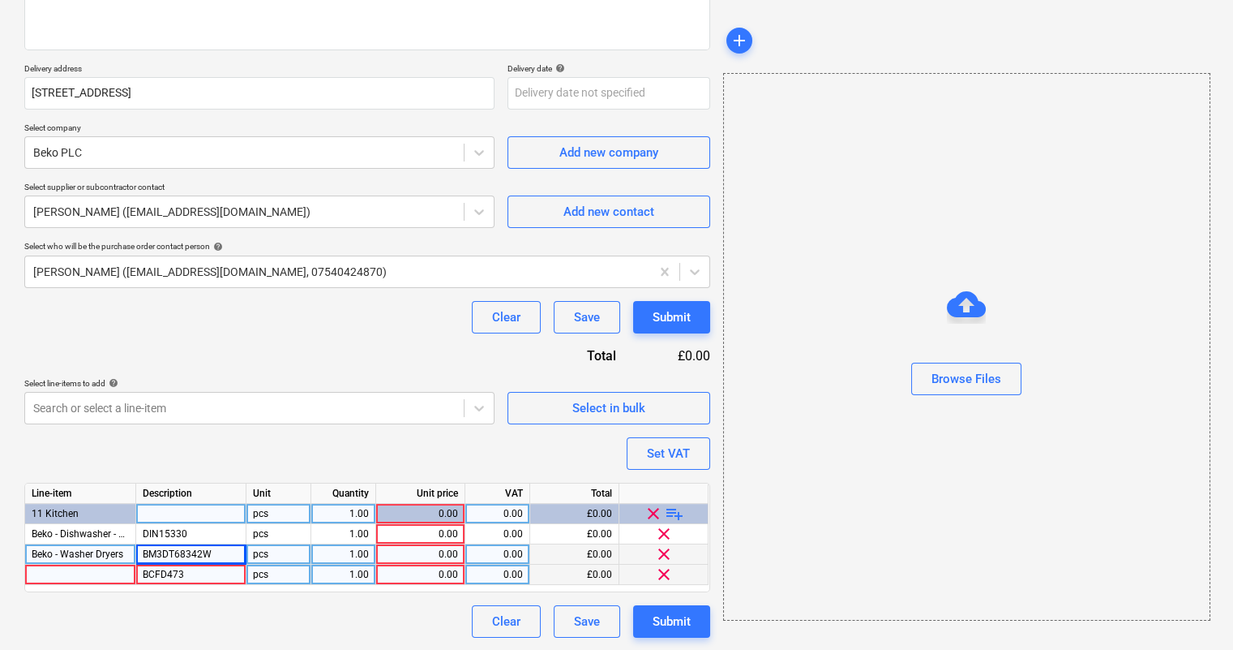
type textarea "x"
click at [88, 572] on div at bounding box center [80, 574] width 111 height 20
type input "Beko - Combis 70/30 No Frost - Tall, Integrated,"
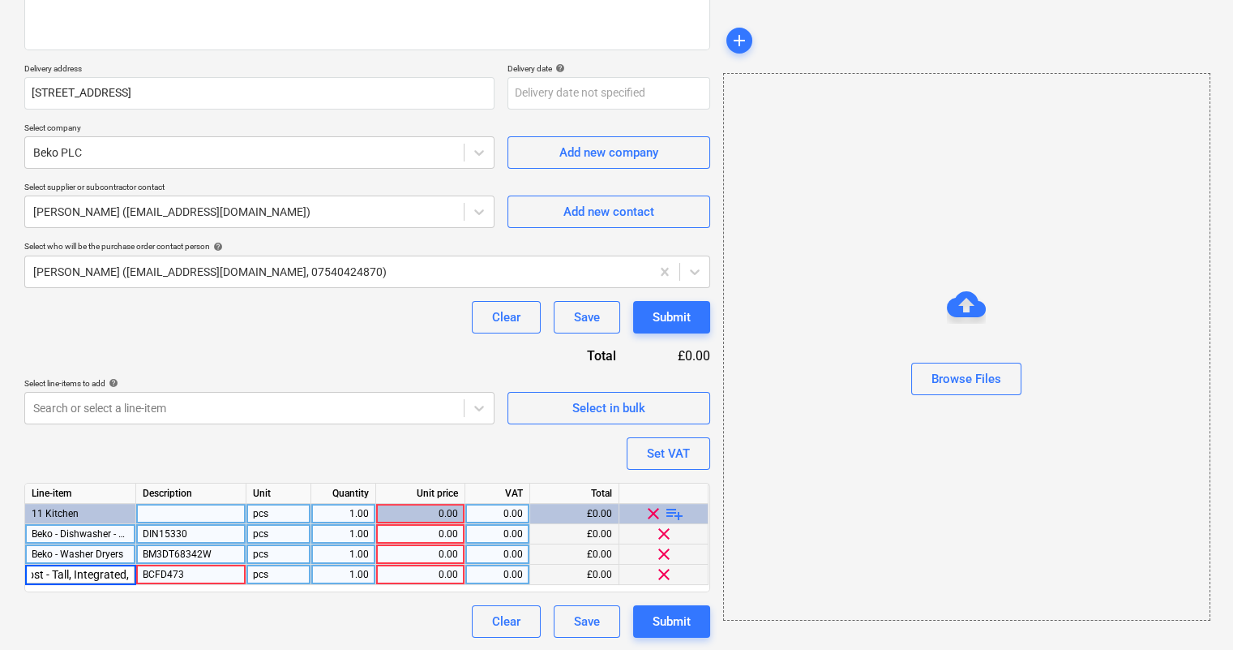
type textarea "x"
click at [423, 536] on div "0.00" at bounding box center [420, 534] width 75 height 20
click at [671, 448] on div "Set VAT" at bounding box center [668, 453] width 43 height 21
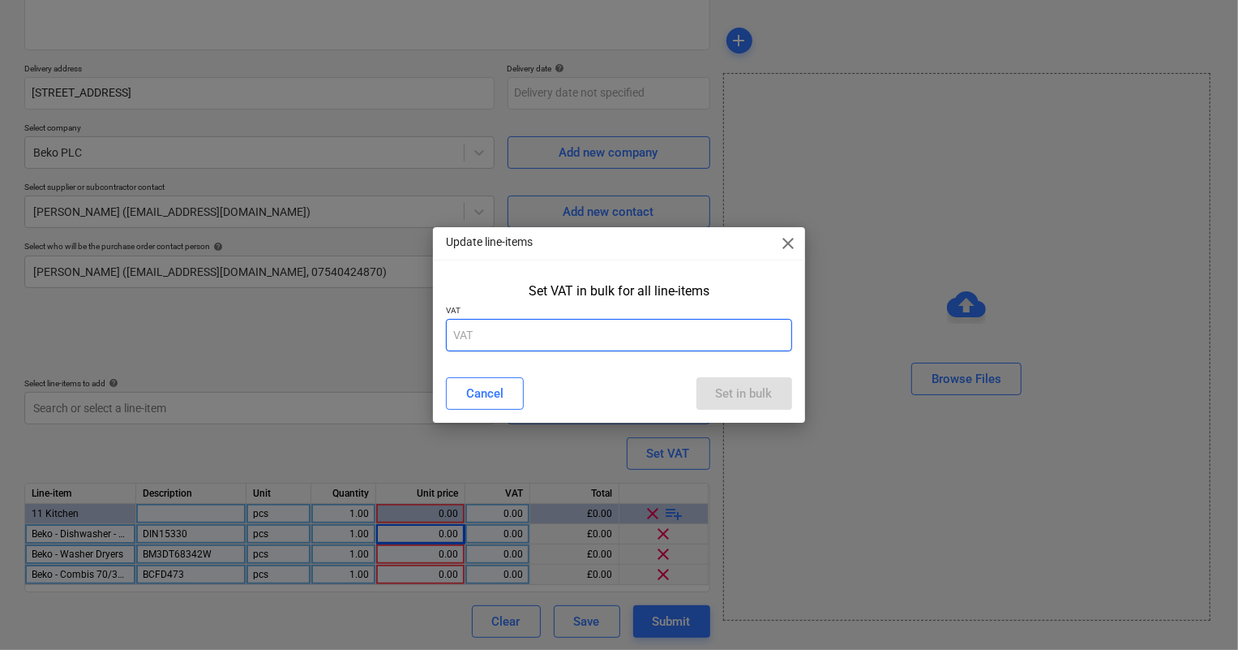
click at [591, 320] on div "VAT" at bounding box center [618, 328] width 345 height 46
click at [591, 322] on input "text" at bounding box center [618, 335] width 345 height 32
type input "20"
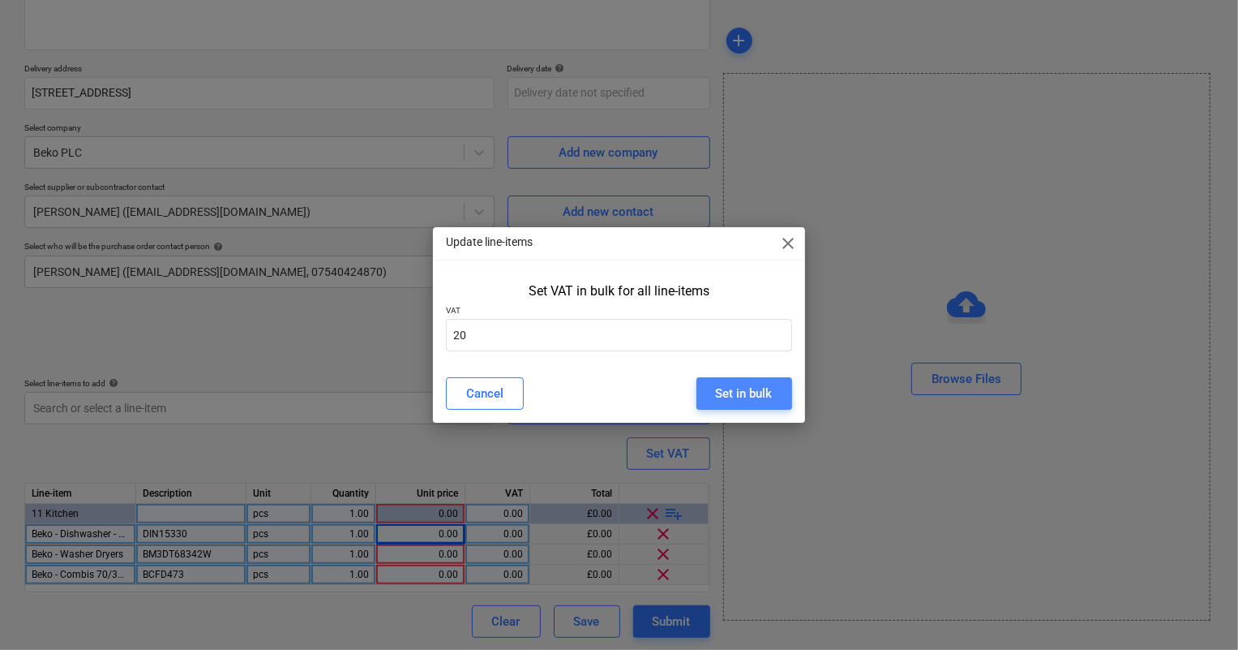
click at [739, 399] on div "Set in bulk" at bounding box center [744, 393] width 57 height 21
type textarea "x"
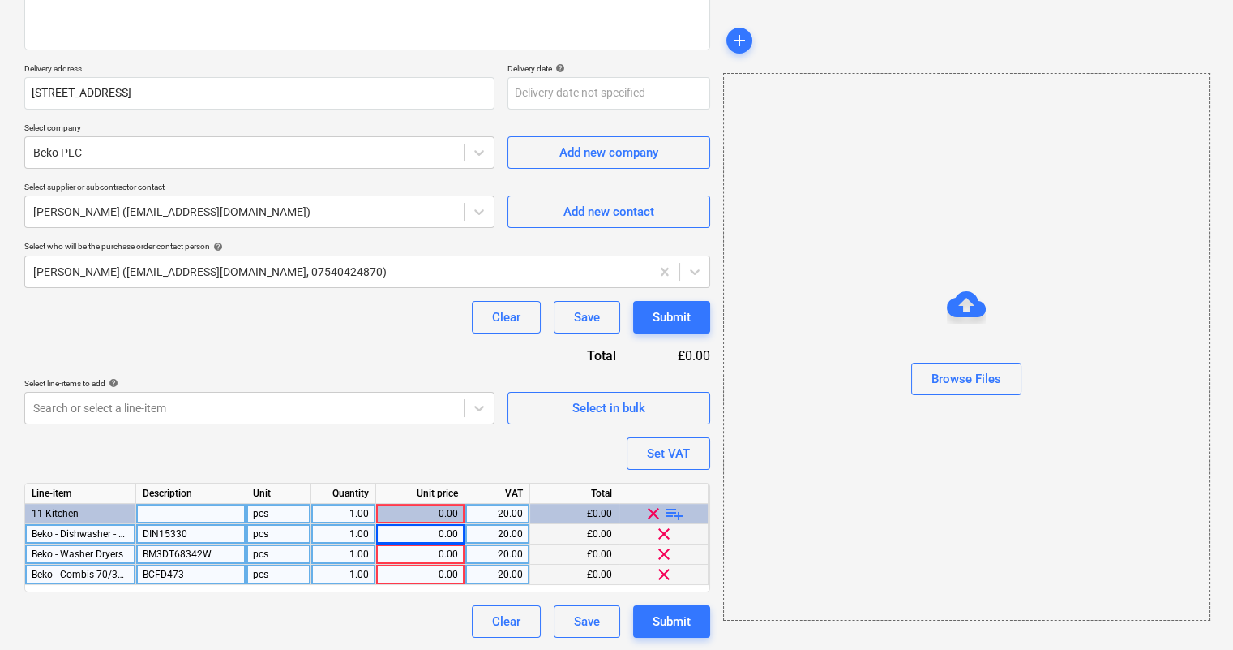
click at [400, 537] on div "0.00" at bounding box center [420, 534] width 75 height 20
type input "193.95"
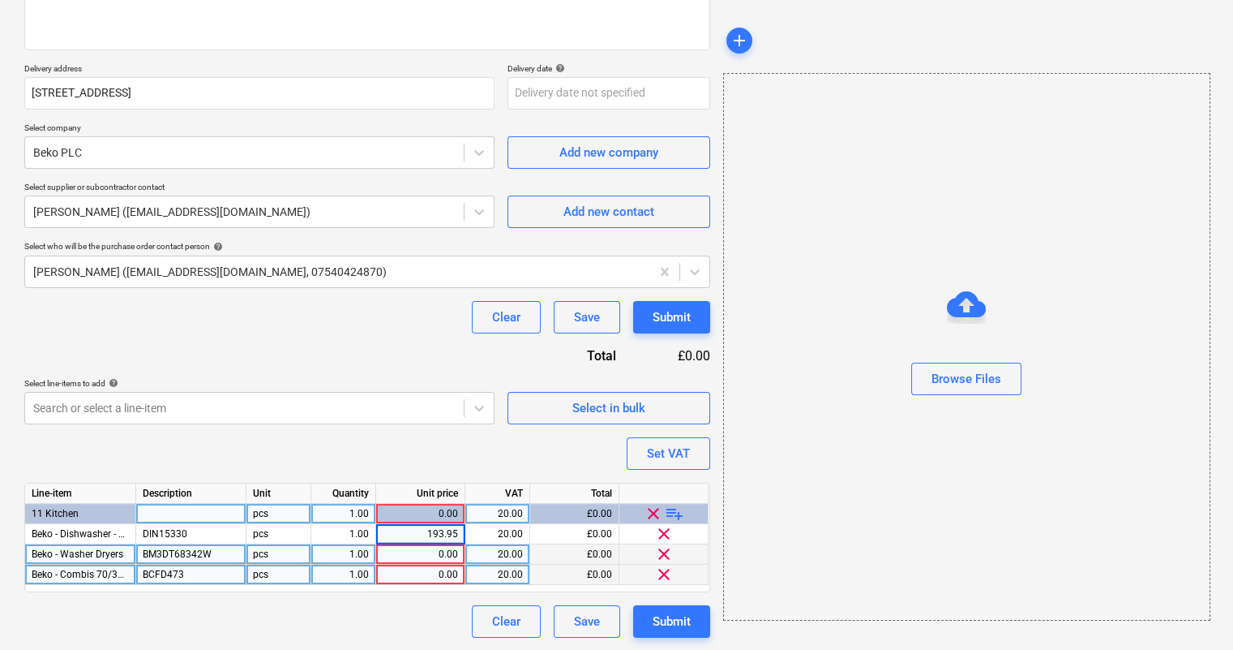
type textarea "x"
click at [429, 557] on div "Line-item Description Unit Quantity Unit price VAT Total 11 Kitchen pcs 1.00 0.…" at bounding box center [367, 536] width 686 height 109
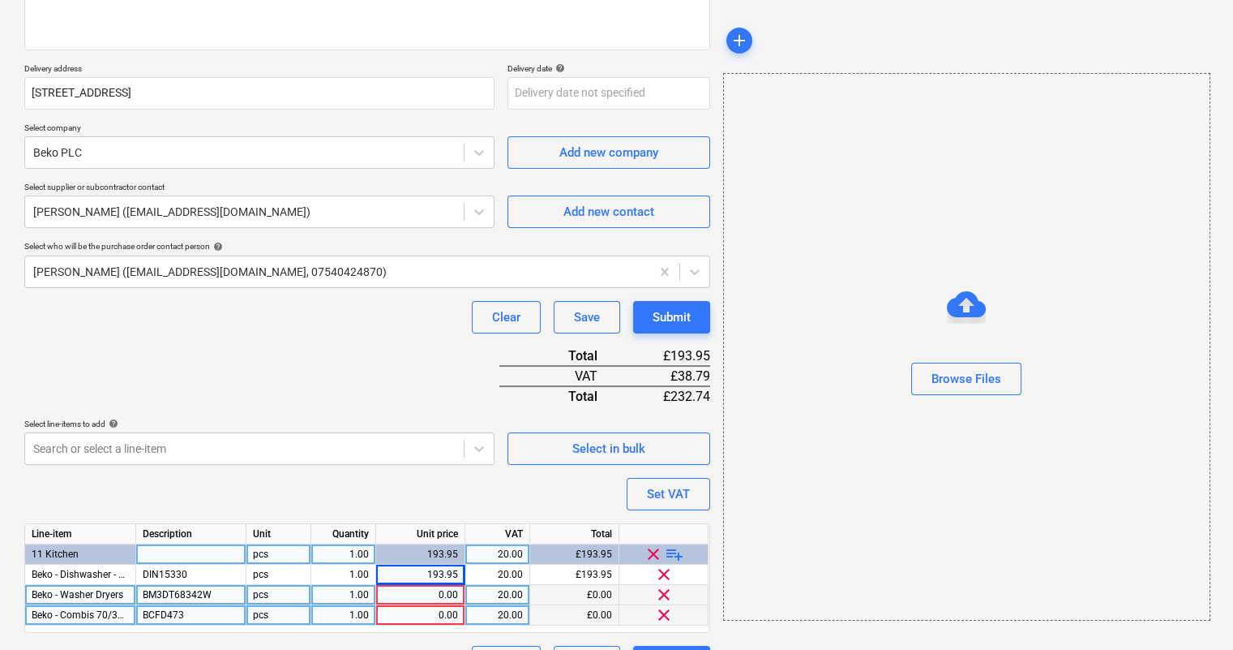
click at [424, 592] on div "0.00" at bounding box center [420, 595] width 75 height 20
type input "287.68"
type textarea "x"
click at [424, 611] on div "0.00" at bounding box center [420, 615] width 75 height 20
click at [424, 611] on input "3" at bounding box center [420, 614] width 88 height 19
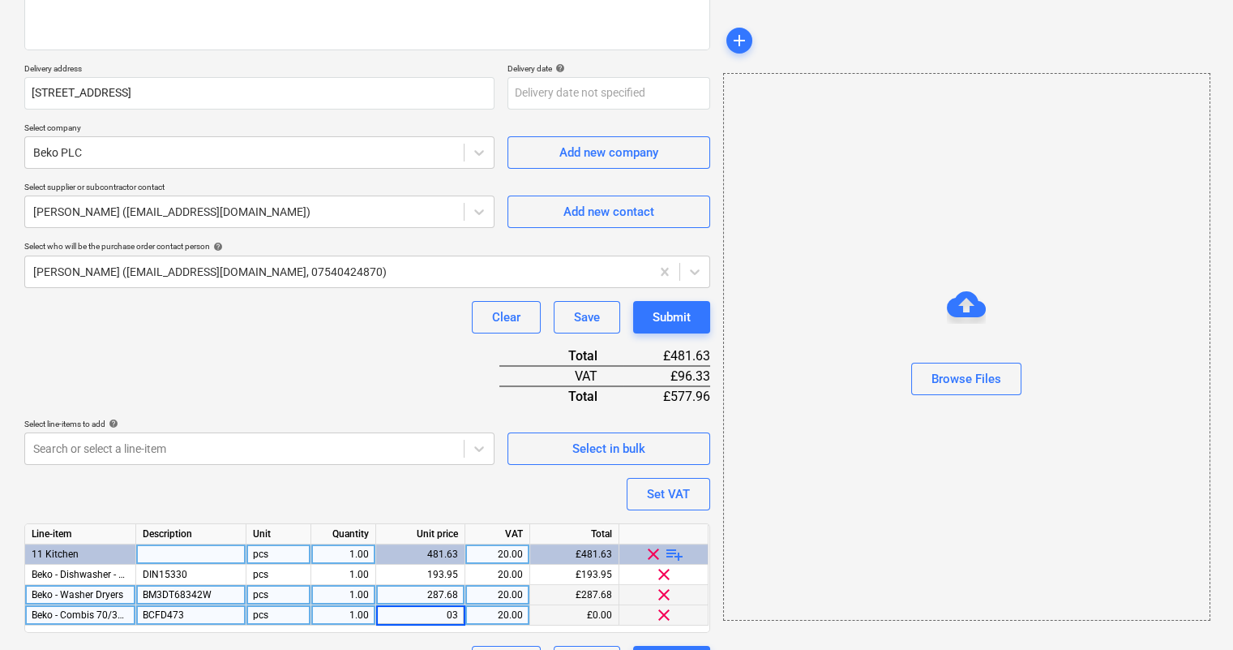
click at [434, 611] on input "03" at bounding box center [420, 614] width 88 height 19
type input "304.58"
click at [577, 629] on div "Line-item Description Unit Quantity Unit price VAT Total 11 Kitchen pcs 1.00 78…" at bounding box center [367, 577] width 686 height 109
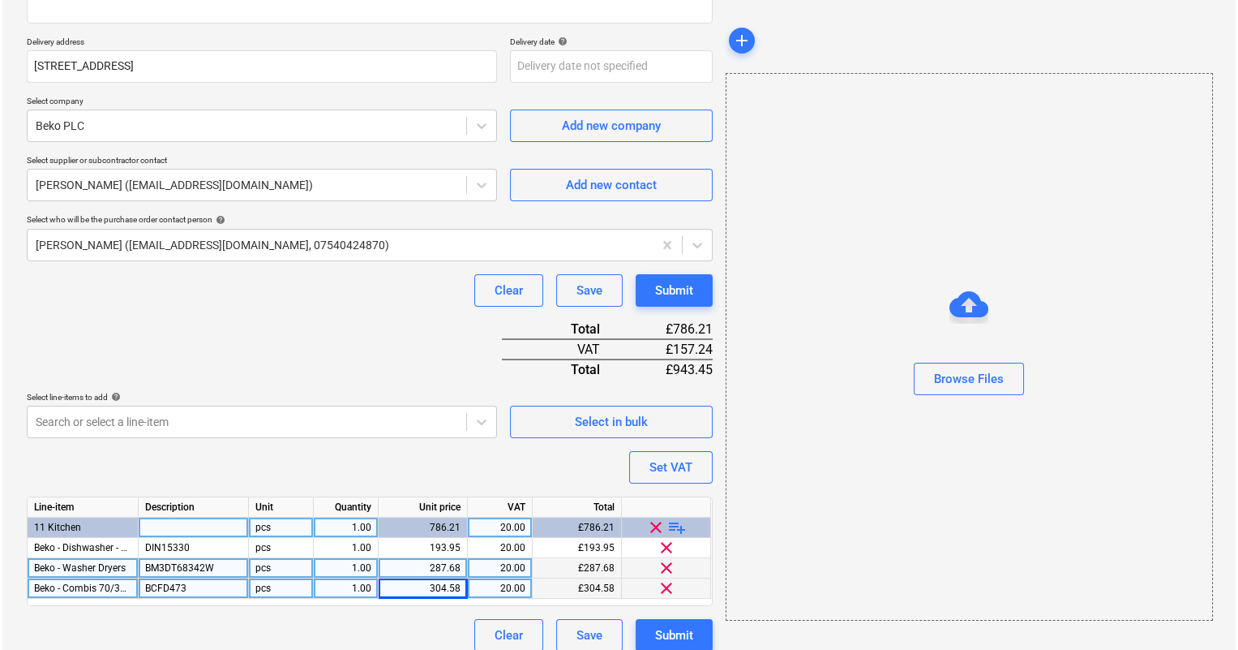
scroll to position [281, 0]
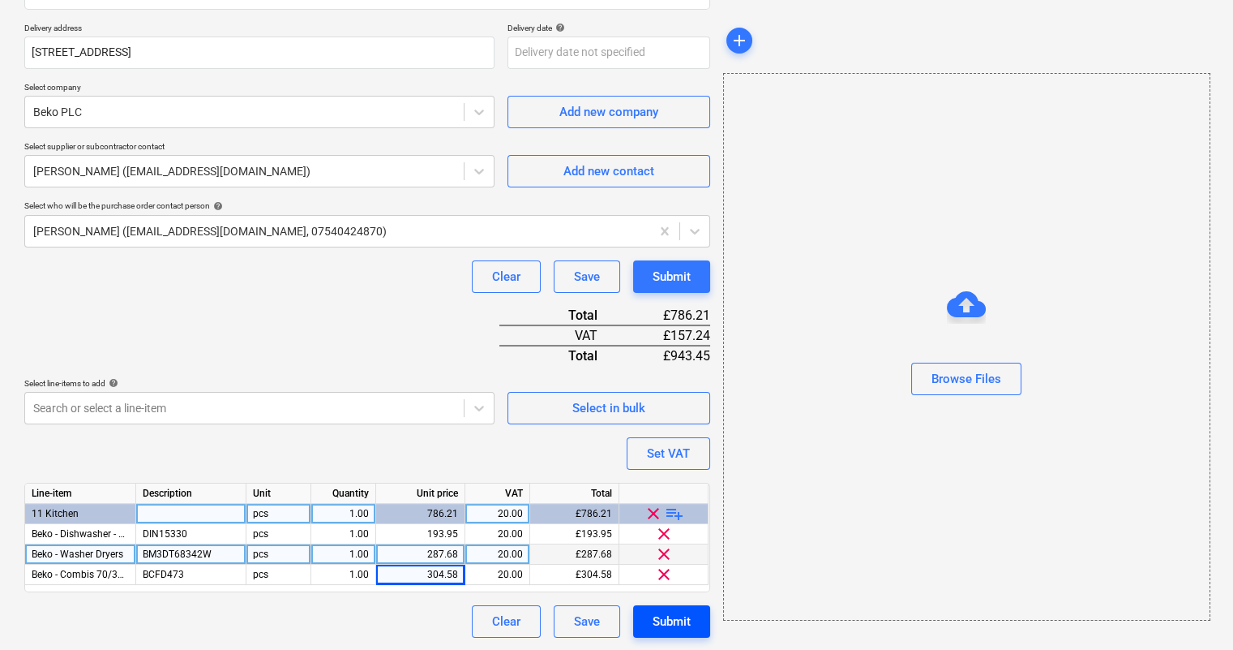
click at [665, 620] on div "Submit" at bounding box center [672, 621] width 38 height 21
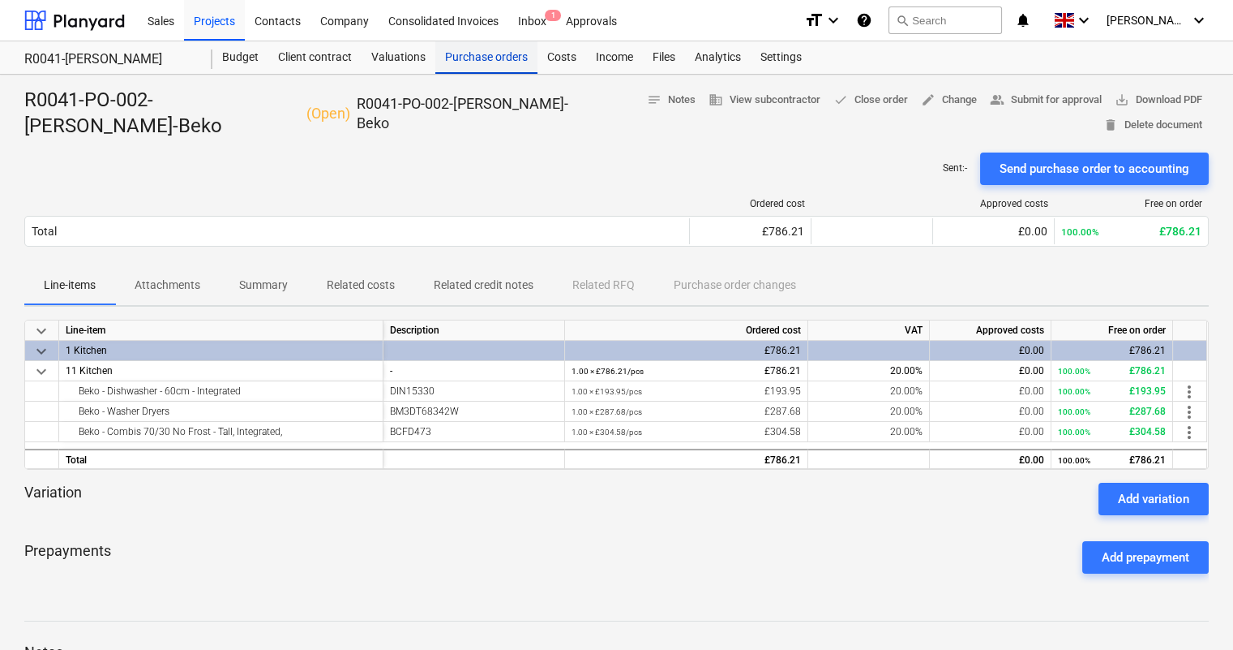
click at [494, 59] on div "Purchase orders" at bounding box center [486, 57] width 102 height 32
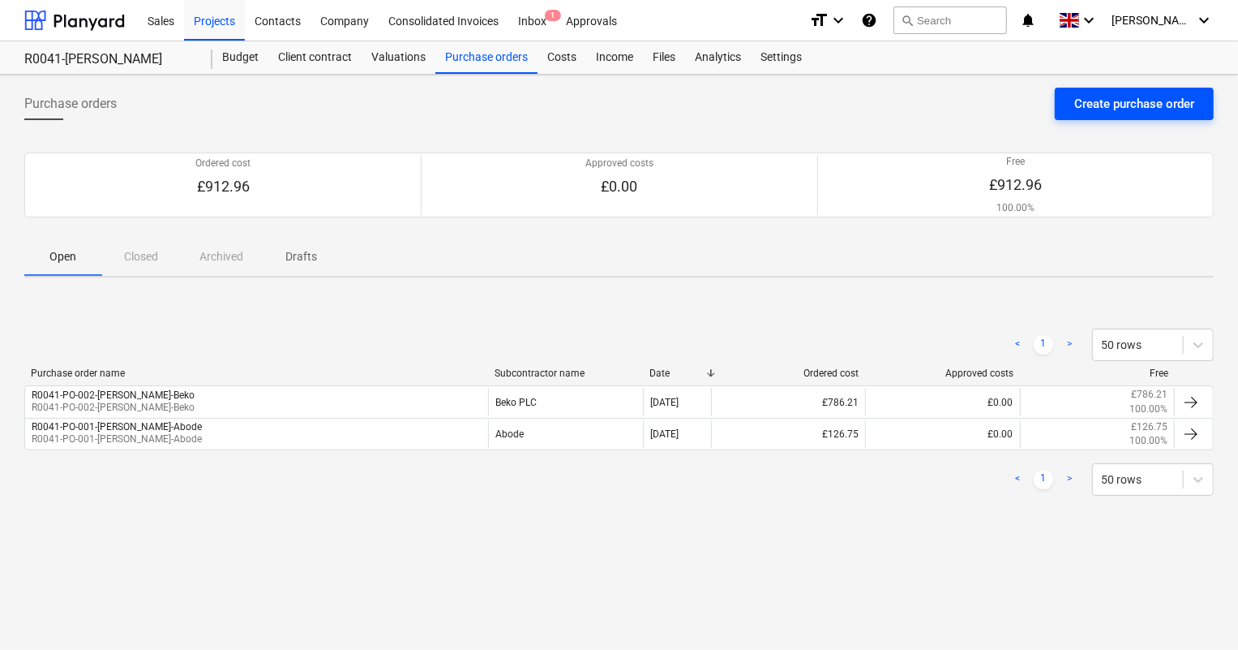
click at [1103, 109] on div "Create purchase order" at bounding box center [1134, 103] width 120 height 21
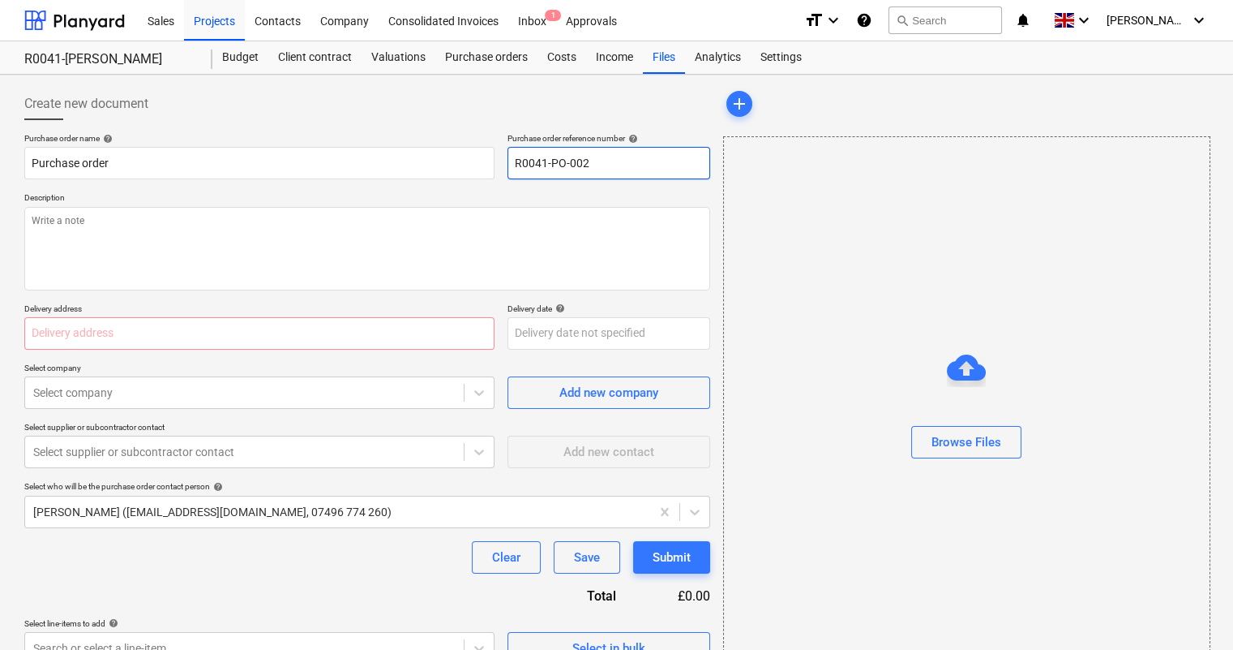
click at [674, 166] on input "R0041-PO-002" at bounding box center [609, 163] width 203 height 32
type textarea "x"
type input "R0041-PO-002-"
type textarea "x"
type input "R0041-PO-002-M"
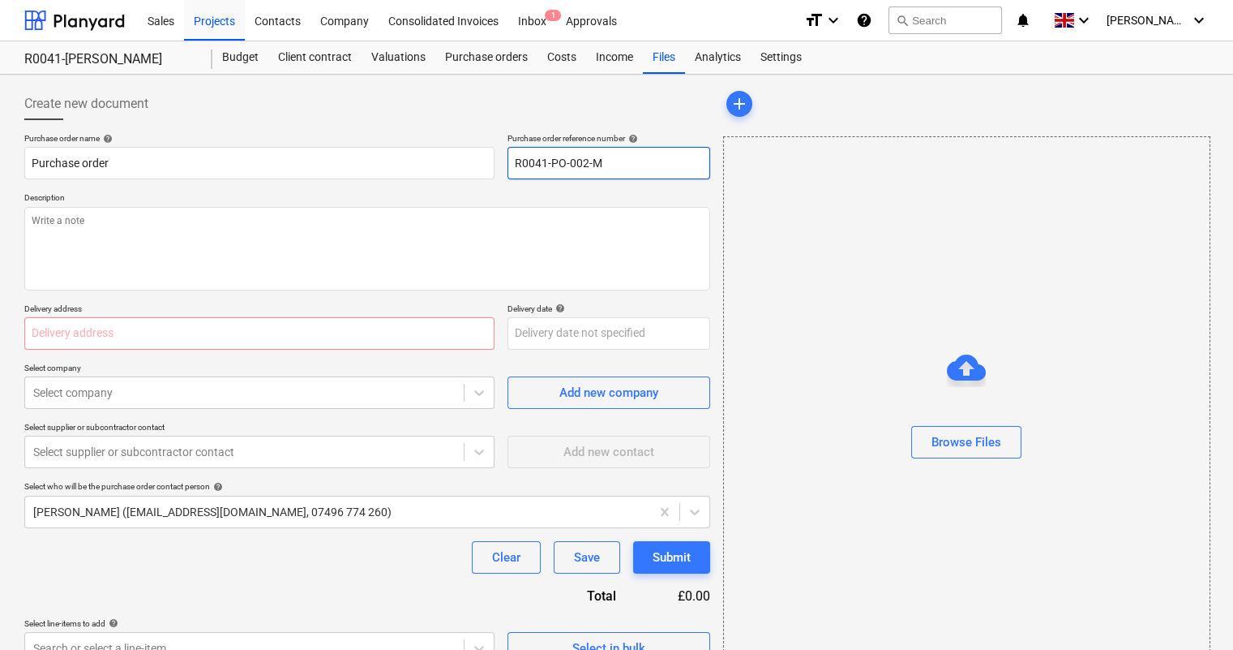
type textarea "x"
type input "R0041-PO-002-Ma"
type textarea "x"
type input "R0041-PO-002-Mae"
type textarea "x"
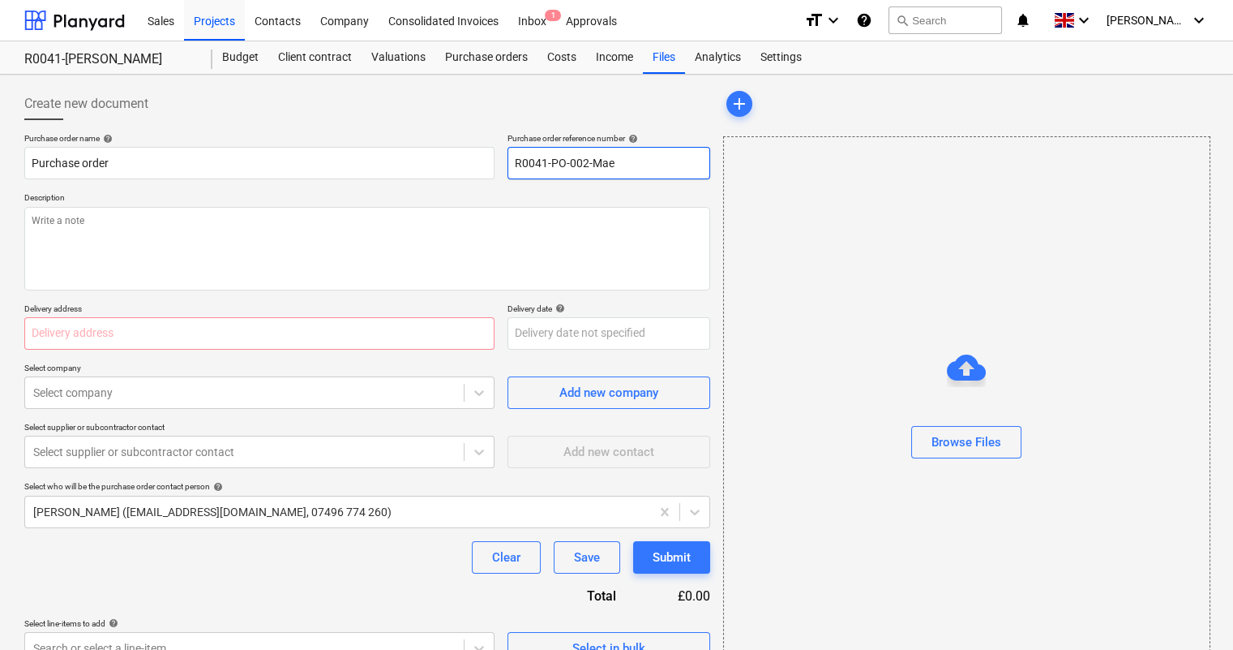
type input "R0041-PO-002-Maev"
type textarea "x"
type input "R0041-PO-002-Maeve"
type textarea "x"
type input "R0041-PO-002-Maeve"
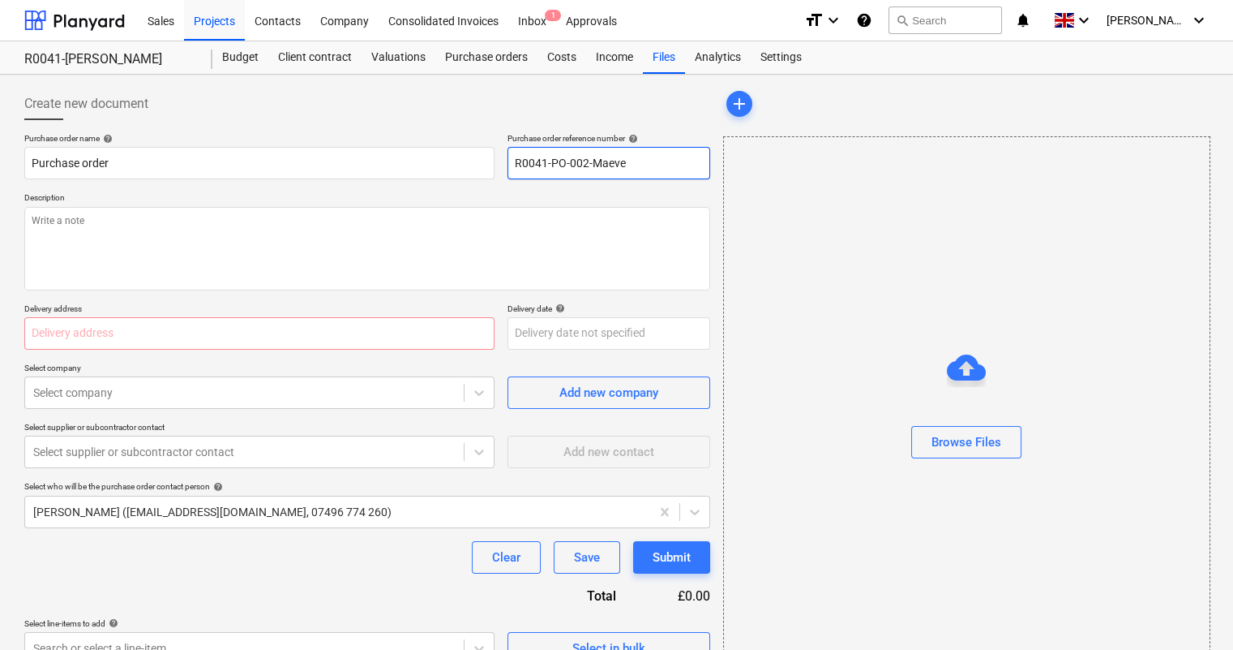
type textarea "x"
type input "R0041-PO-002-Maeve F"
type textarea "x"
type input "R0041-PO-002-Maeve Fo"
type textarea "x"
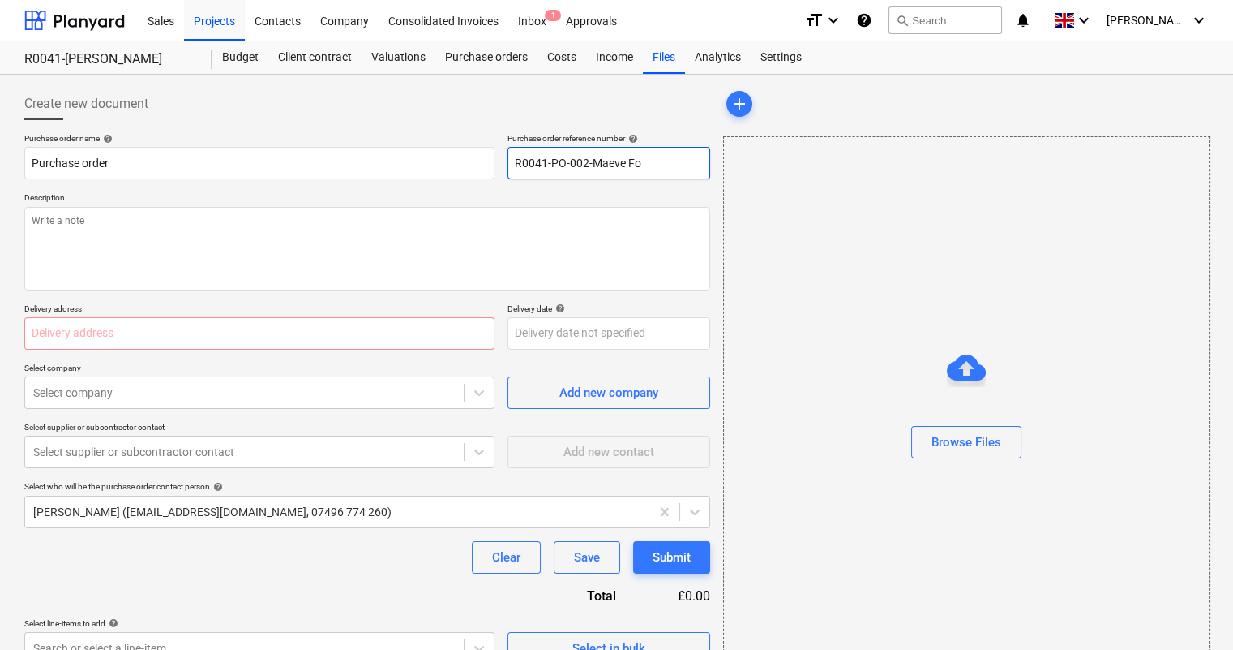
type input "R0041-PO-002-[PERSON_NAME]"
type textarea "x"
type input "R0041-PO-002-[PERSON_NAME]"
type textarea "x"
type input "R0041-PO-002-[PERSON_NAME]"
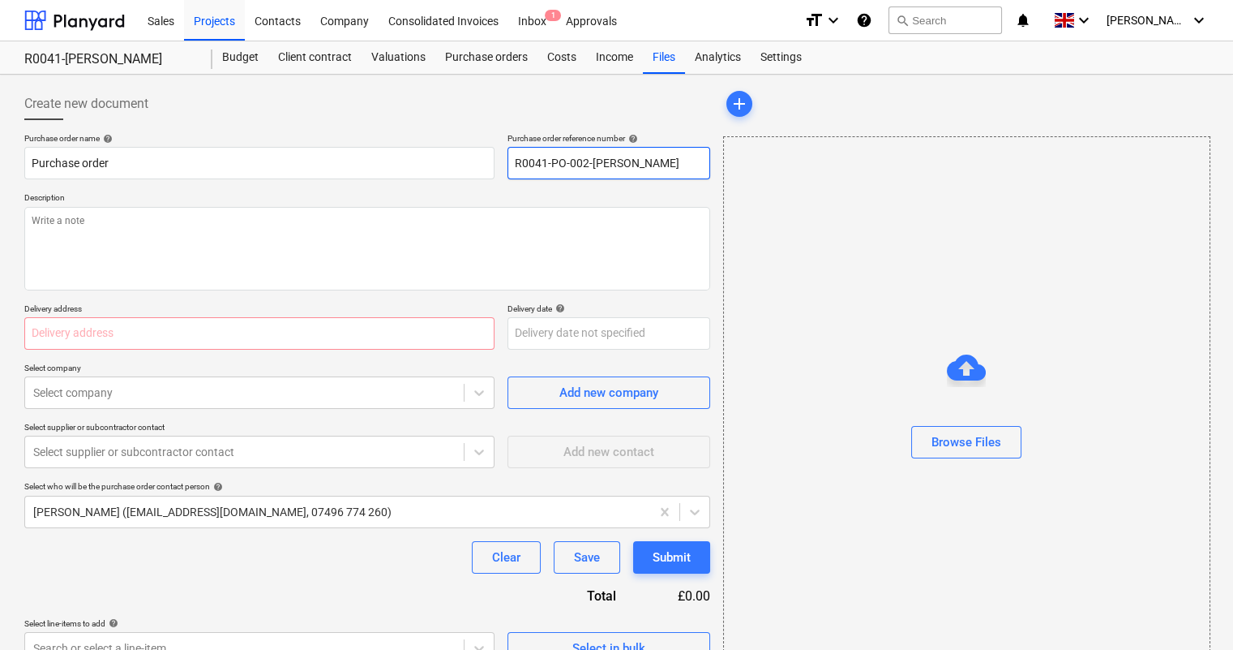
type textarea "x"
type input "R0041-PO-002-[PERSON_NAME]-"
type textarea "x"
type input "R0041-PO-002-[PERSON_NAME]-"
type textarea "x"
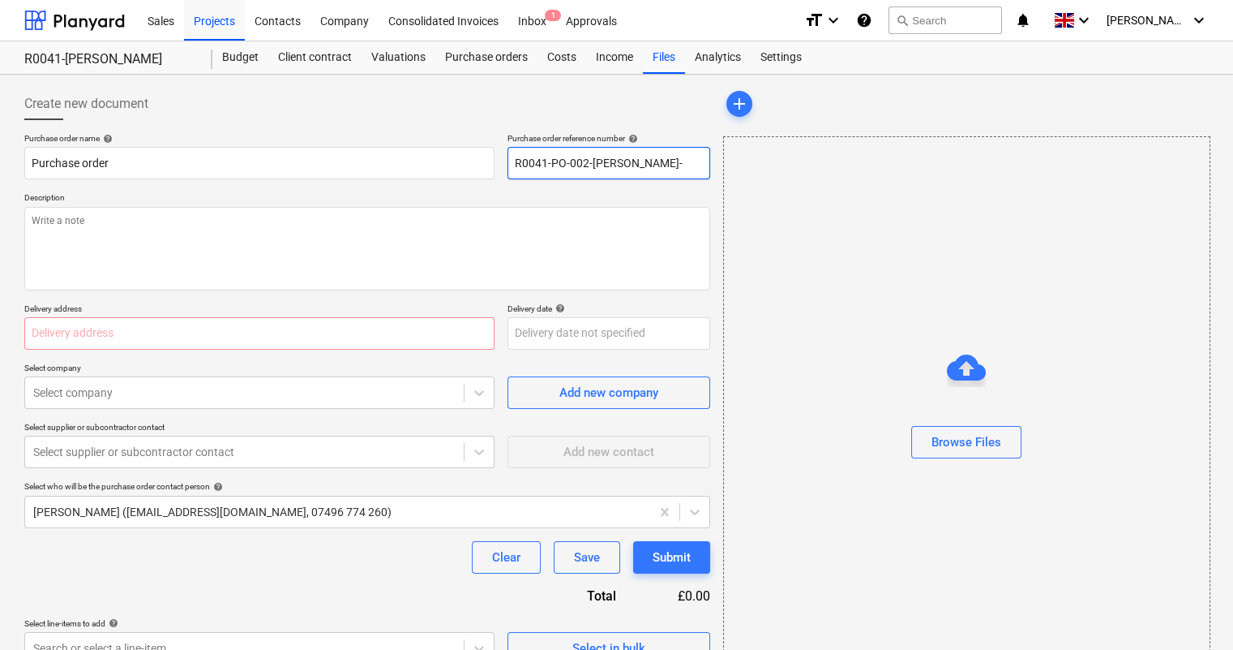
type input "R0041-PO-002-[PERSON_NAME]- R"
type textarea "x"
type input "R0041-PO-002-[PERSON_NAME]- Re"
type textarea "x"
type input "R0041-PO-002-[PERSON_NAME]- Reg"
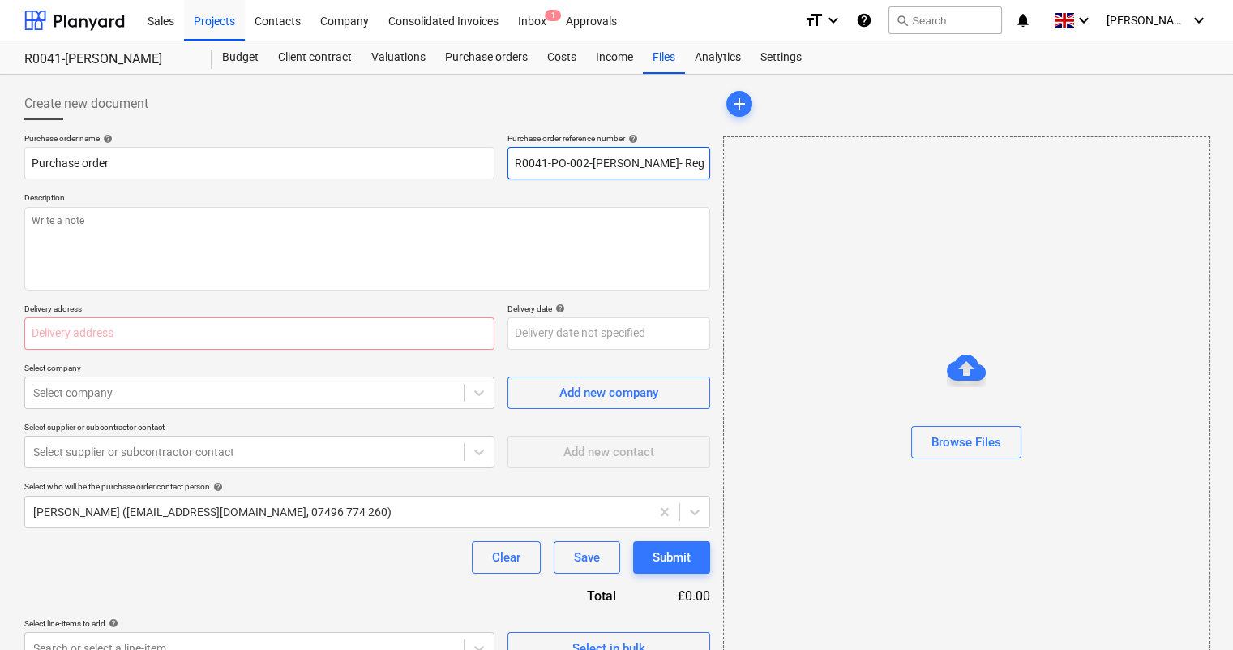
type textarea "x"
type input "R0041-PO-002-[PERSON_NAME]- Regi"
type textarea "x"
type input "R0041-PO-002-[PERSON_NAME]"
type textarea "x"
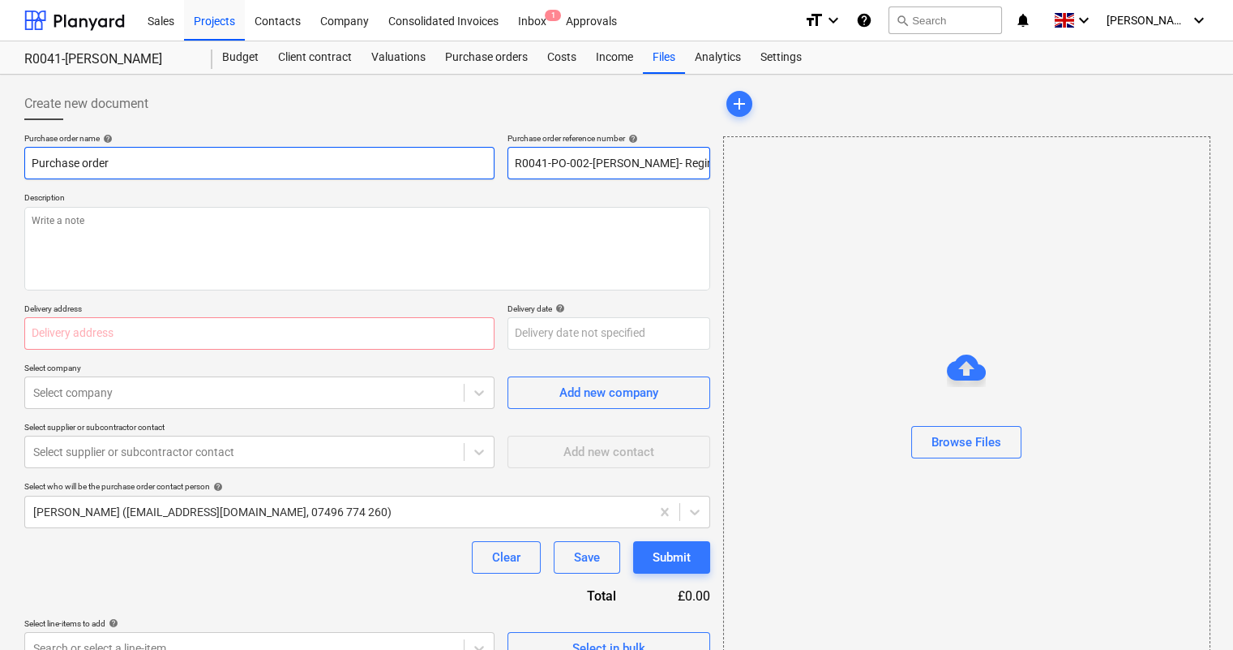
drag, startPoint x: 681, startPoint y: 164, endPoint x: 344, endPoint y: 164, distance: 337.3
click at [457, 166] on div "Purchase order name help Purchase order Purchase order reference number help R0…" at bounding box center [367, 156] width 686 height 46
type input "R0041-PO-002-[PERSON_NAME]- Reginox"
drag, startPoint x: 219, startPoint y: 154, endPoint x: 19, endPoint y: 113, distance: 203.7
click at [0, 114] on div "Create new document Purchase order name help Purchase order Purchase order refe…" at bounding box center [616, 386] width 1233 height 622
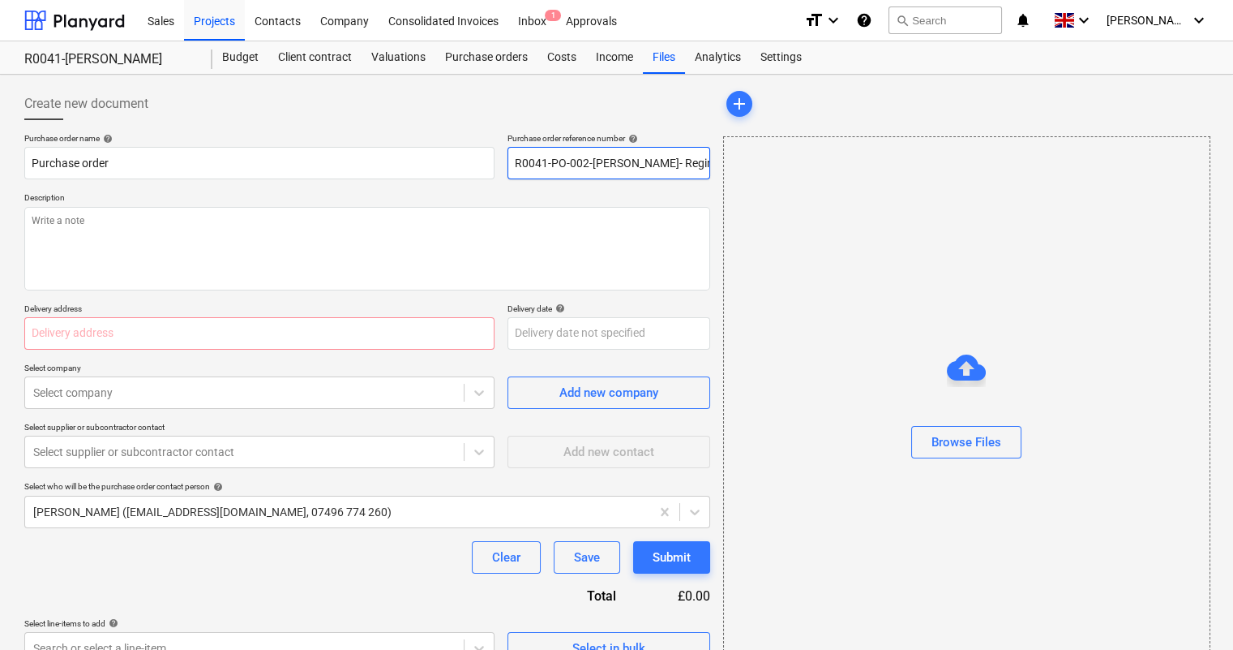
click at [591, 163] on input "R0041-PO-002-[PERSON_NAME]- Reginox" at bounding box center [609, 163] width 203 height 32
click at [585, 161] on input "R0041-PO-002-[PERSON_NAME]- Reginox" at bounding box center [609, 163] width 203 height 32
type textarea "x"
type input "R0041-PO-004-[PERSON_NAME]- Reginox"
type textarea "x"
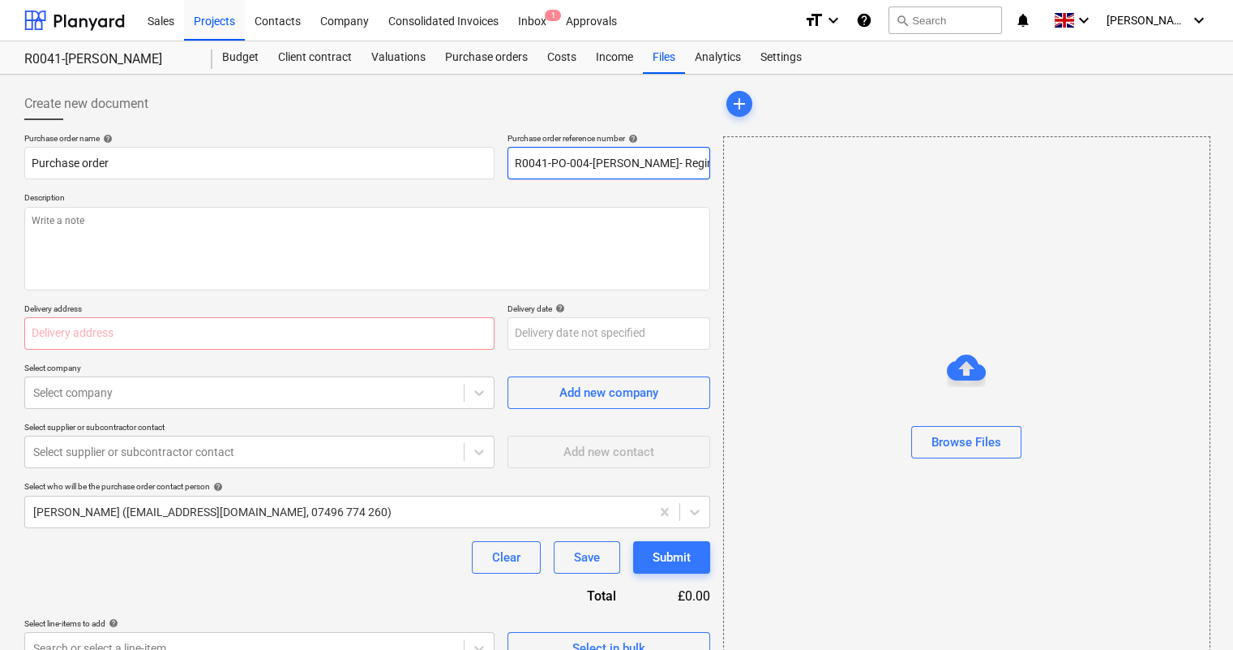
type input "R0041-PO-00-[PERSON_NAME]- Reginox"
type textarea "x"
drag, startPoint x: 701, startPoint y: 160, endPoint x: 332, endPoint y: 138, distance: 369.6
click at [482, 154] on div "Purchase order name help Purchase order Purchase order reference number help R0…" at bounding box center [367, 156] width 686 height 46
type input "R0041-PO-003-[PERSON_NAME]- Reginox"
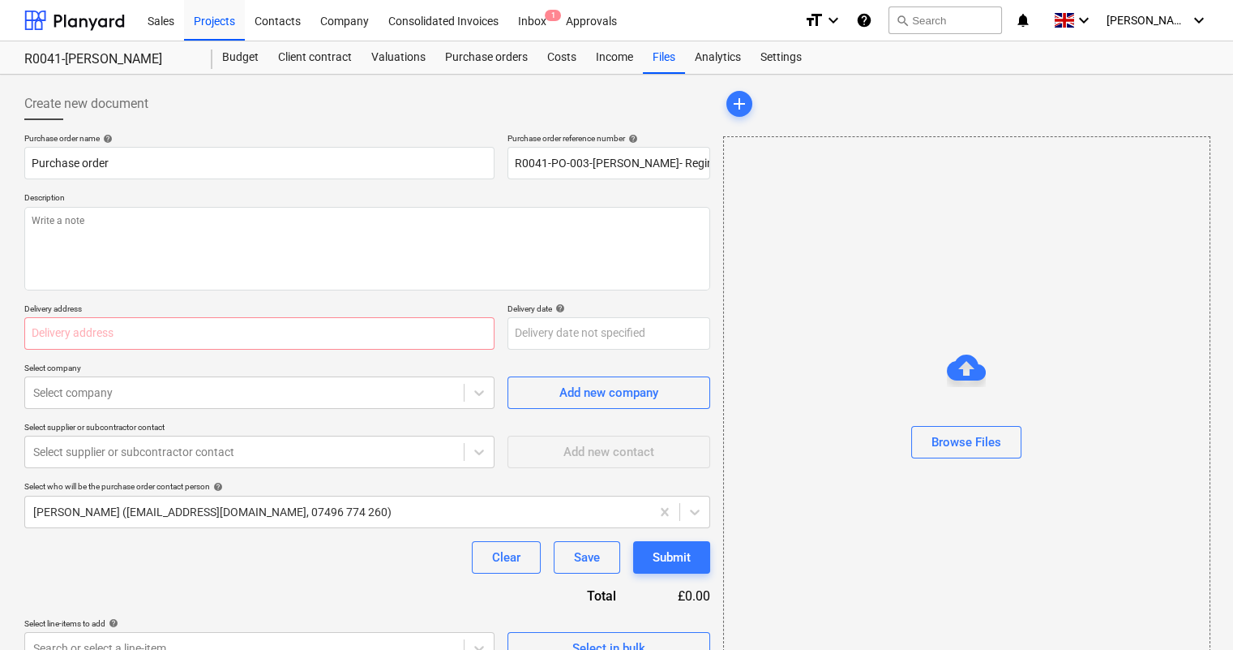
drag, startPoint x: 259, startPoint y: 146, endPoint x: 243, endPoint y: 152, distance: 17.2
click at [259, 146] on p "Purchase order name help" at bounding box center [259, 140] width 470 height 14
drag, startPoint x: 243, startPoint y: 152, endPoint x: 65, endPoint y: 186, distance: 181.6
click at [6, 141] on div "Create new document Purchase order name help Purchase order Purchase order refe…" at bounding box center [616, 386] width 1233 height 622
paste input "R0041-PO-003-[PERSON_NAME]- Reginox"
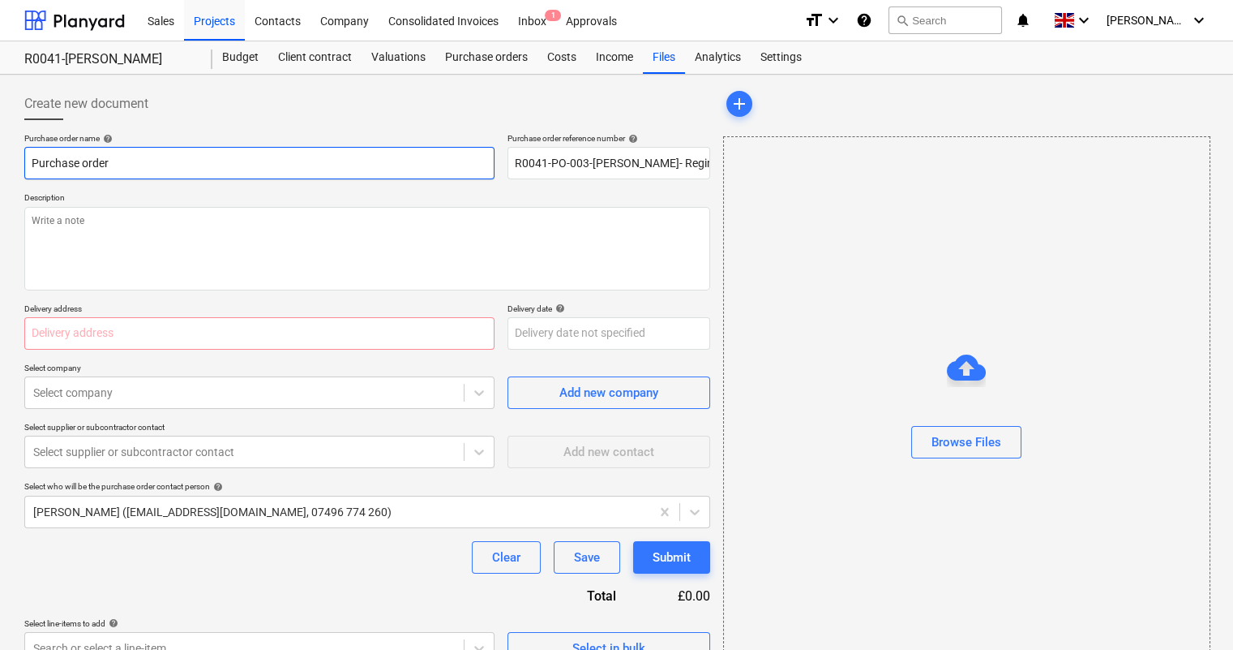
type textarea "x"
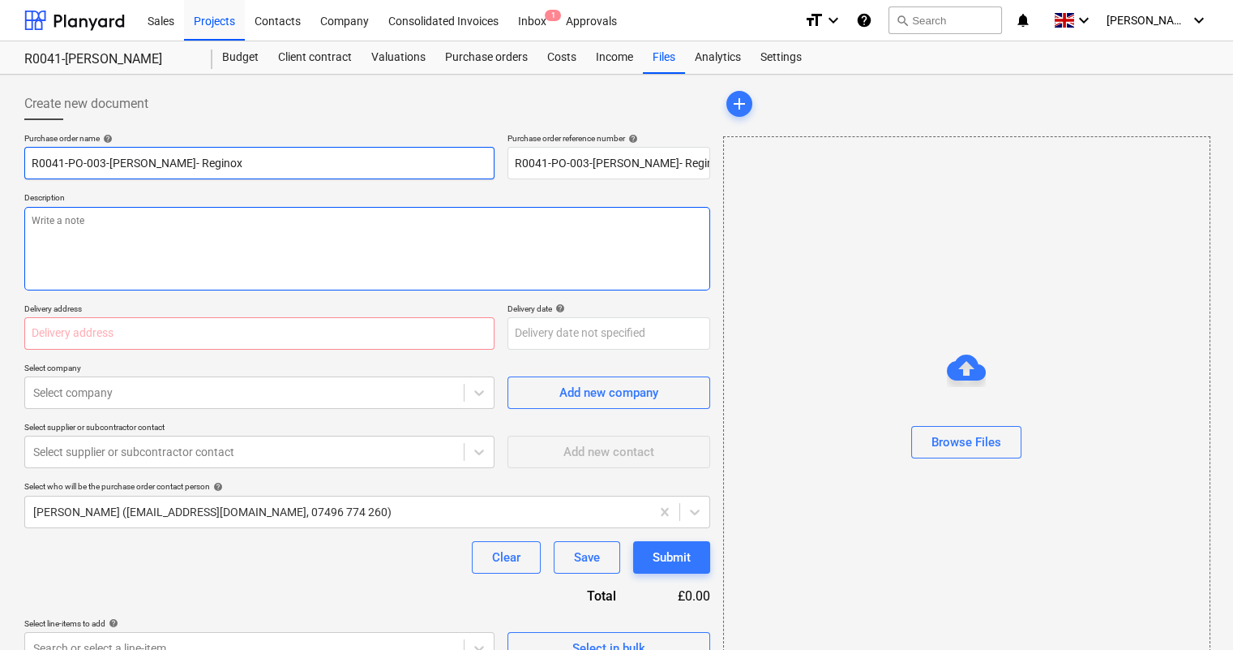
type input "R0041-PO-003-[PERSON_NAME]- Reginox"
click at [107, 225] on textarea at bounding box center [367, 249] width 686 height 84
paste textarea "R0041-PO-003-[PERSON_NAME]- Reginox"
type textarea "x"
type textarea "R0041-PO-003-[PERSON_NAME]- Reginox"
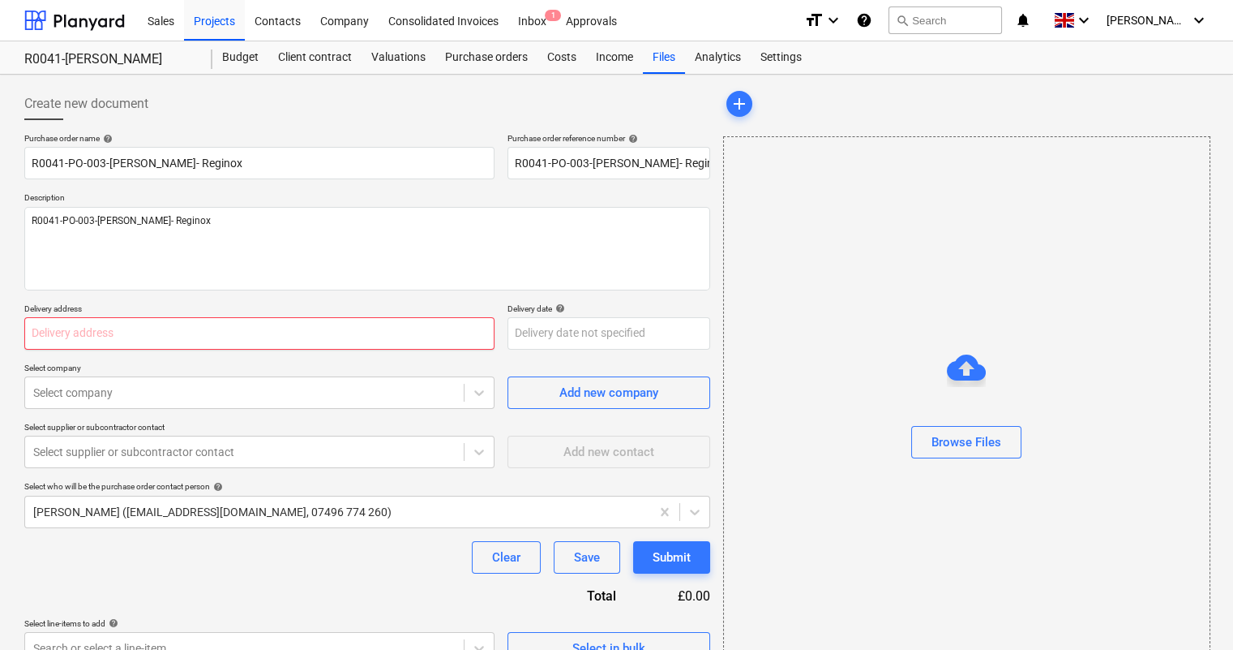
click at [45, 326] on input "text" at bounding box center [259, 333] width 470 height 32
paste input "[STREET_ADDRESS]"
type textarea "x"
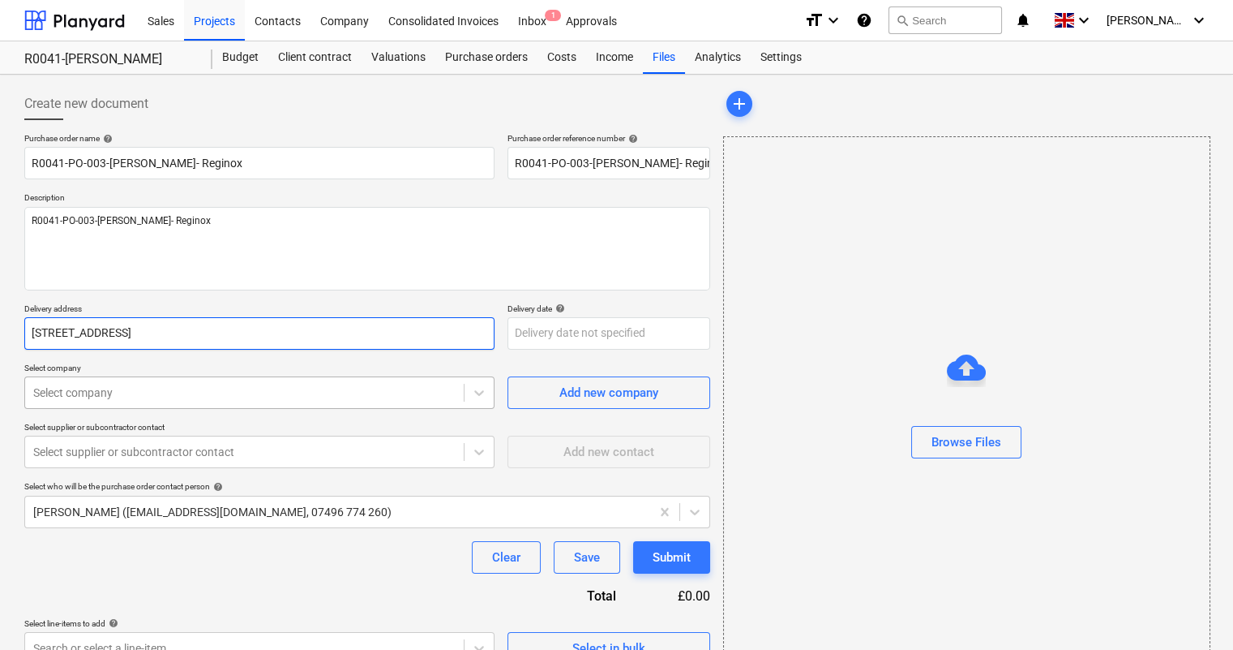
type input "[STREET_ADDRESS]"
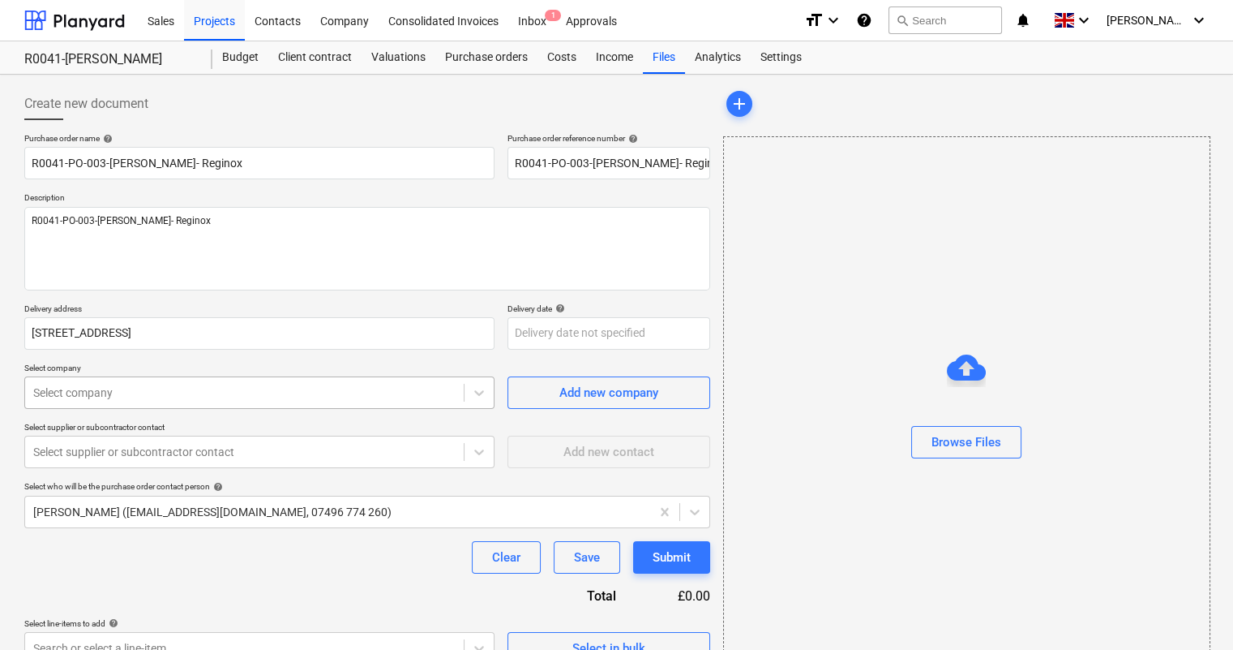
type textarea "x"
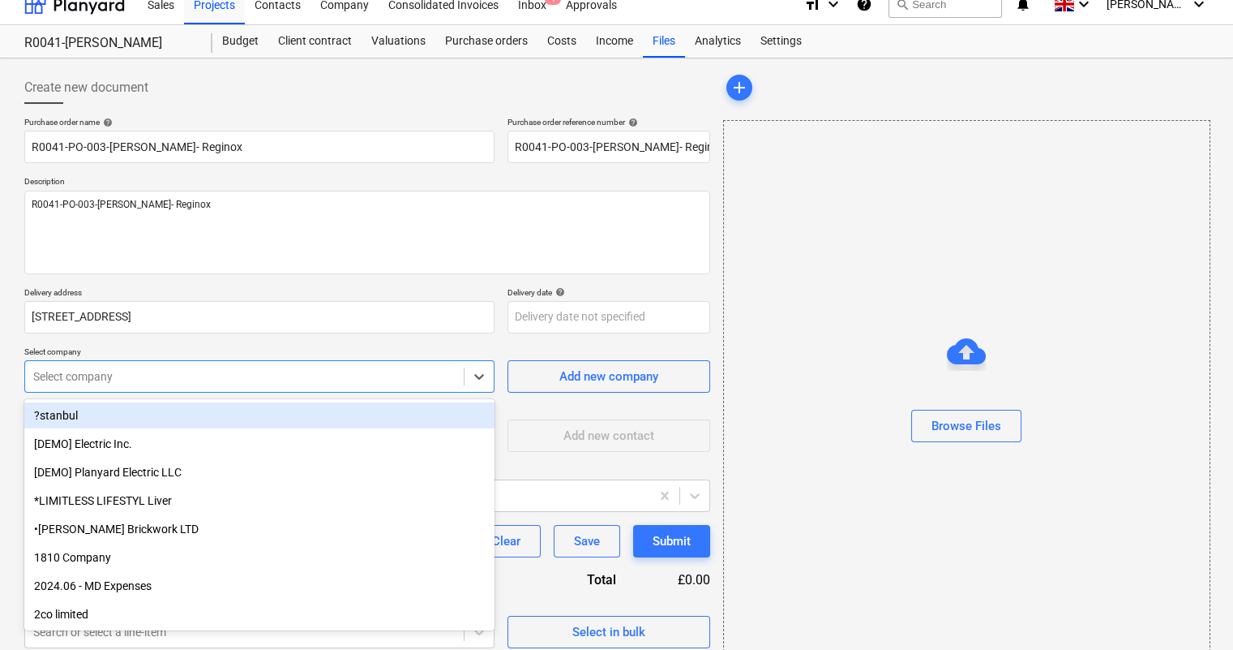
click at [105, 386] on div "Select company" at bounding box center [244, 376] width 439 height 23
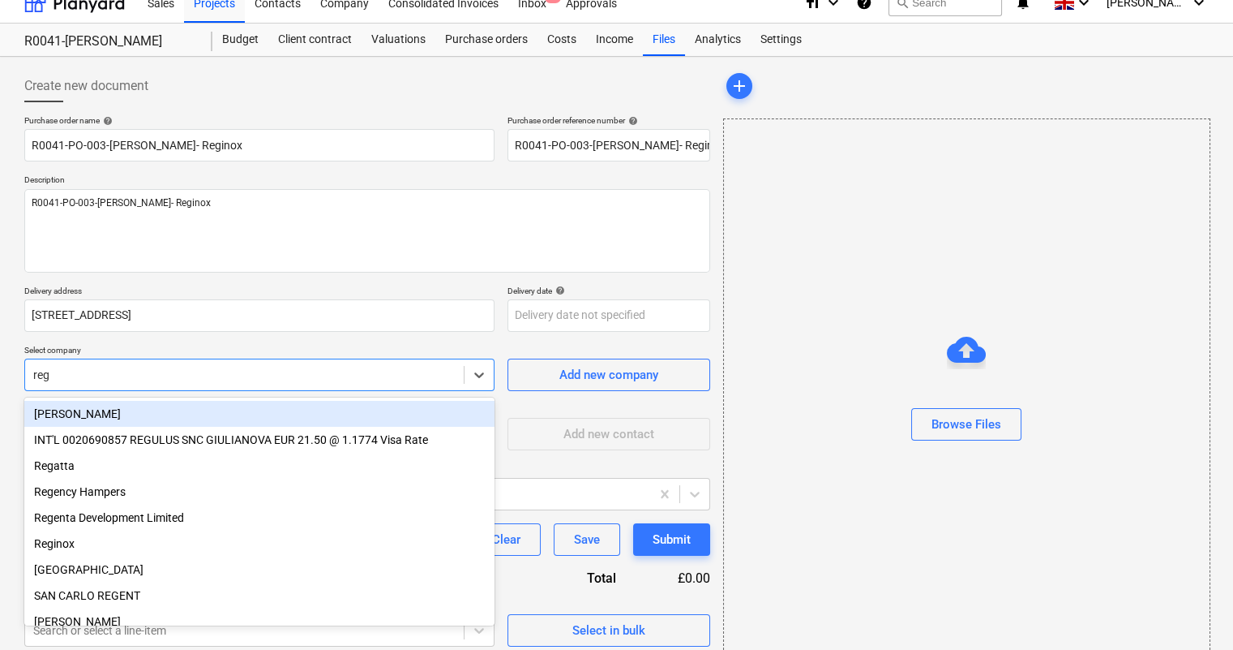
type input "regi"
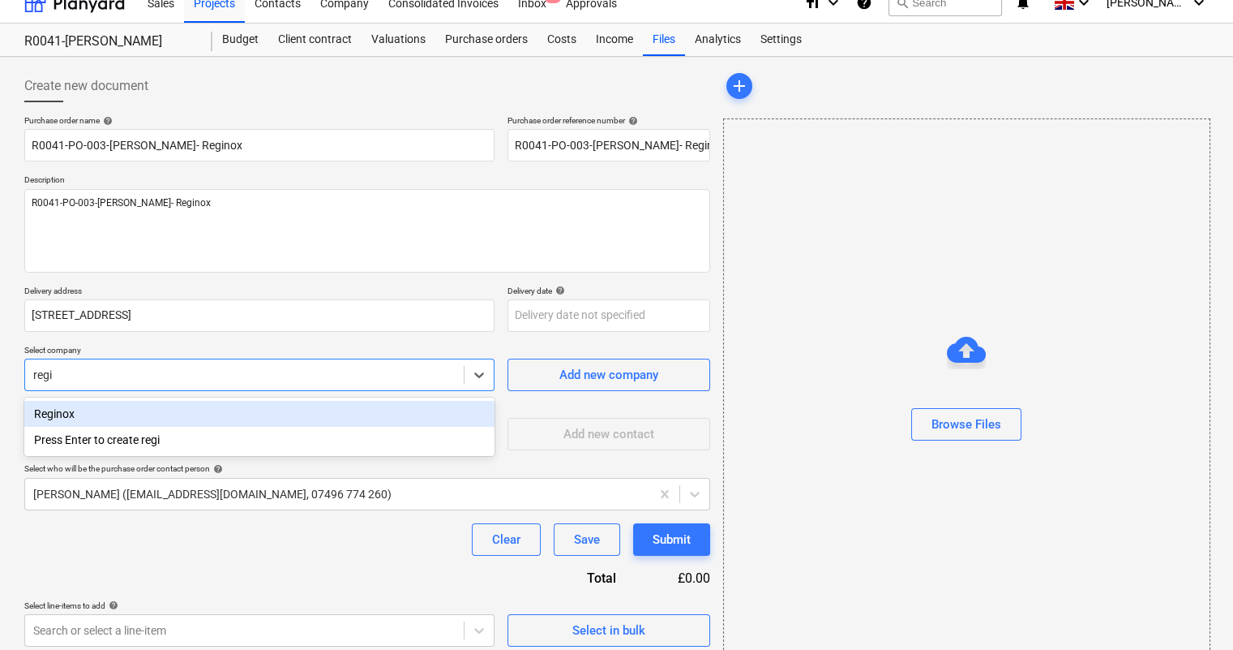
click at [121, 411] on div "Reginox" at bounding box center [259, 414] width 470 height 26
type textarea "x"
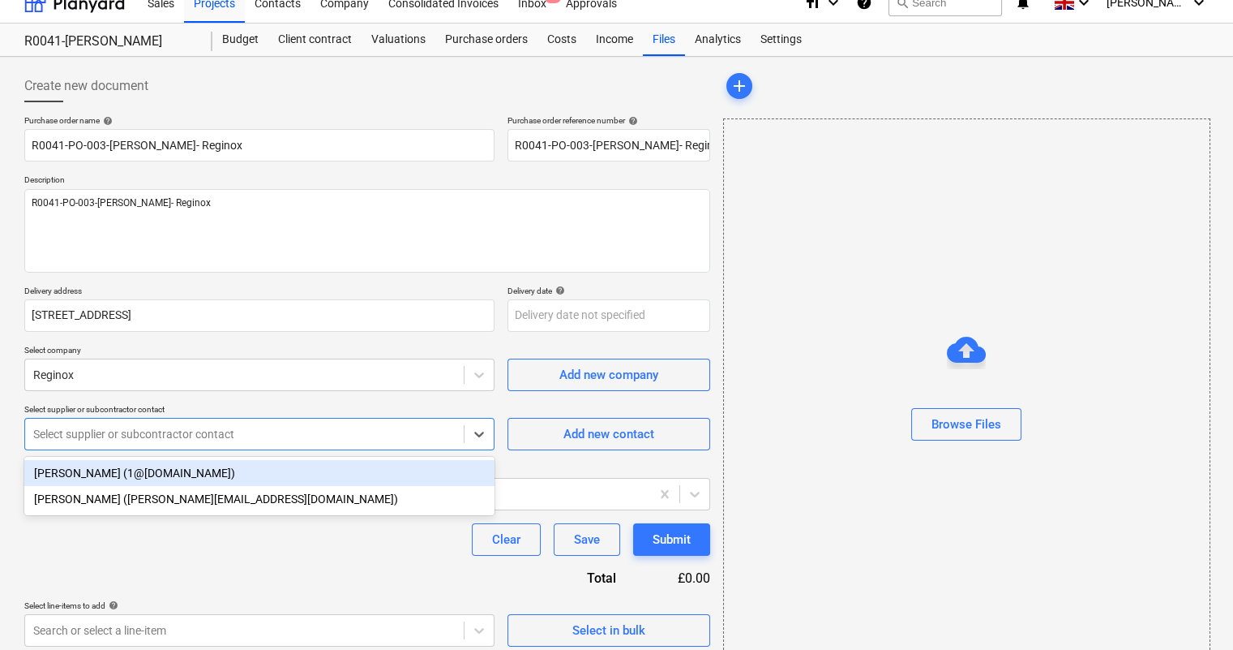
click at [119, 435] on div at bounding box center [244, 434] width 422 height 16
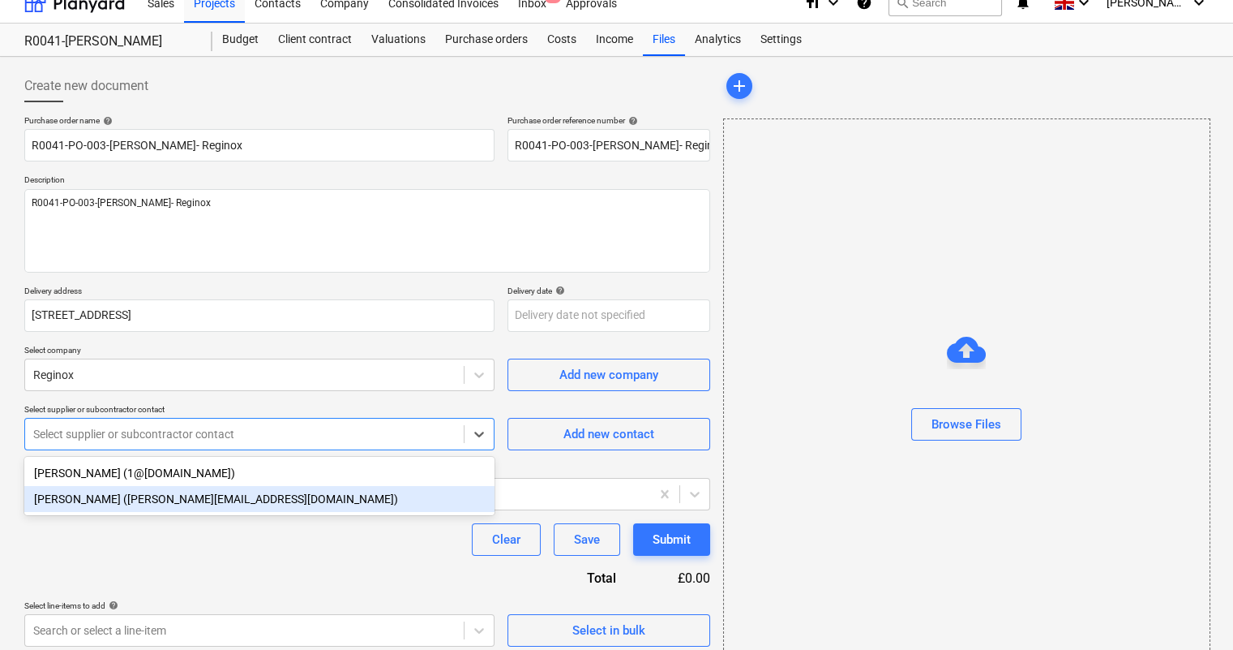
click at [122, 493] on div "[PERSON_NAME] ([PERSON_NAME][EMAIL_ADDRESS][DOMAIN_NAME])" at bounding box center [259, 499] width 470 height 26
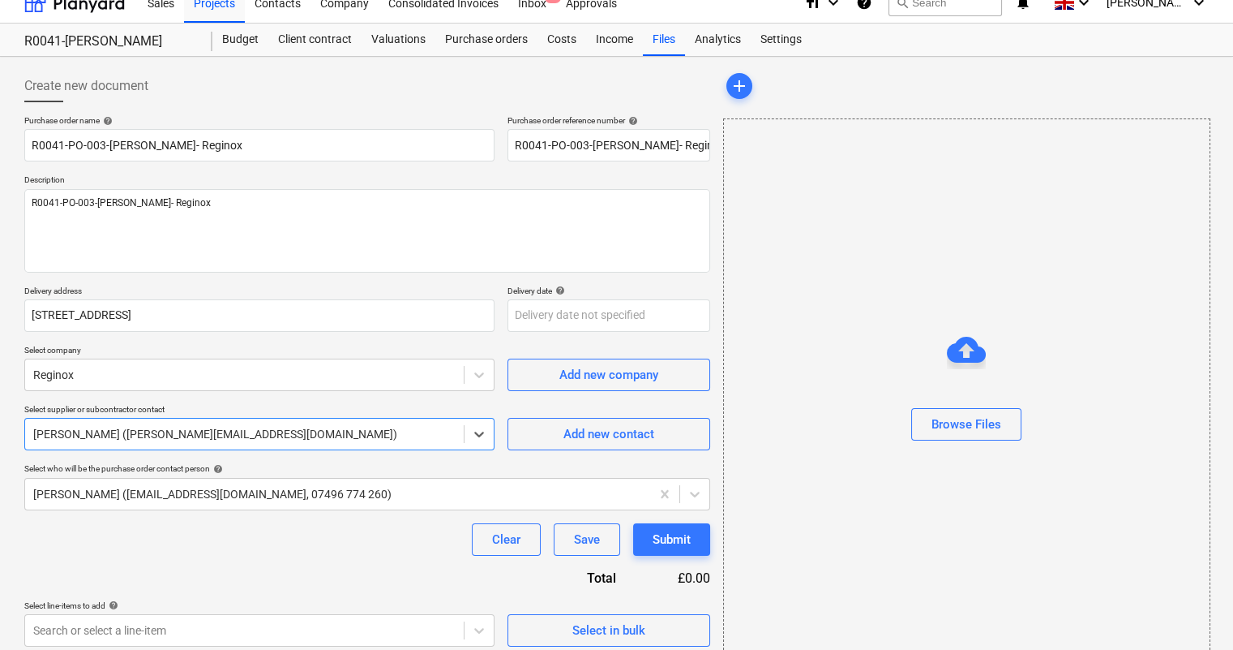
click at [122, 493] on div at bounding box center [337, 494] width 609 height 16
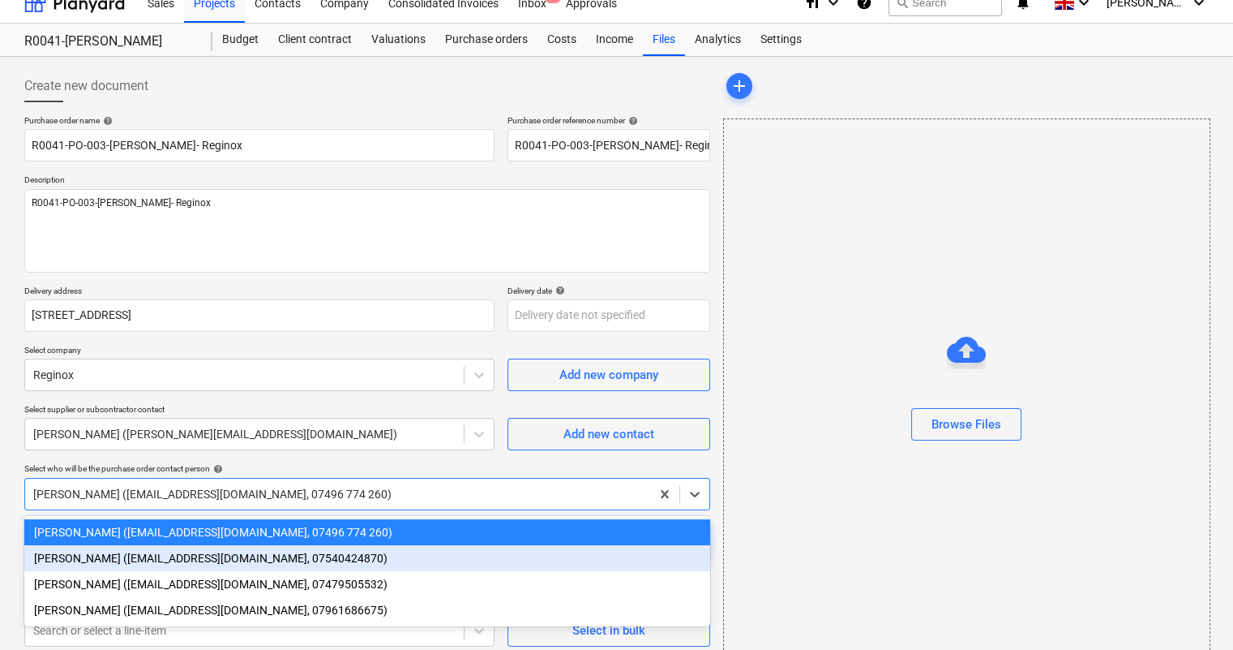
click at [96, 563] on div "[PERSON_NAME] ([EMAIL_ADDRESS][DOMAIN_NAME], 07540424870)" at bounding box center [367, 558] width 686 height 26
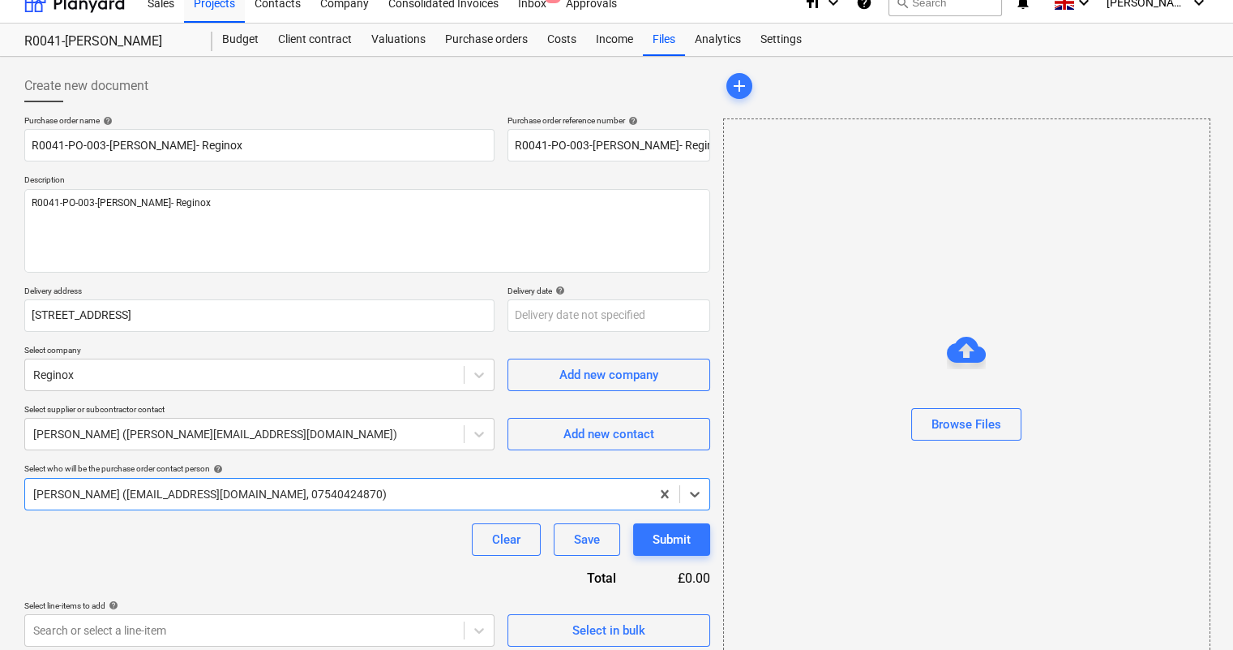
click at [137, 552] on div "Clear Save Submit" at bounding box center [367, 539] width 686 height 32
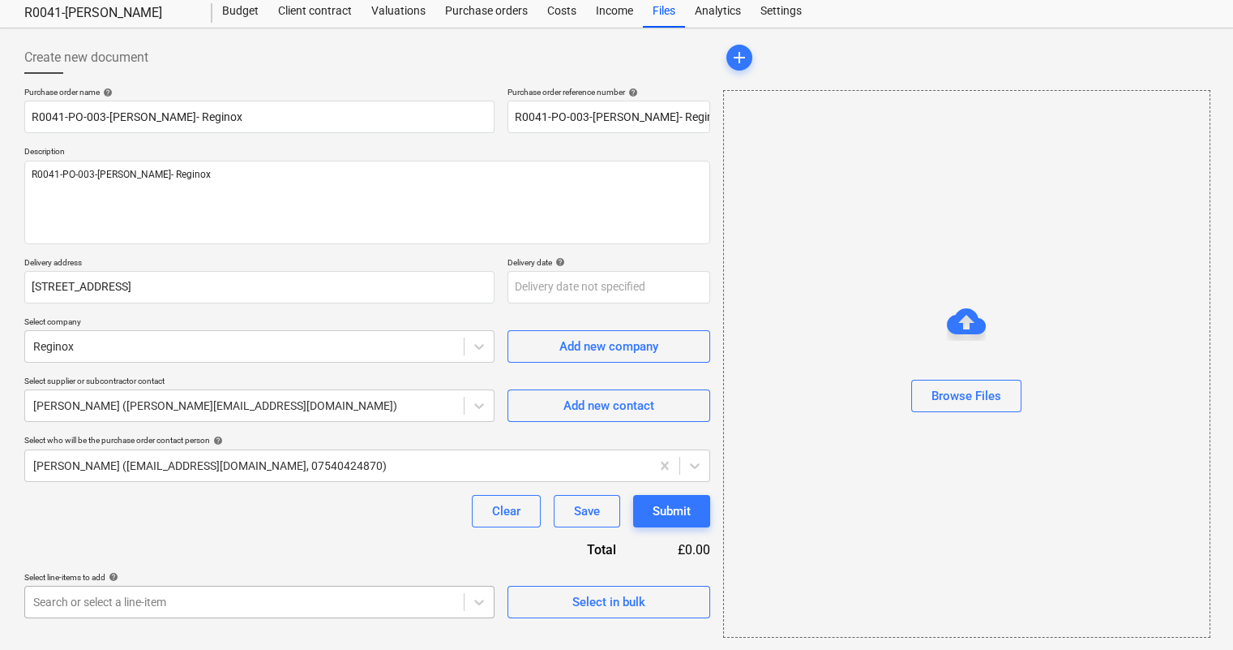
click at [149, 617] on div "Create new document Purchase order name help R0041-PO-003-[PERSON_NAME]- Regino…" at bounding box center [367, 339] width 699 height 609
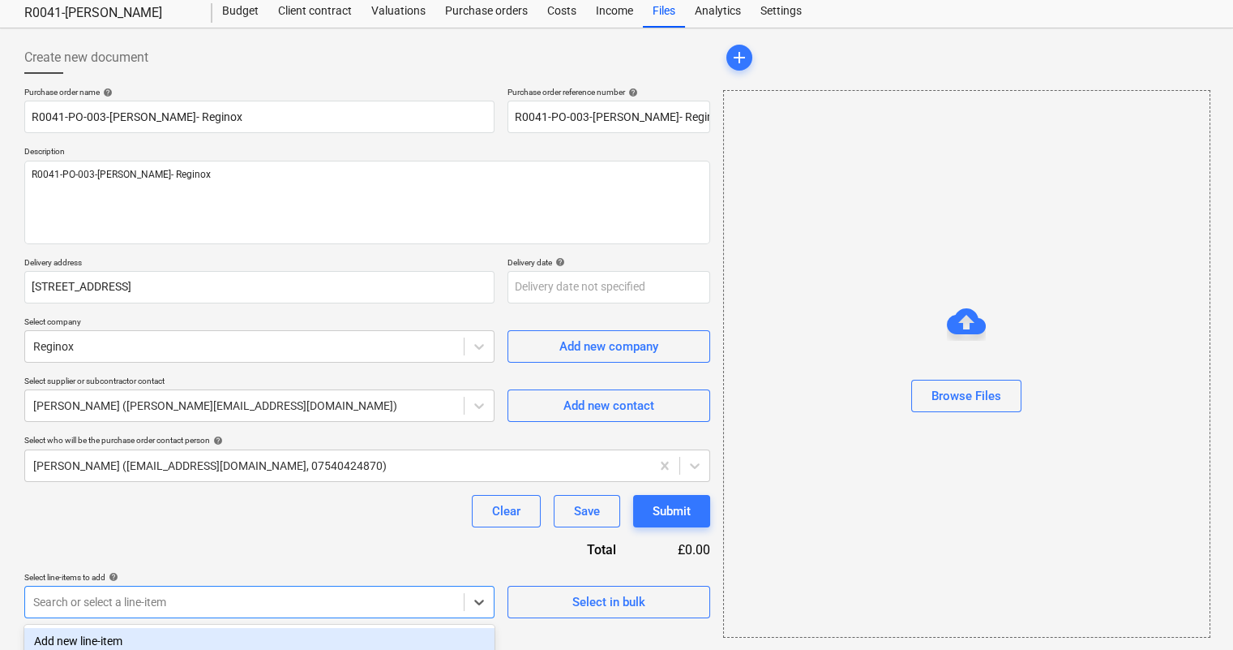
click at [147, 602] on body "Sales Projects Contacts Company Consolidated Invoices Inbox 1 Approvals format_…" at bounding box center [616, 279] width 1233 height 650
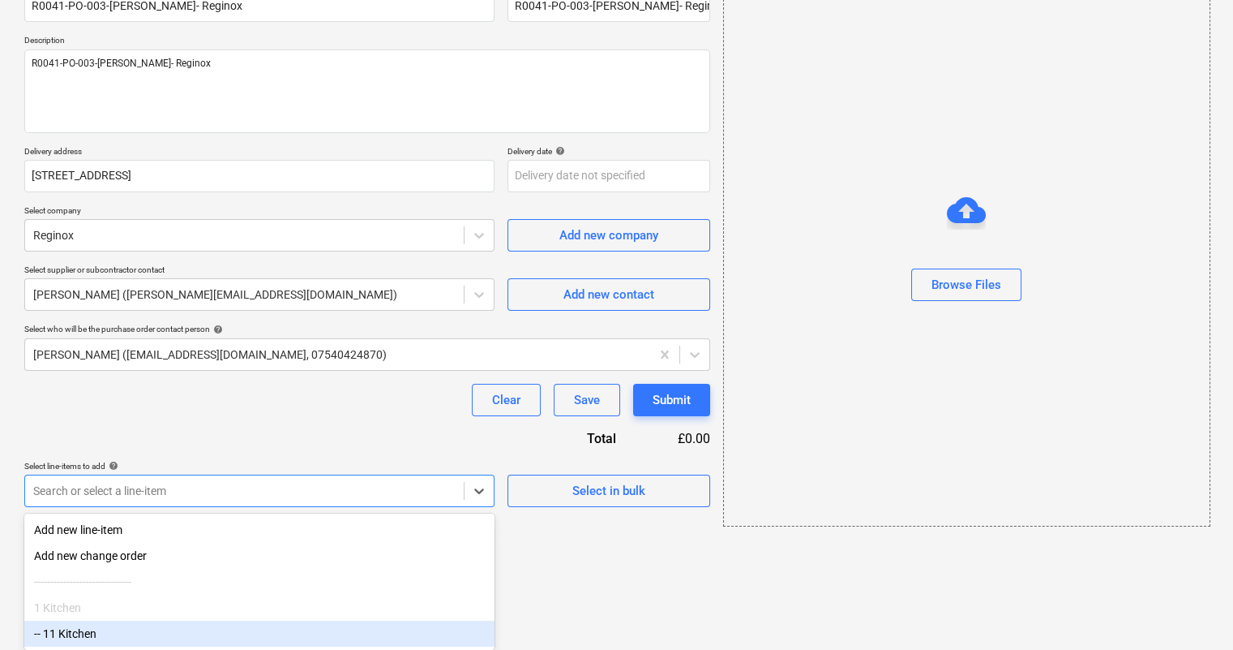
click at [120, 632] on div "-- 11 Kitchen" at bounding box center [259, 633] width 470 height 26
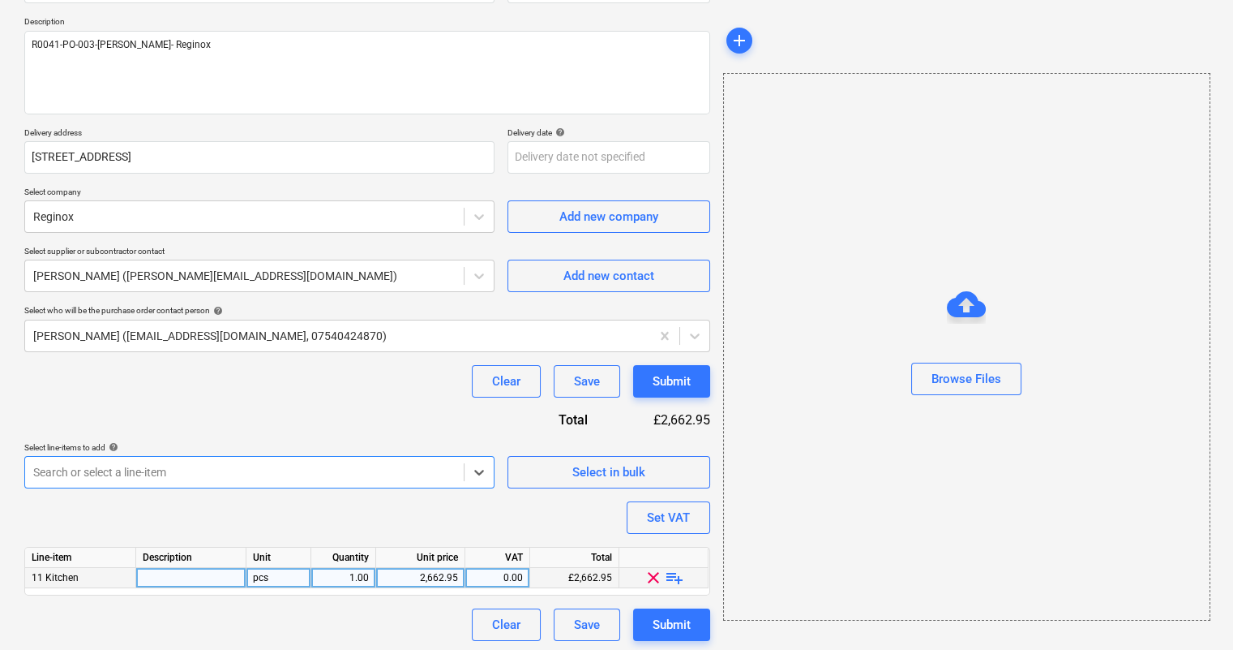
scroll to position [179, 0]
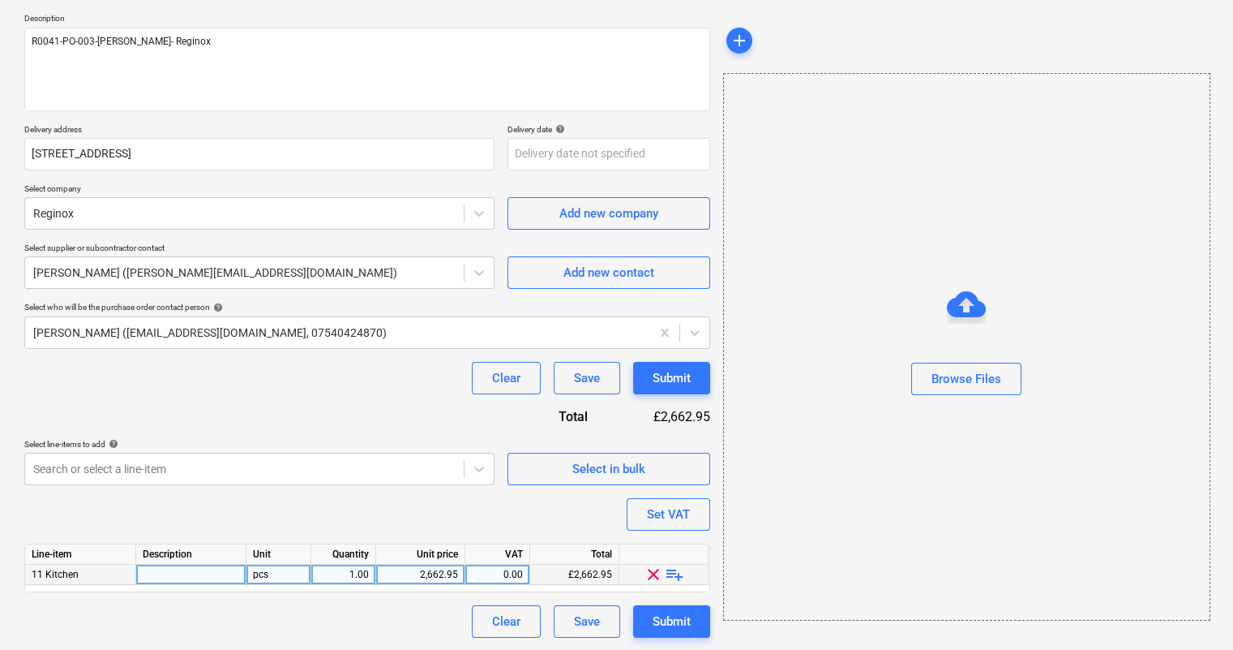
click at [676, 573] on span "playlist_add" at bounding box center [674, 573] width 19 height 19
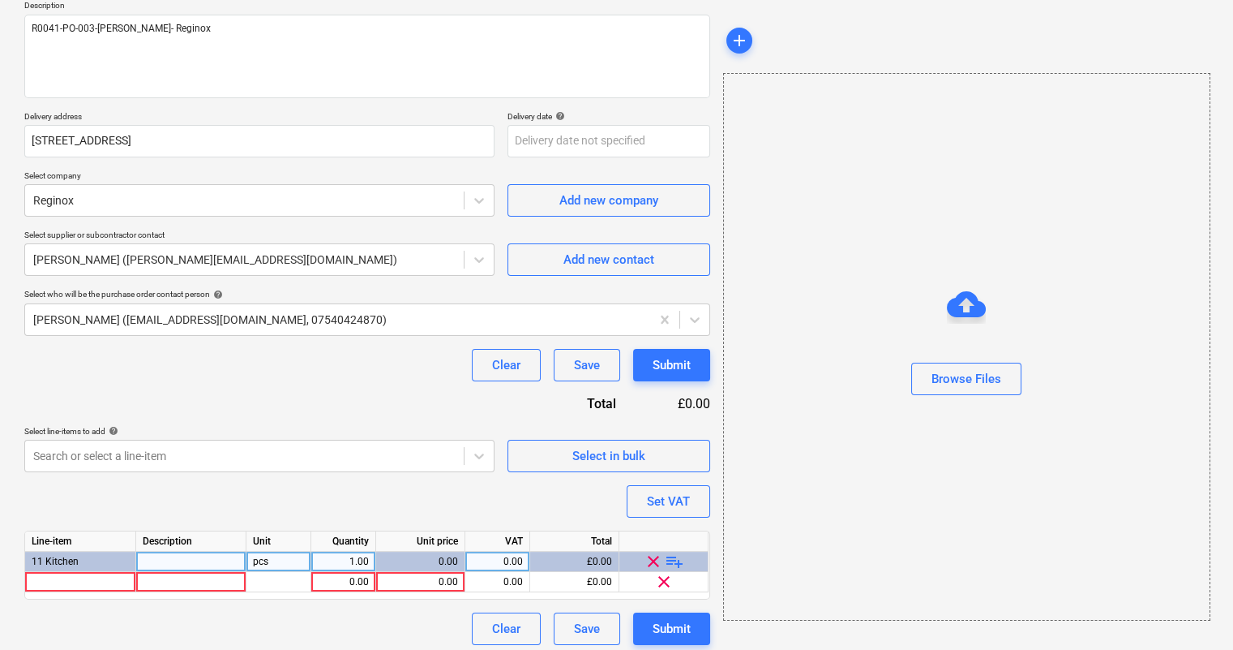
scroll to position [199, 0]
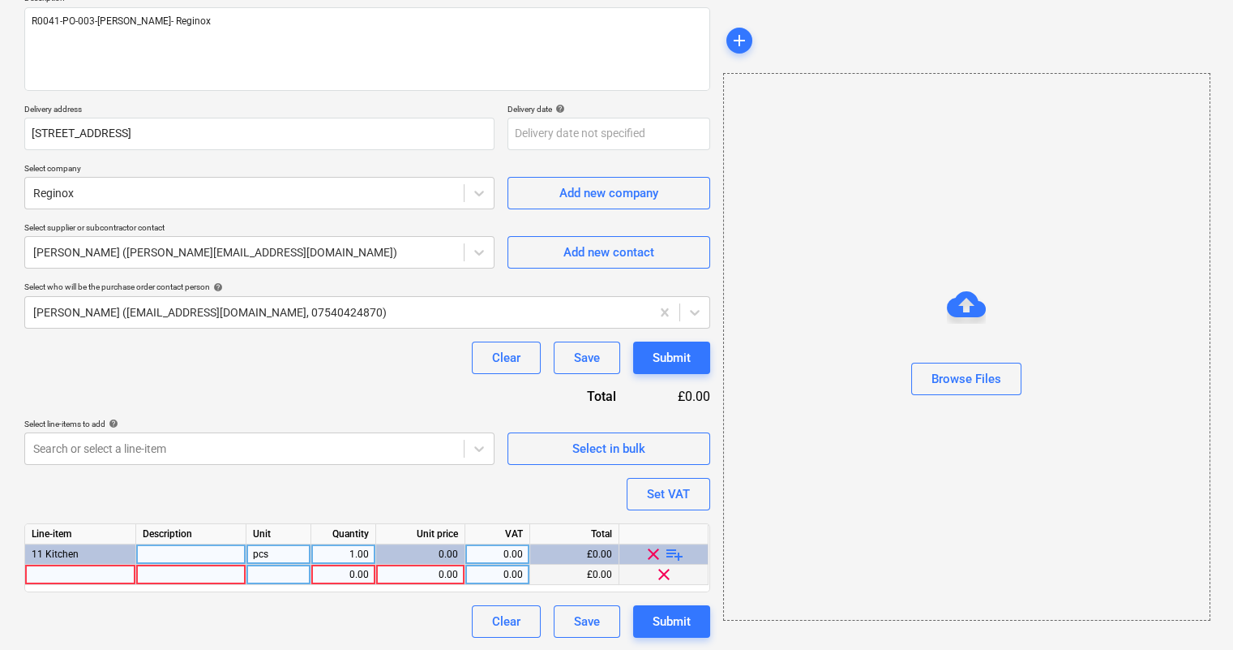
type textarea "x"
click at [73, 566] on div at bounding box center [80, 574] width 111 height 20
type input "Taravo Bn Tap (kitchen)"
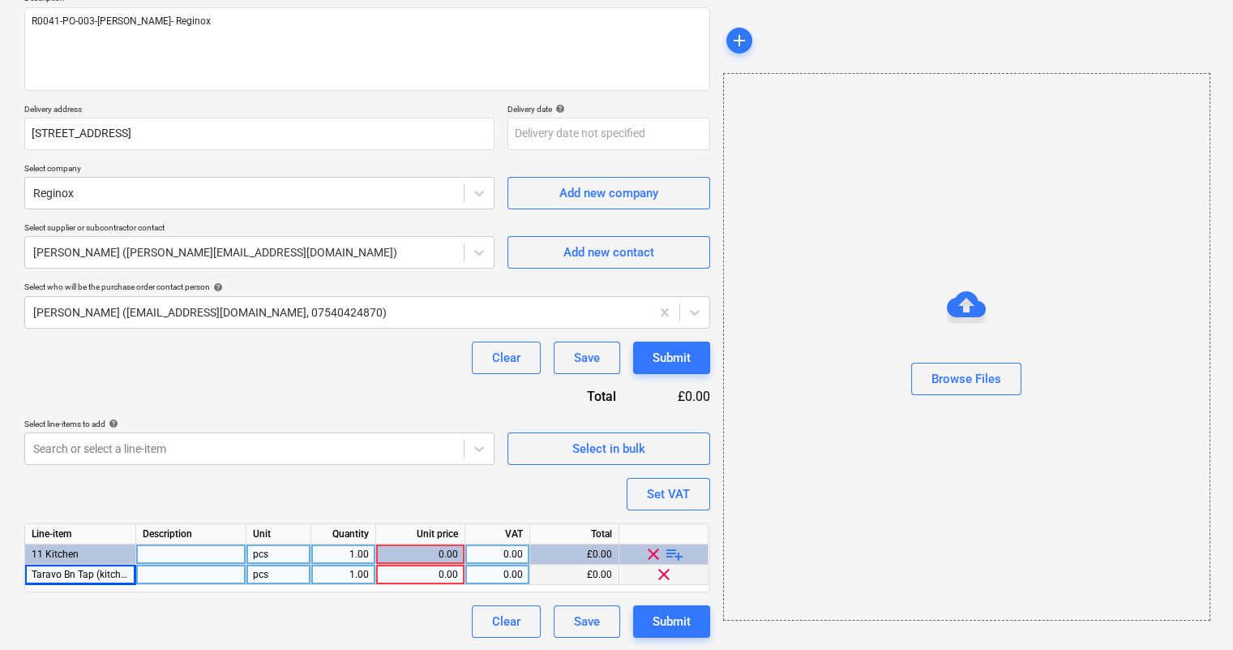
click at [199, 575] on div at bounding box center [191, 574] width 110 height 20
type textarea "x"
click at [165, 572] on input "TARAVOBN" at bounding box center [190, 573] width 109 height 19
type input "TARAVOBN"
type textarea "x"
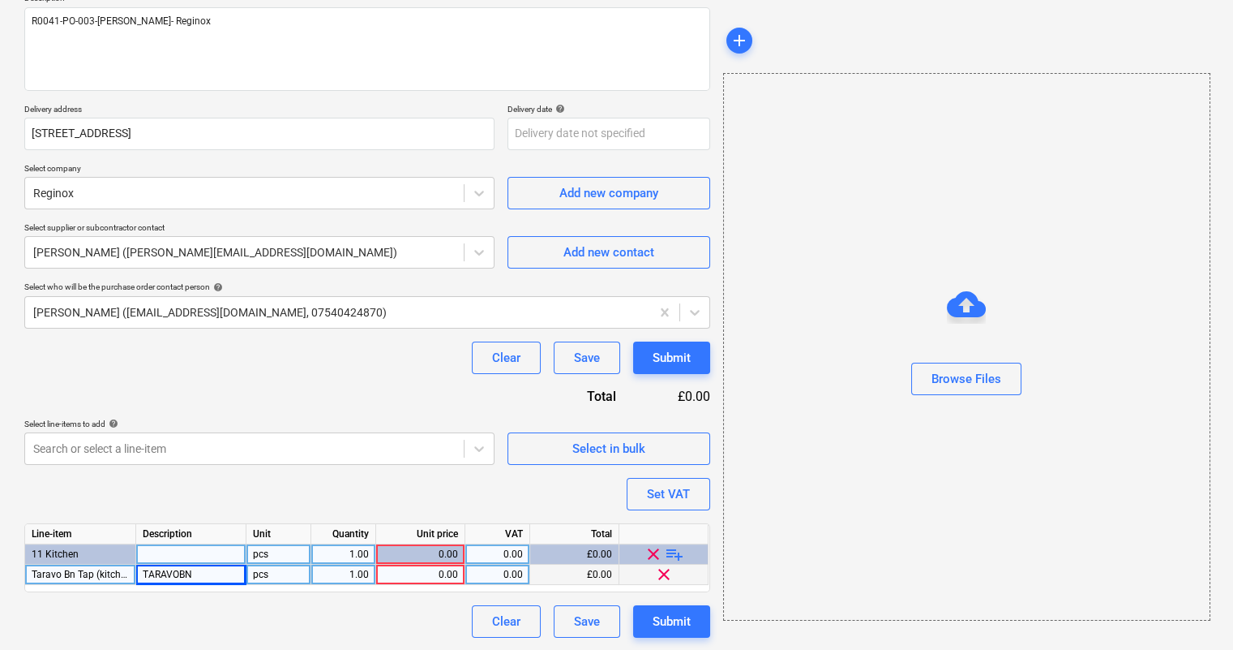
click at [461, 569] on div "0.00" at bounding box center [420, 574] width 89 height 20
click at [433, 574] on input at bounding box center [420, 573] width 88 height 19
type input "24.12"
type textarea "x"
click at [495, 578] on div "0.00" at bounding box center [497, 574] width 51 height 20
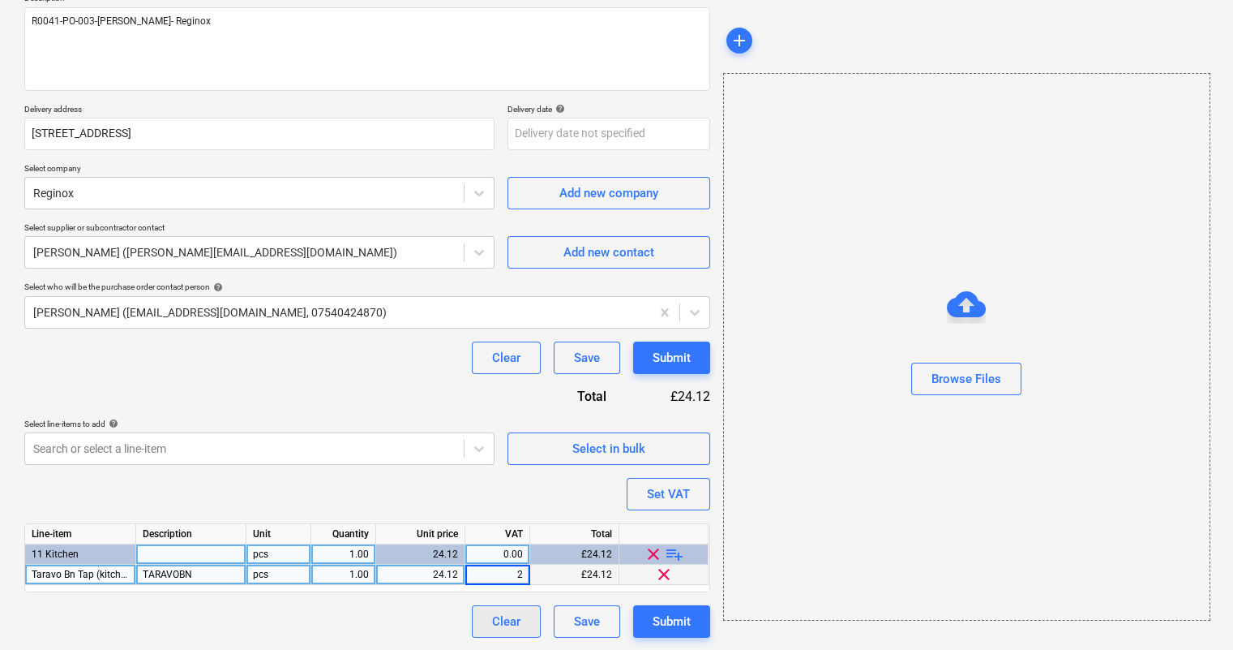
type input "20"
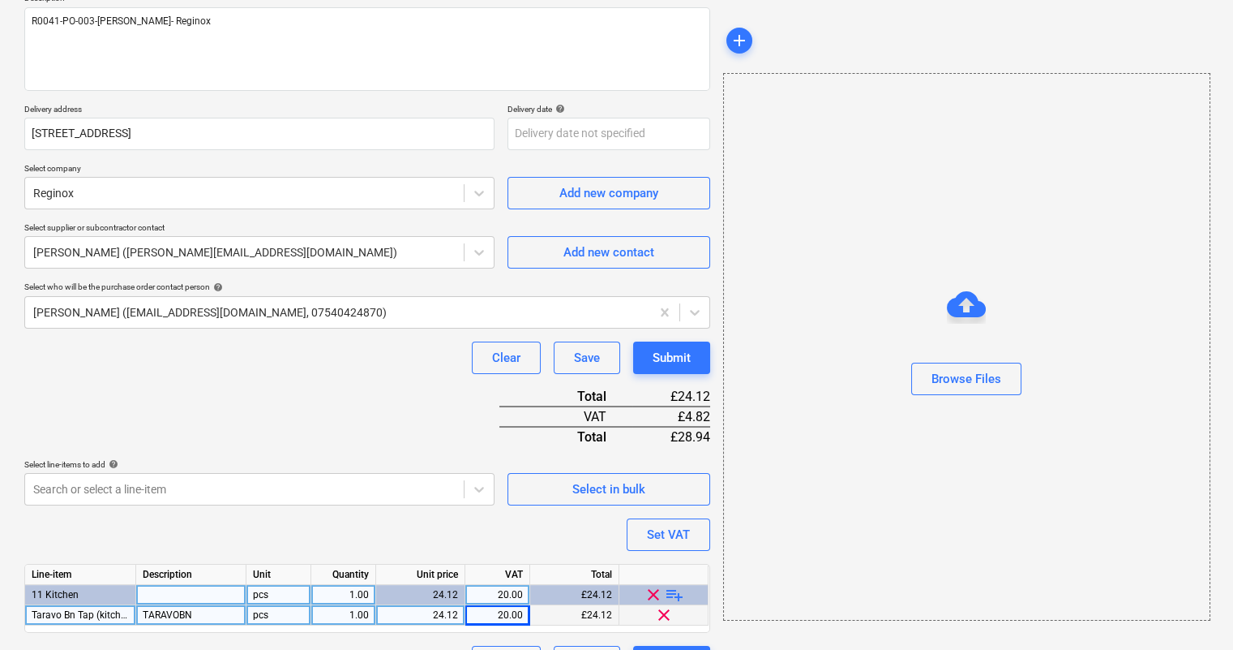
click at [422, 614] on div "Purchase order name help R0041-PO-003-[PERSON_NAME]- Reginox Purchase order ref…" at bounding box center [367, 306] width 686 height 744
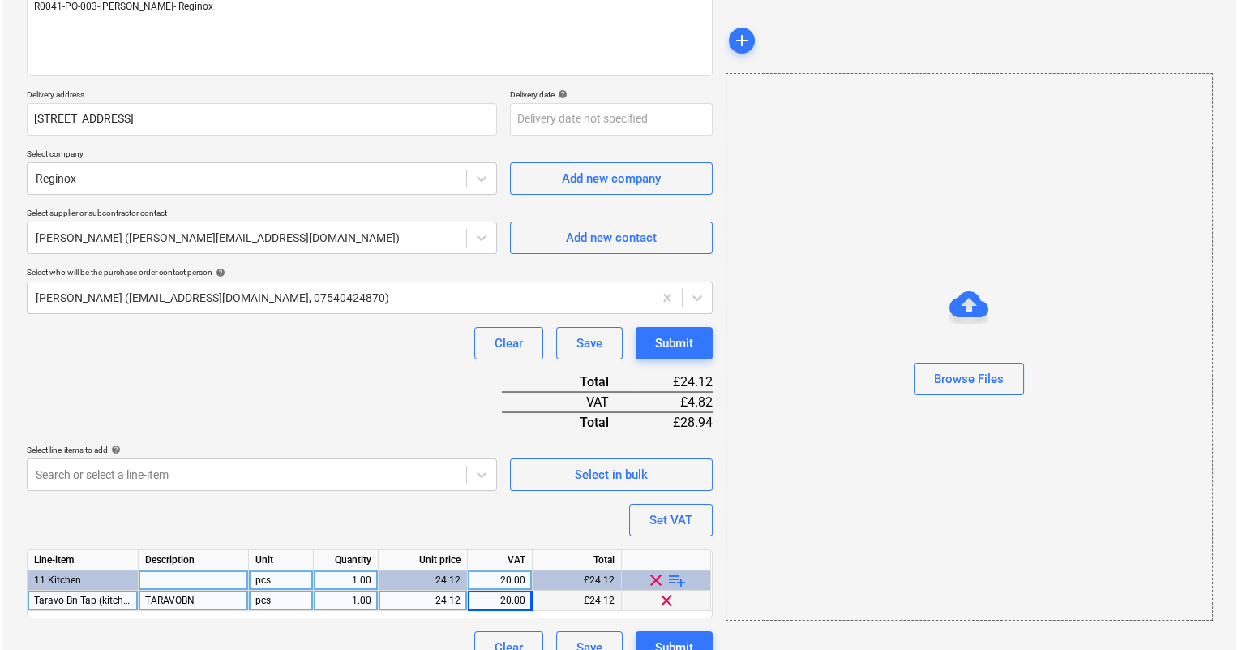
scroll to position [240, 0]
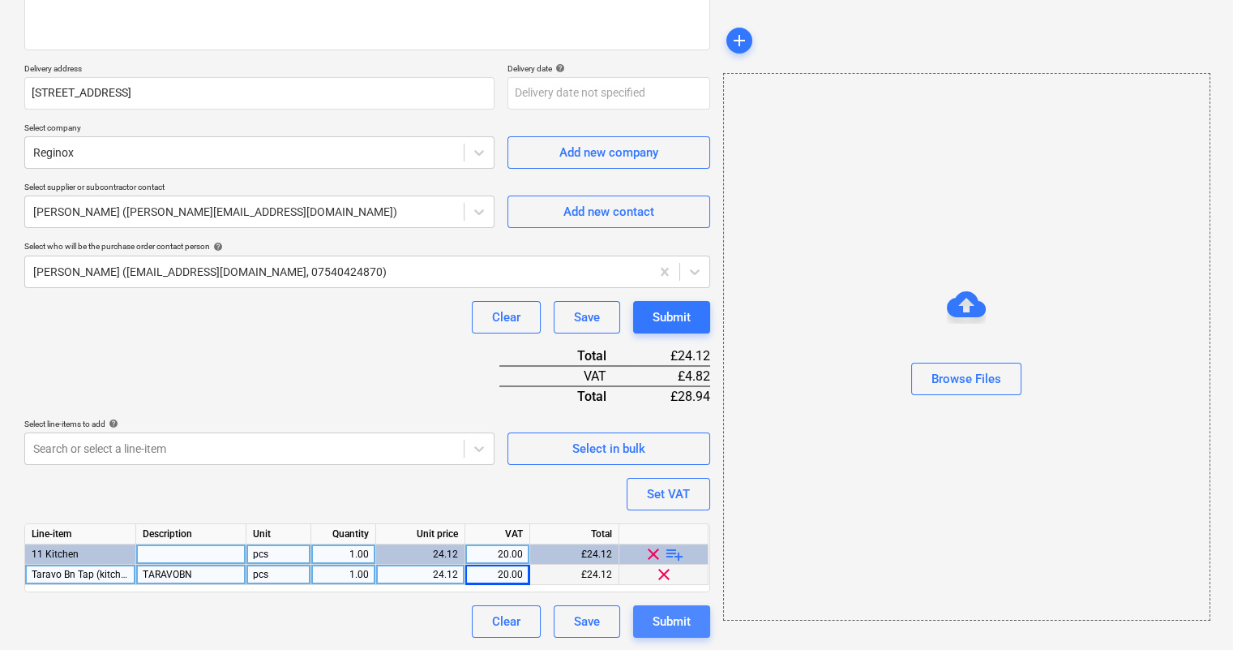
click at [674, 615] on div "Submit" at bounding box center [672, 621] width 38 height 21
type textarea "x"
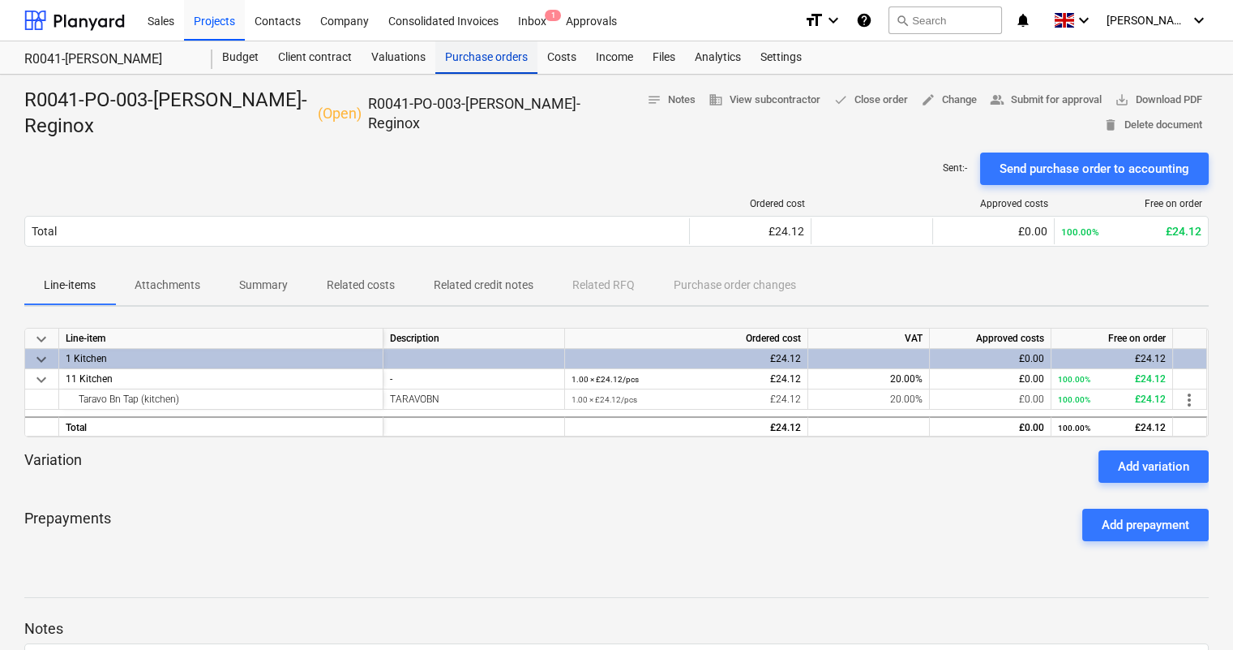
click at [466, 56] on div "Purchase orders" at bounding box center [486, 57] width 102 height 32
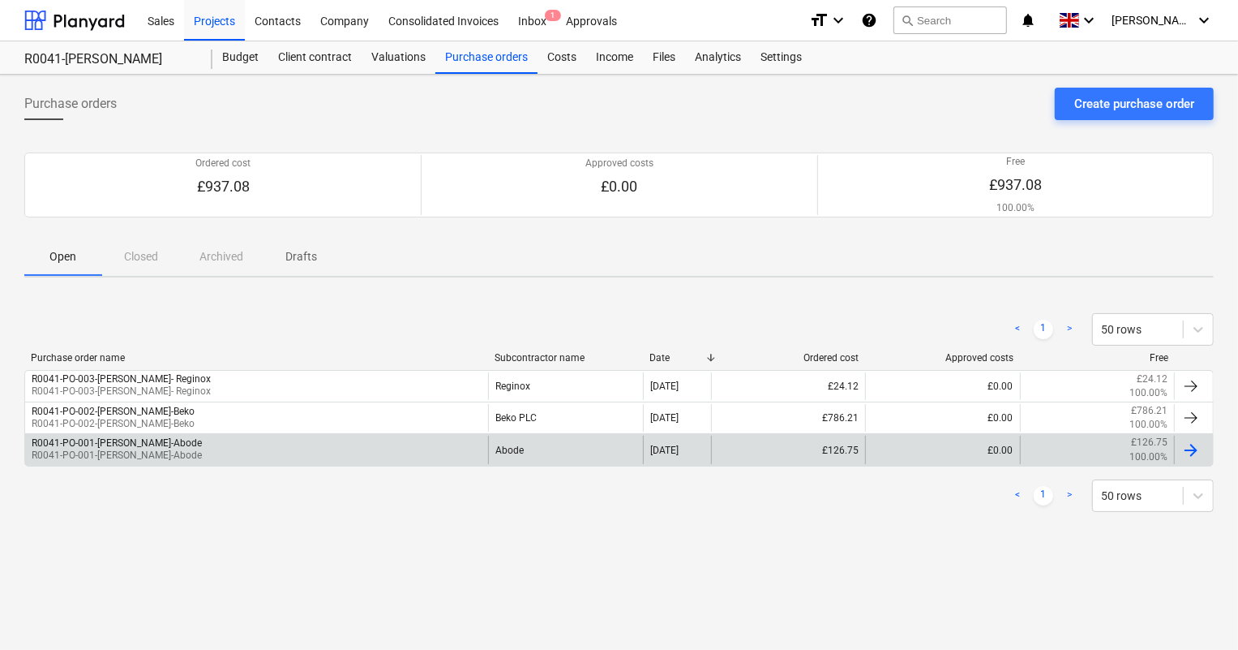
click at [235, 449] on div "R0041-PO-001-[PERSON_NAME]-Abode R0041-PO-001-[PERSON_NAME]-Abode" at bounding box center [256, 449] width 463 height 28
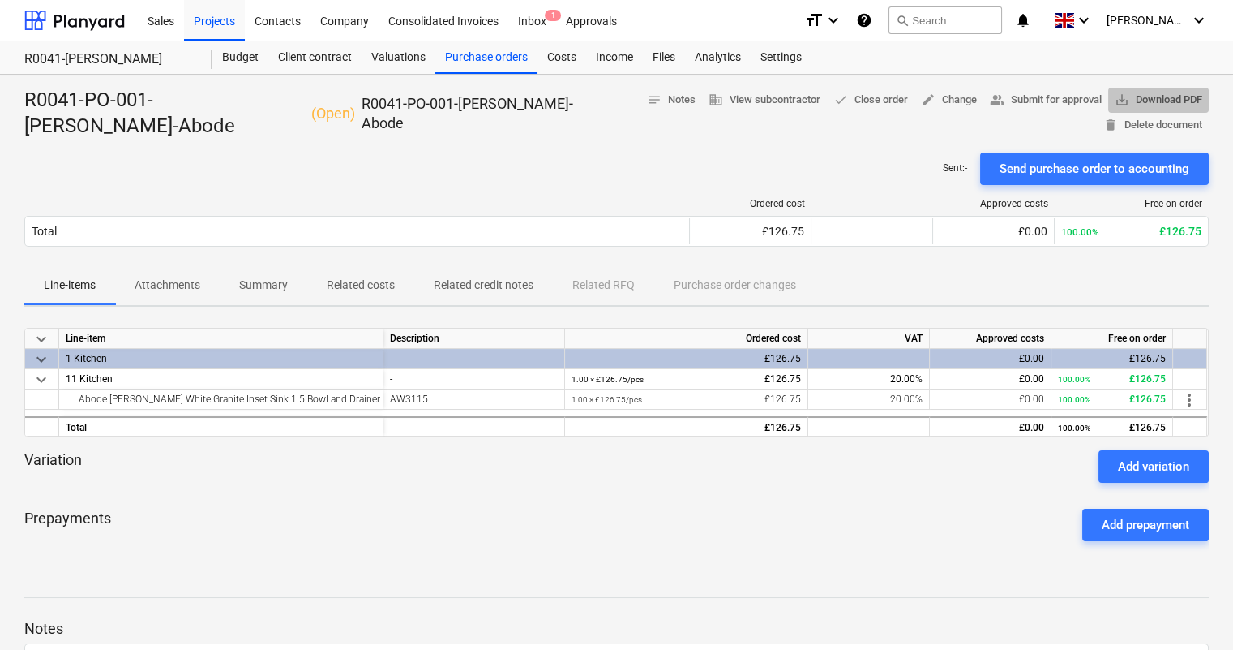
click at [1153, 94] on span "save_alt Download PDF" at bounding box center [1159, 100] width 88 height 19
click at [468, 52] on div "Purchase orders" at bounding box center [486, 57] width 102 height 32
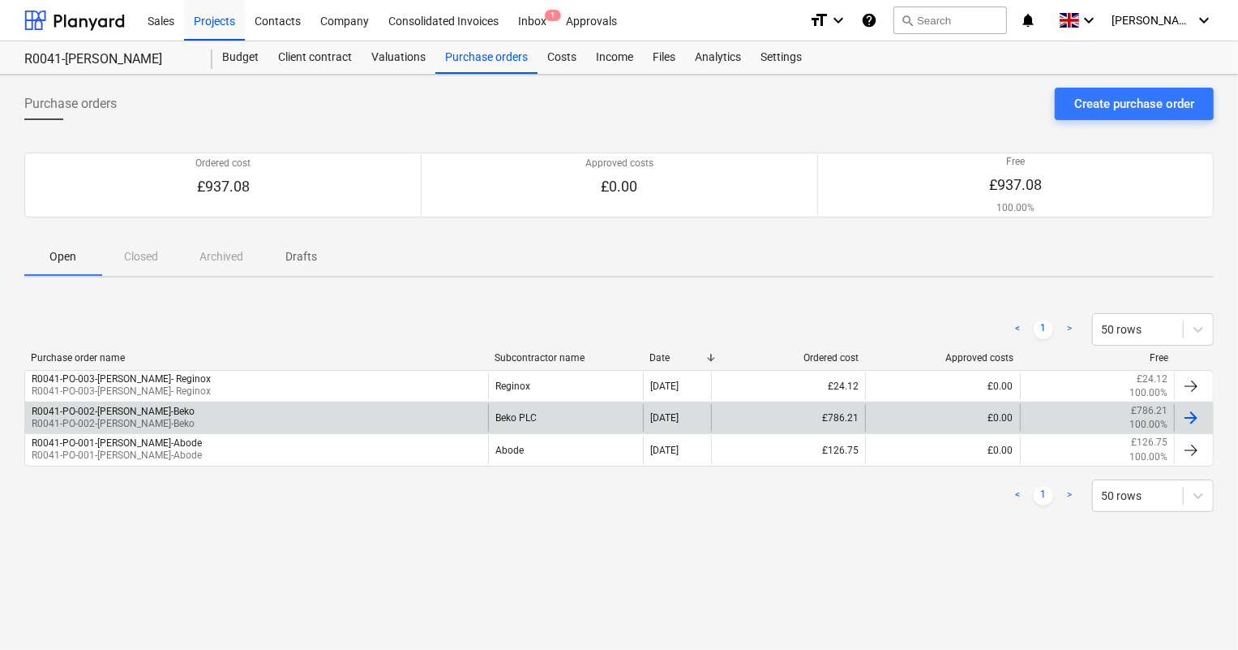
click at [308, 409] on div "R0041-PO-002-[PERSON_NAME]-Beko R0041-PO-002-[PERSON_NAME]-Beko" at bounding box center [256, 418] width 463 height 28
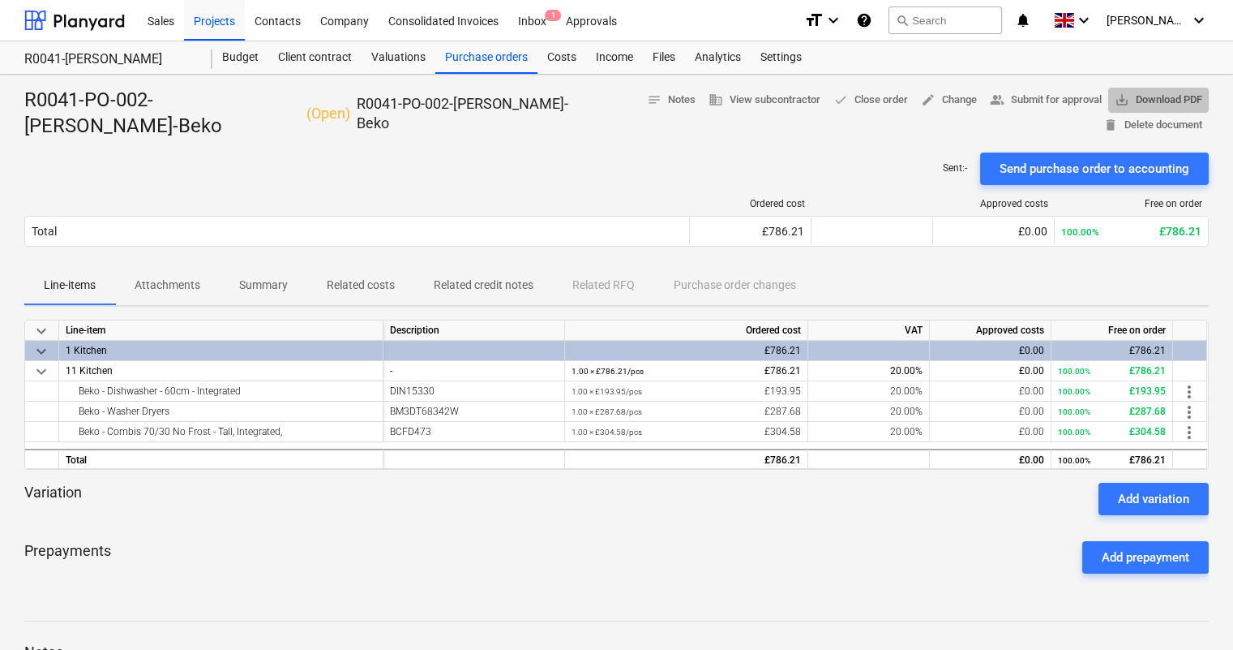
click at [1147, 103] on span "save_alt Download PDF" at bounding box center [1159, 100] width 88 height 19
click at [513, 48] on div "Purchase orders" at bounding box center [486, 57] width 102 height 32
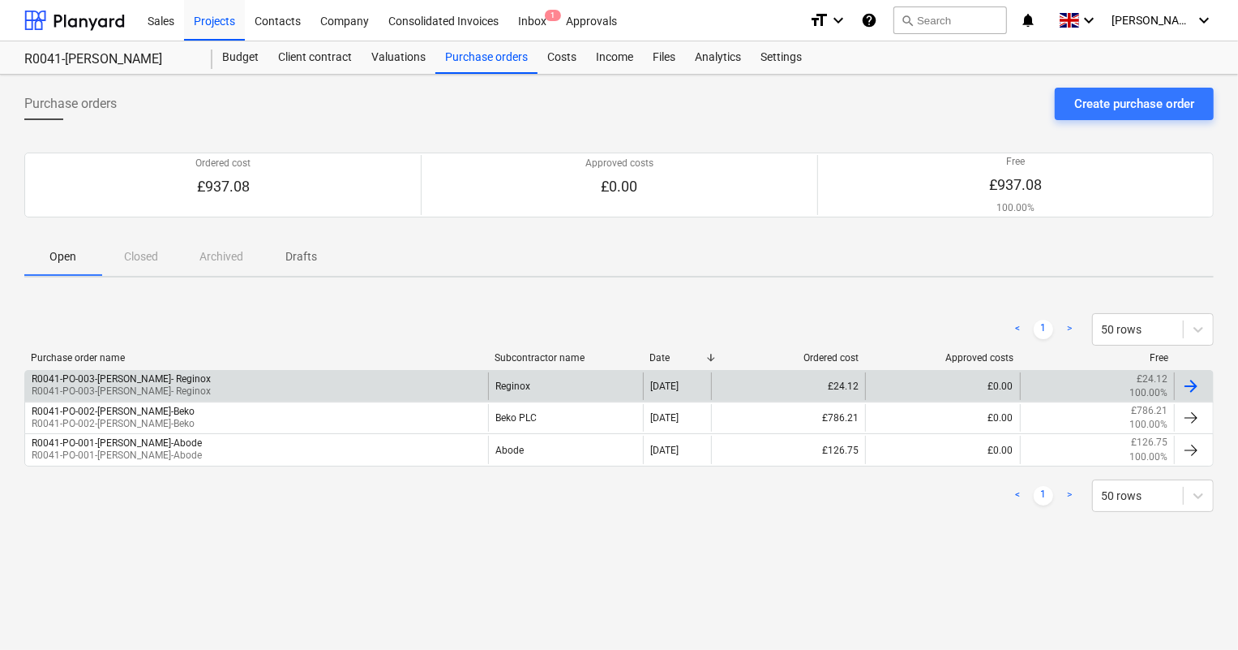
click at [211, 381] on div "R0041-PO-003-[PERSON_NAME]- Reginox R0041-PO-003-[PERSON_NAME]- Reginox" at bounding box center [256, 386] width 463 height 28
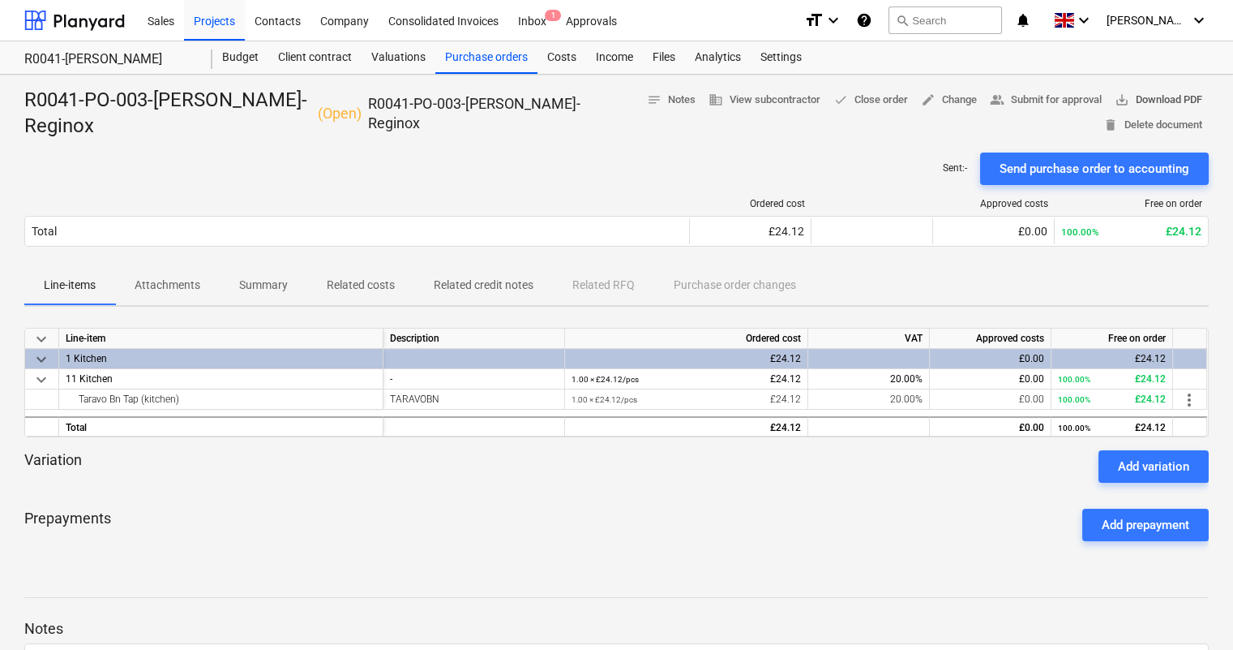
click at [1135, 96] on span "save_alt Download PDF" at bounding box center [1159, 100] width 88 height 19
